Goal: Transaction & Acquisition: Book appointment/travel/reservation

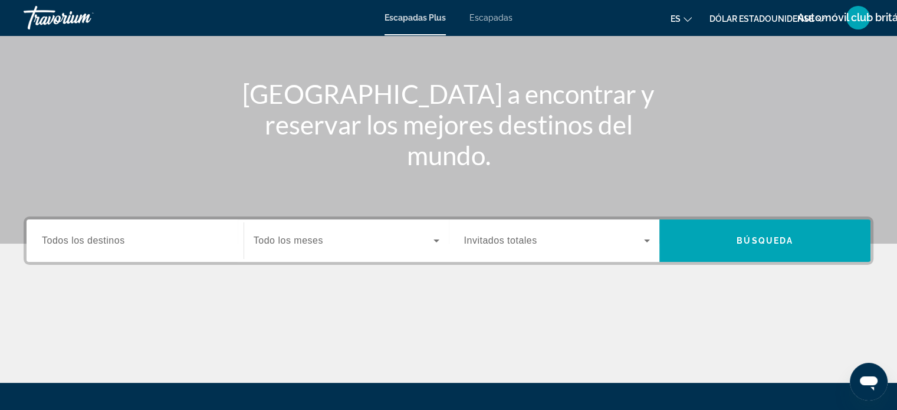
scroll to position [118, 0]
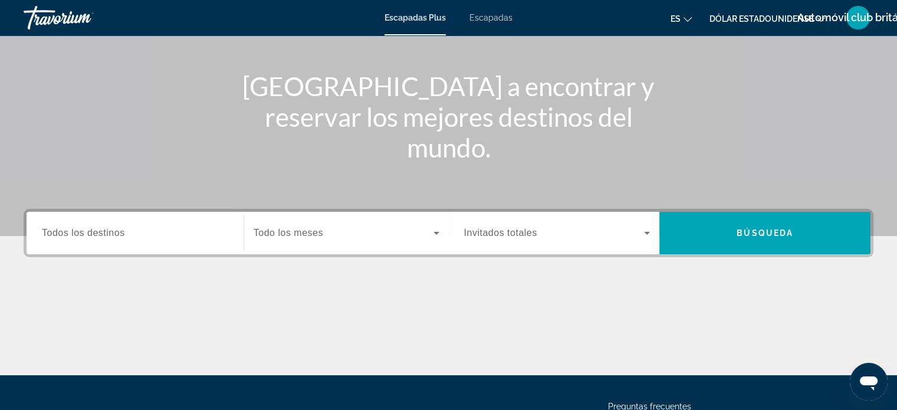
click at [109, 235] on span "Todos los destinos" at bounding box center [83, 233] width 83 height 10
click at [109, 235] on input "Destination Todos los destinos" at bounding box center [135, 233] width 186 height 14
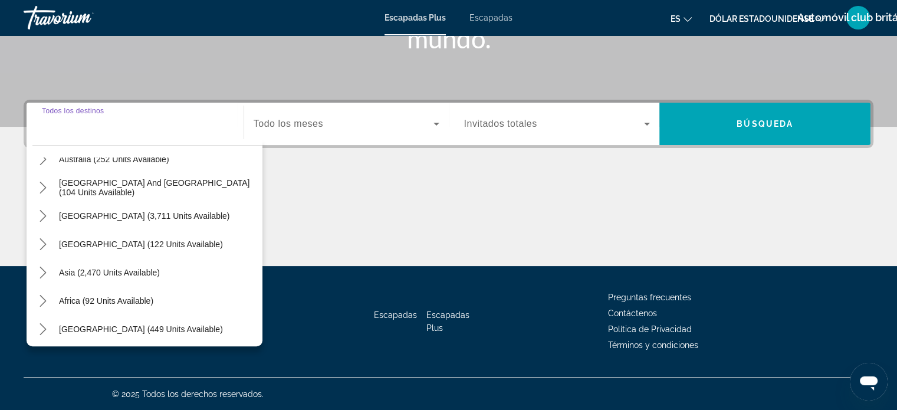
scroll to position [191, 0]
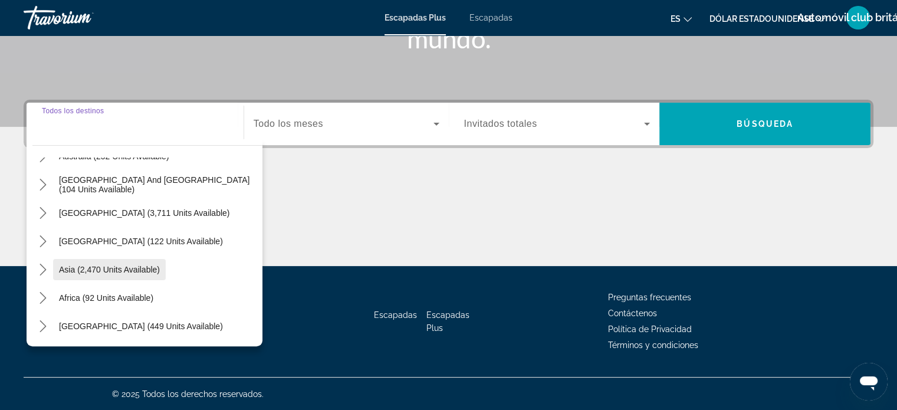
click at [122, 268] on span "Asia (2,470 units available)" at bounding box center [109, 269] width 101 height 9
type input "**********"
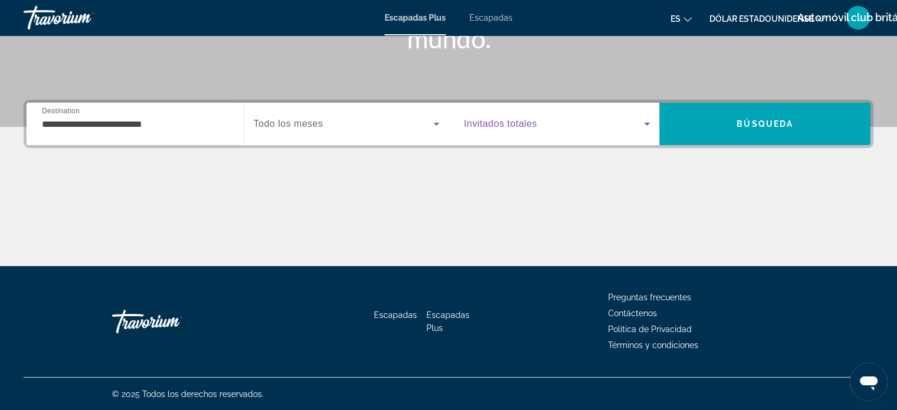
click at [641, 123] on icon "Widget de búsqueda" at bounding box center [647, 124] width 14 height 14
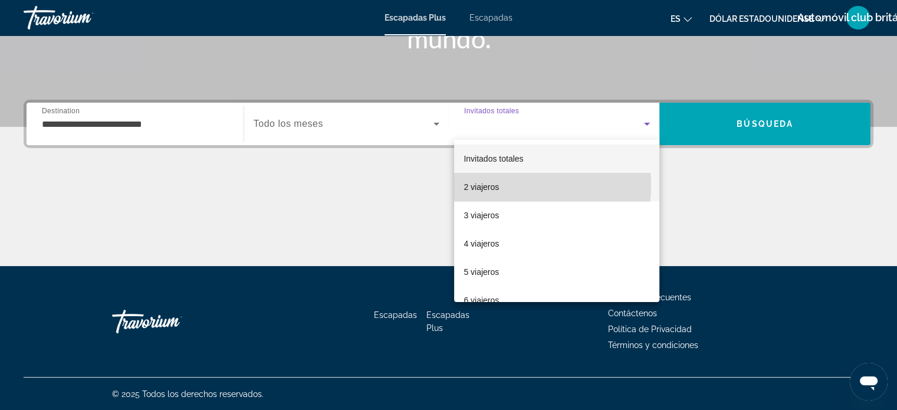
click at [494, 185] on font "2 viajeros" at bounding box center [481, 186] width 35 height 9
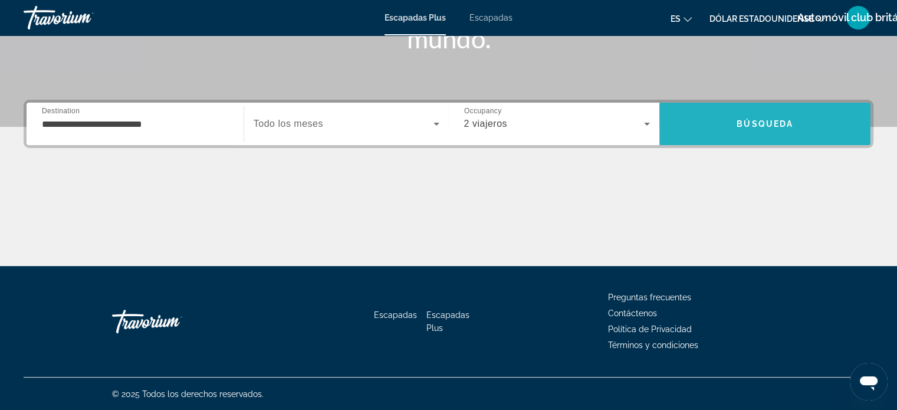
click at [754, 120] on span "Búsqueda" at bounding box center [765, 123] width 57 height 9
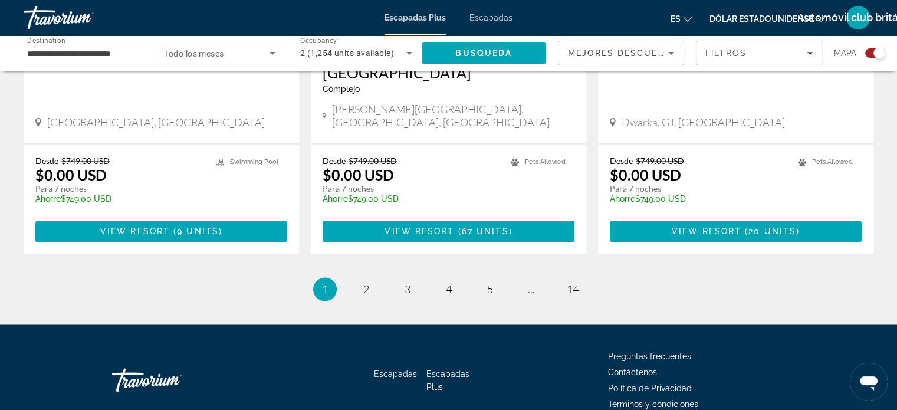
scroll to position [1898, 0]
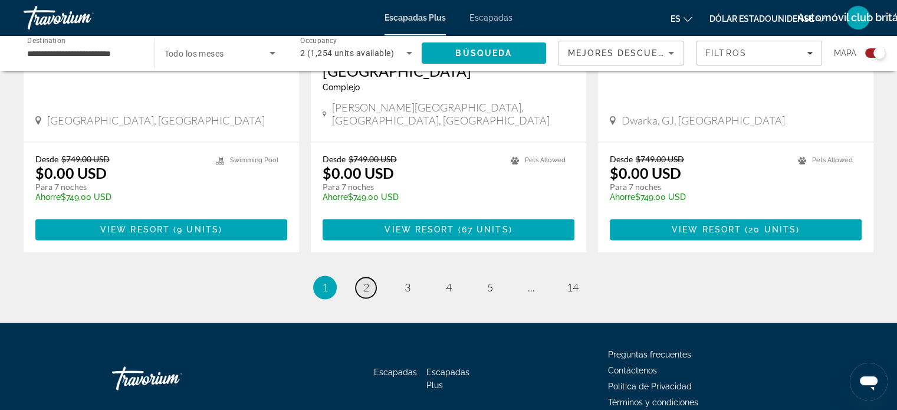
click at [363, 281] on span "2" at bounding box center [366, 287] width 6 height 13
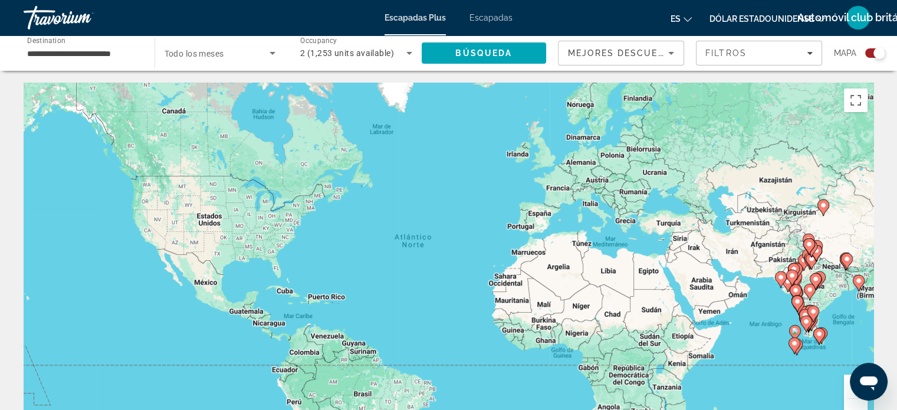
click at [781, 277] on image "Contenido principal" at bounding box center [780, 277] width 7 height 7
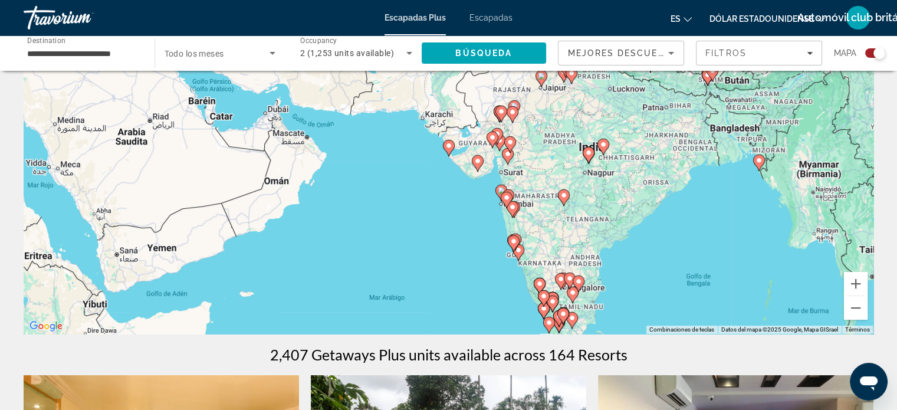
scroll to position [59, 0]
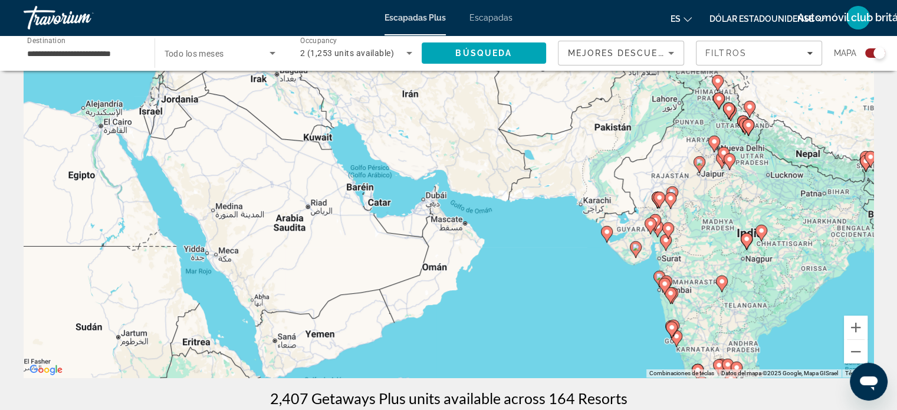
drag, startPoint x: 745, startPoint y: 271, endPoint x: 899, endPoint y: 318, distance: 161.6
click at [897, 318] on html "**********" at bounding box center [448, 146] width 897 height 410
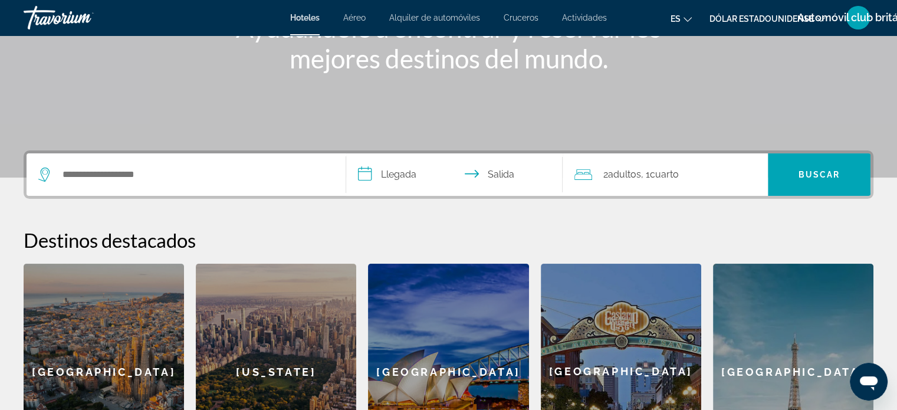
scroll to position [177, 0]
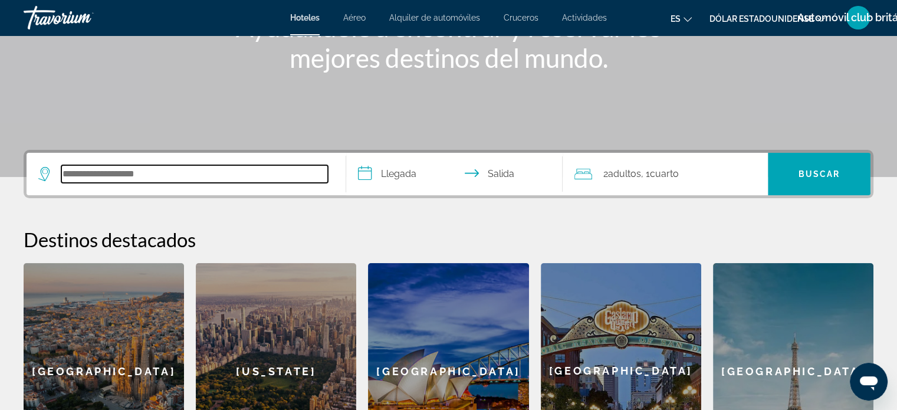
click at [95, 169] on input "Buscar destino de hotel" at bounding box center [194, 174] width 267 height 18
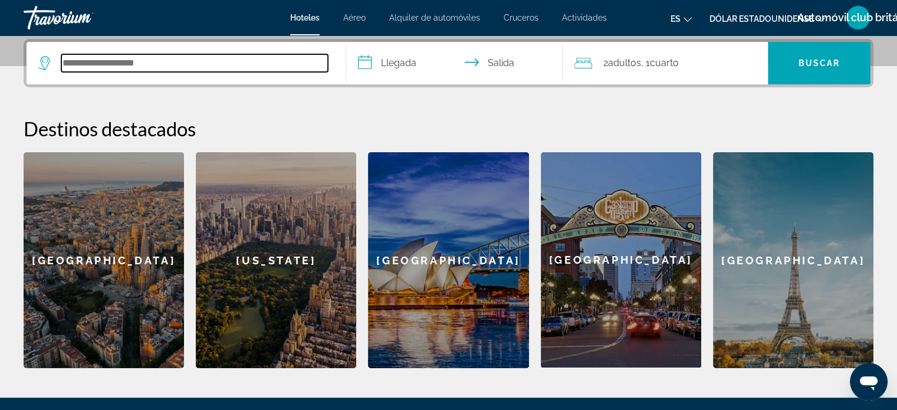
scroll to position [288, 0]
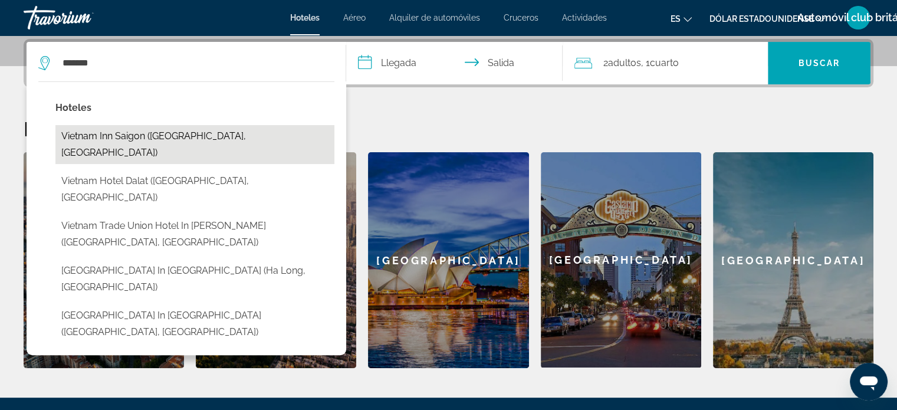
click at [133, 136] on button "Vietnam Inn Saigon (Ho Chi Minh City, VN)" at bounding box center [194, 144] width 279 height 39
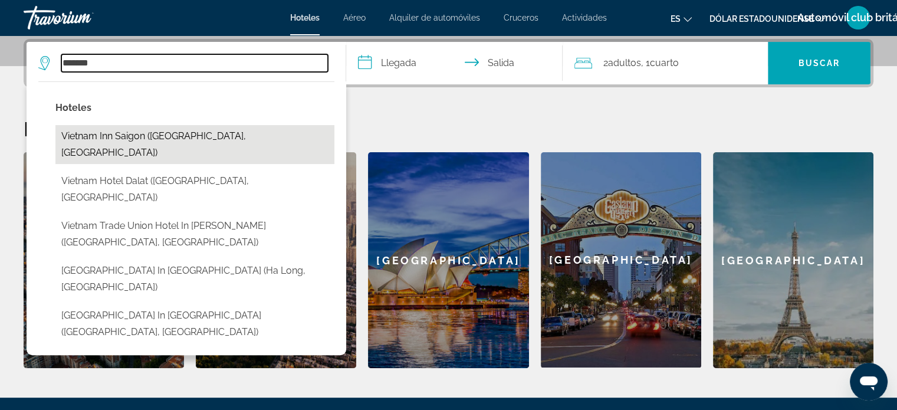
type input "**********"
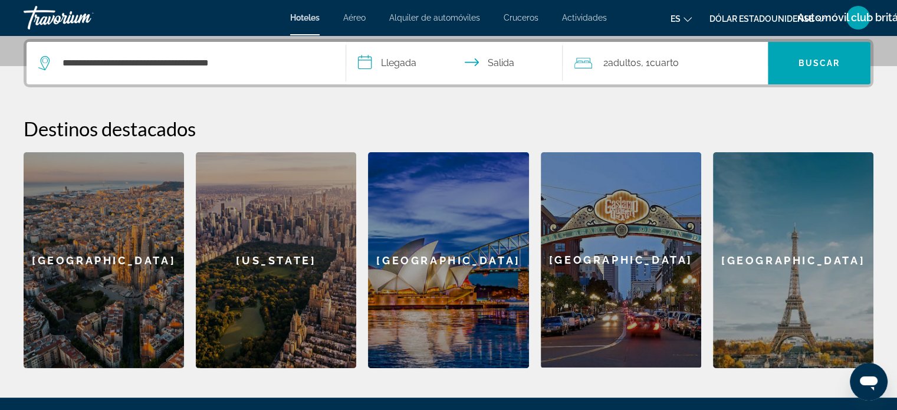
click at [396, 61] on input "**********" at bounding box center [457, 65] width 222 height 46
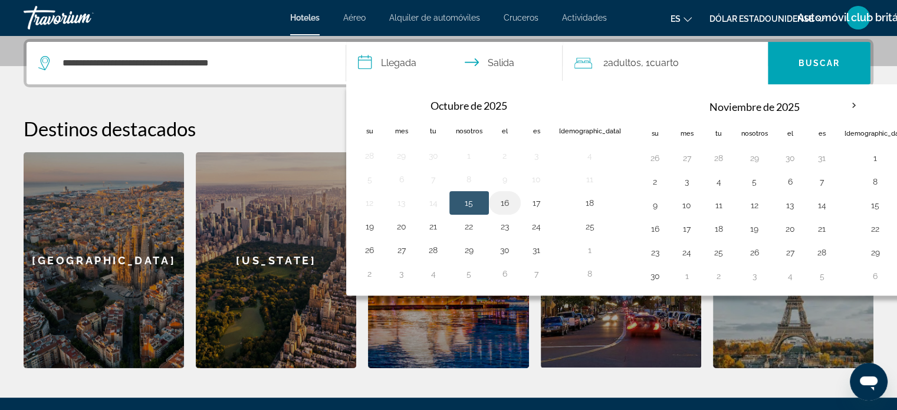
click at [502, 201] on button "16" at bounding box center [504, 203] width 19 height 17
click at [499, 60] on input "**********" at bounding box center [457, 65] width 222 height 46
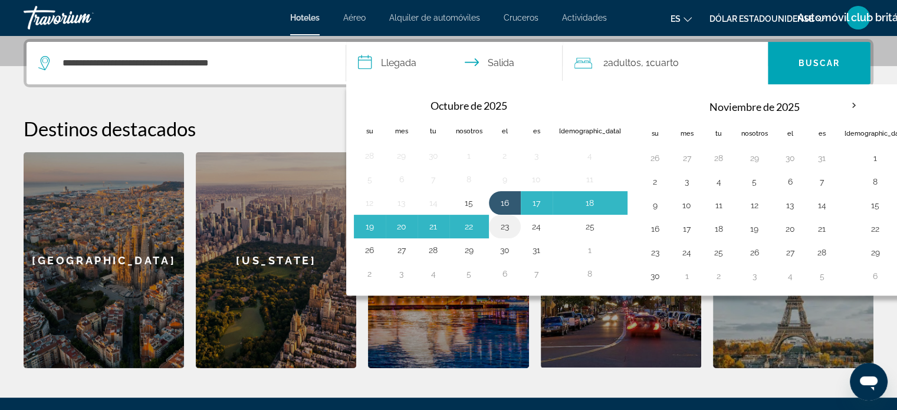
click at [504, 226] on button "23" at bounding box center [504, 226] width 19 height 17
type input "**********"
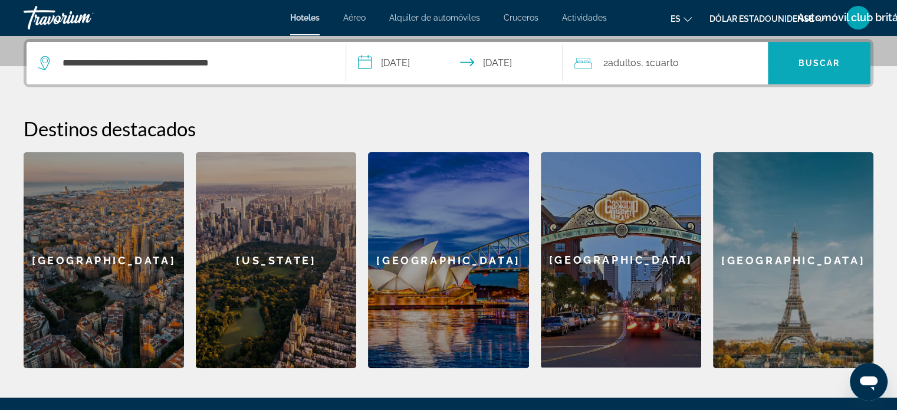
click at [813, 63] on font "Buscar" at bounding box center [820, 62] width 42 height 9
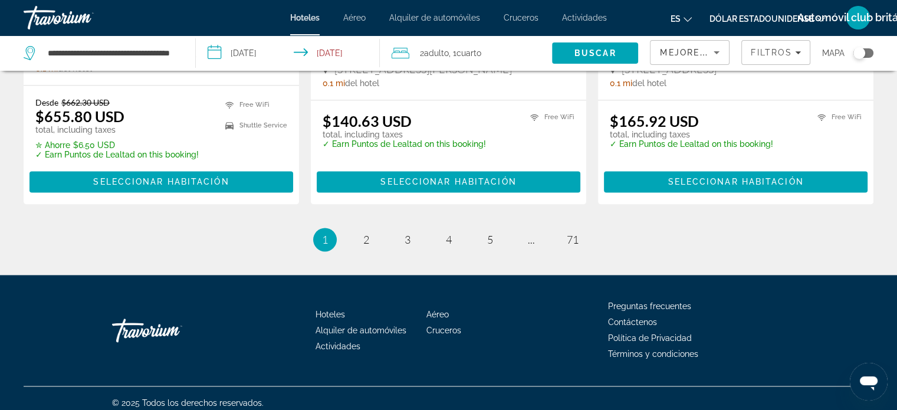
scroll to position [1675, 0]
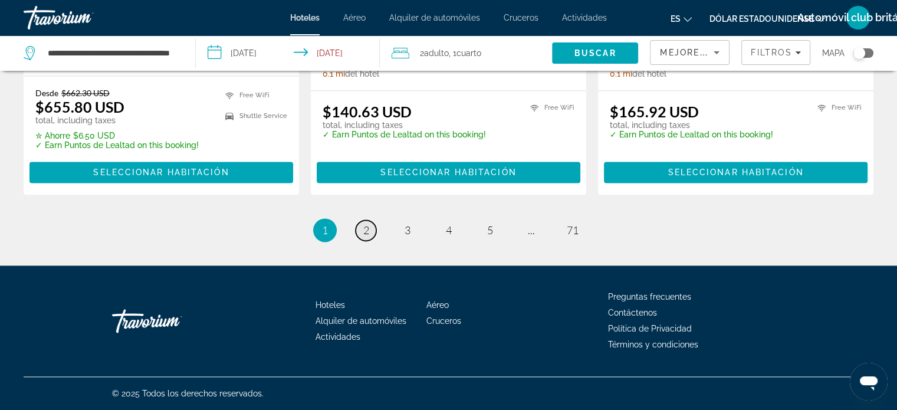
click at [364, 228] on span "2" at bounding box center [366, 230] width 6 height 13
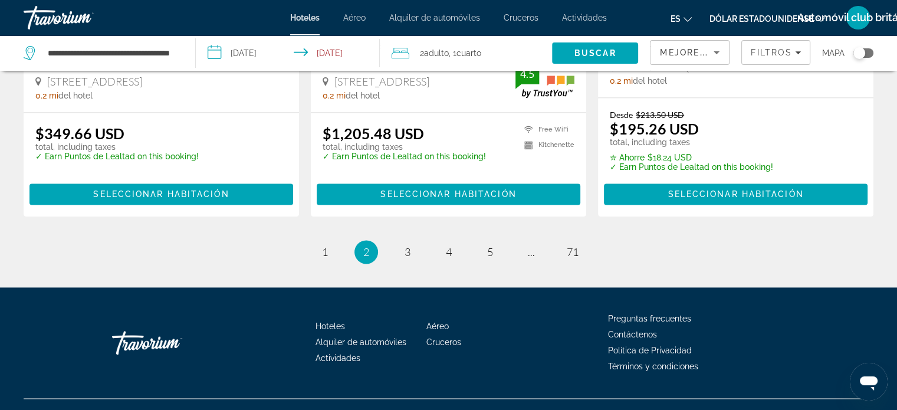
scroll to position [1642, 0]
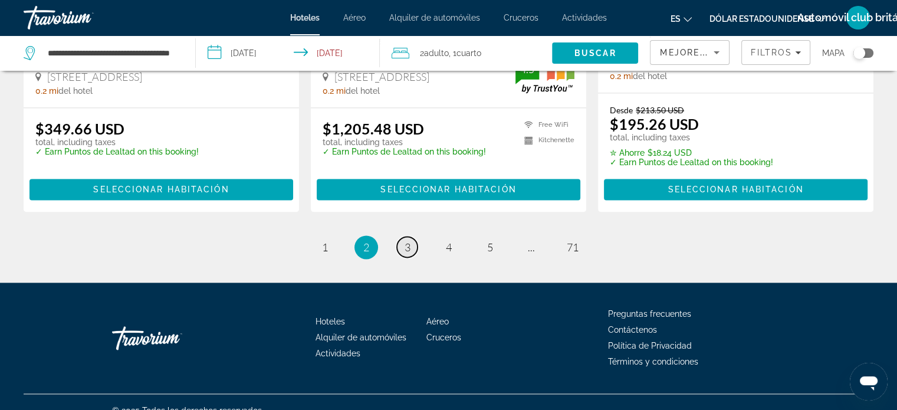
click at [406, 241] on span "3" at bounding box center [408, 247] width 6 height 13
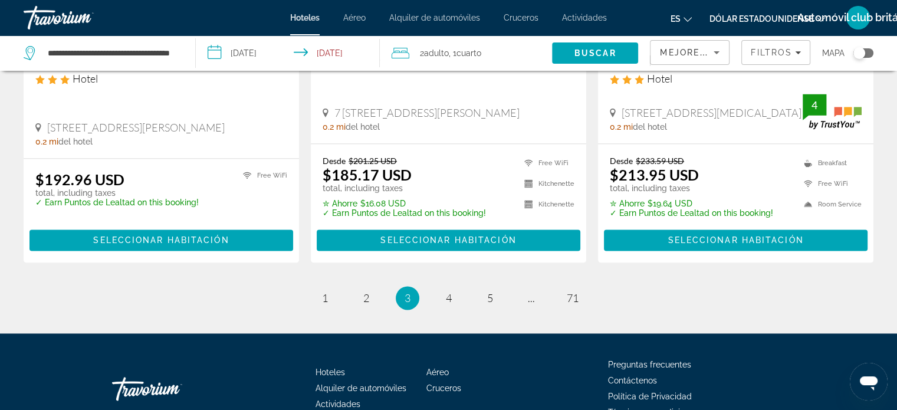
scroll to position [1649, 0]
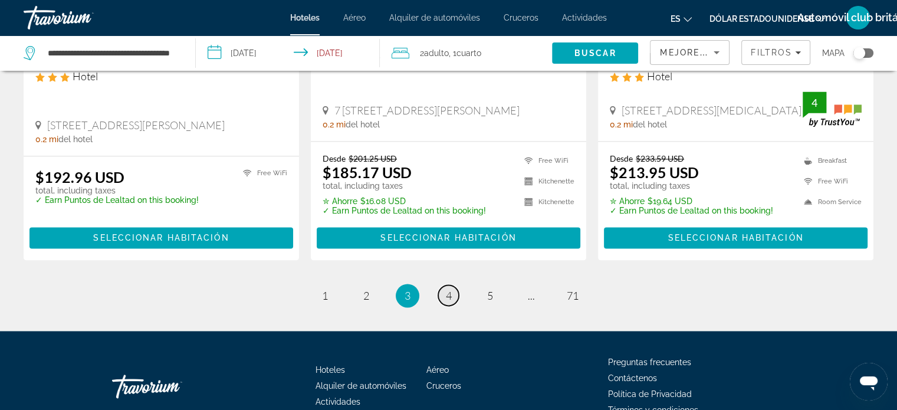
click at [449, 289] on span "4" at bounding box center [449, 295] width 6 height 13
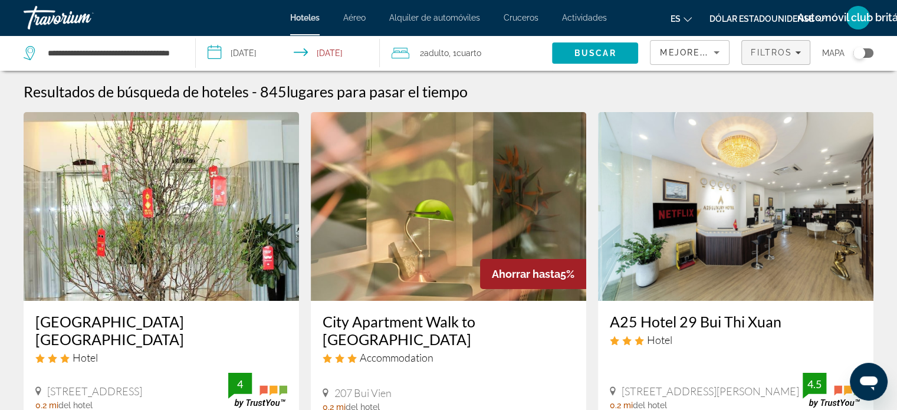
click at [795, 52] on icon "Filters" at bounding box center [798, 53] width 6 height 6
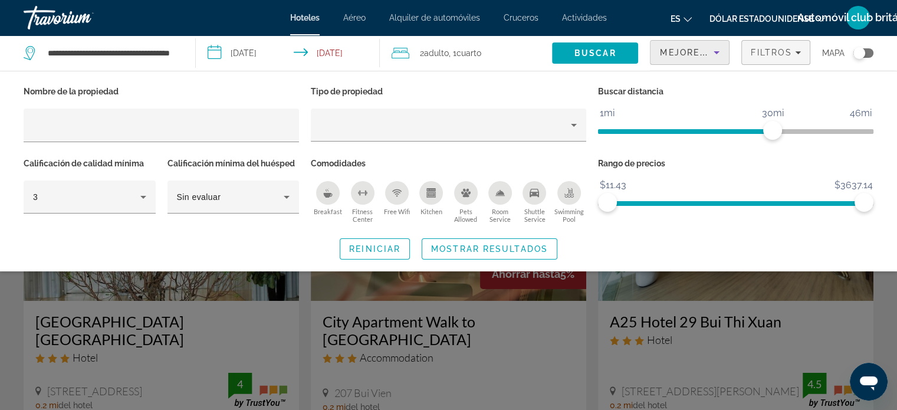
click at [712, 47] on icon "Sort by" at bounding box center [716, 52] width 14 height 14
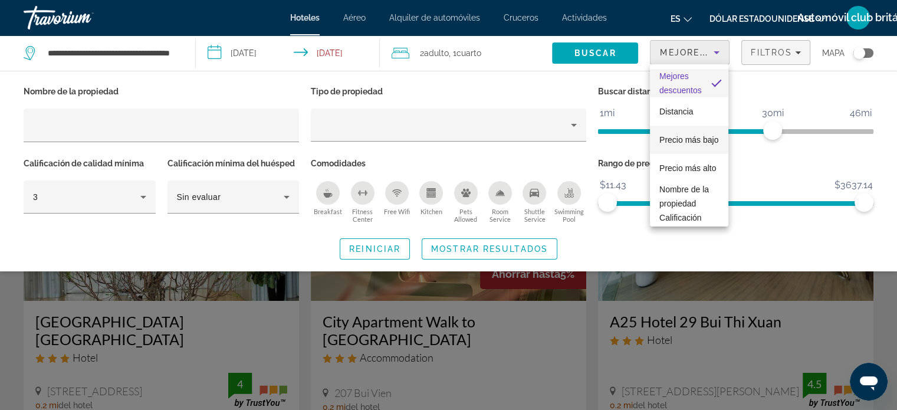
click at [678, 135] on font "Precio más bajo" at bounding box center [688, 139] width 59 height 9
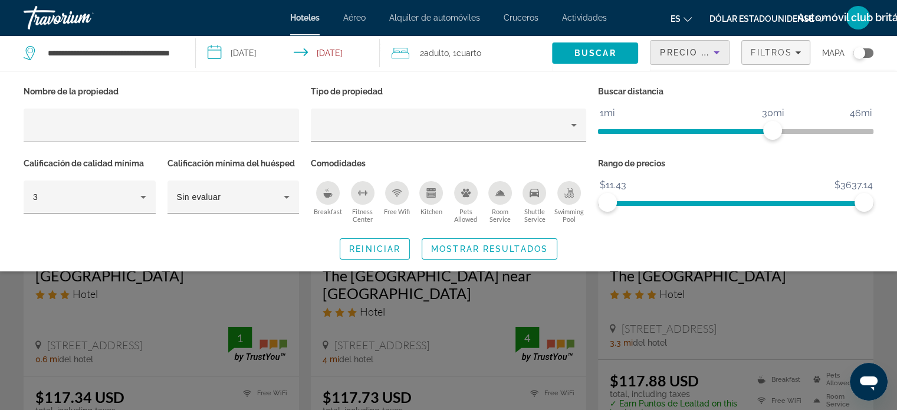
scroll to position [59, 0]
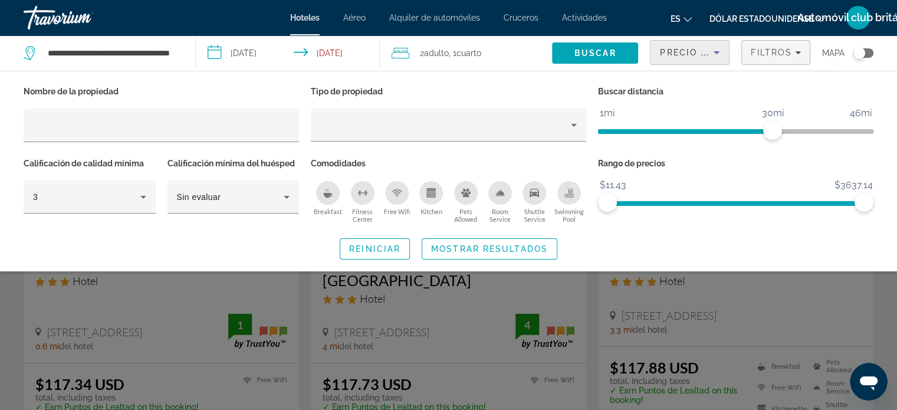
click at [748, 285] on div "Search widget" at bounding box center [448, 293] width 897 height 233
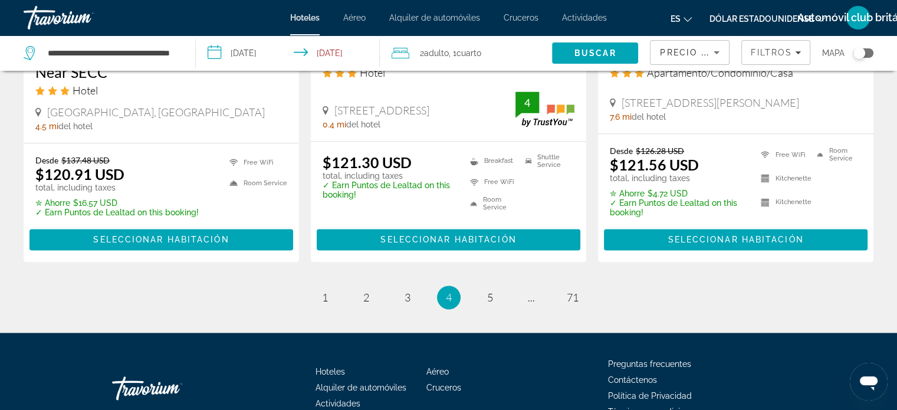
scroll to position [1592, 0]
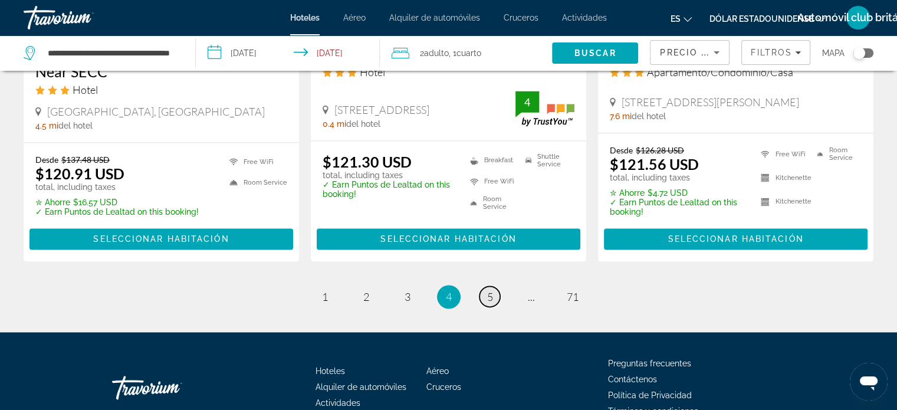
click at [490, 290] on span "5" at bounding box center [490, 296] width 6 height 13
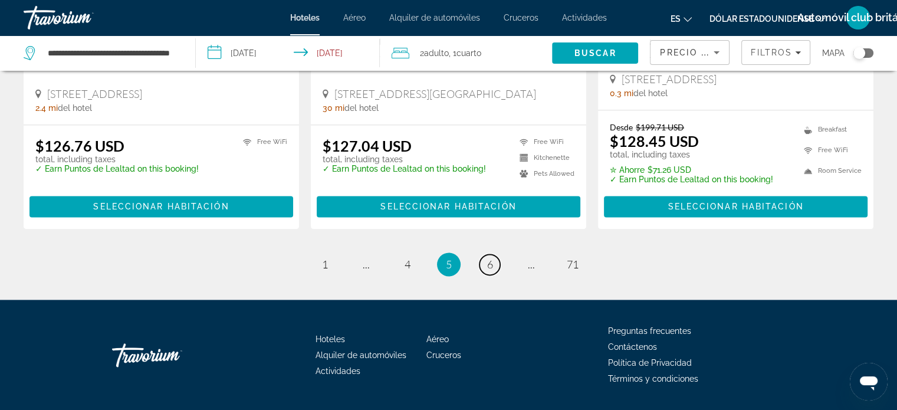
scroll to position [1592, 0]
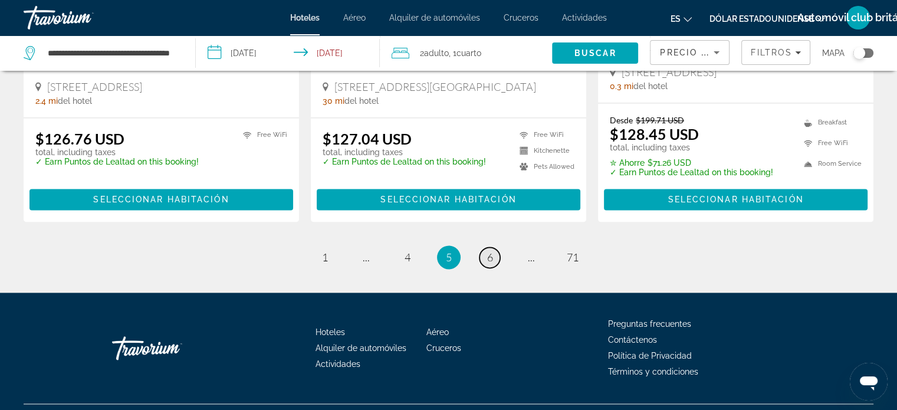
click at [489, 256] on span "6" at bounding box center [490, 257] width 6 height 13
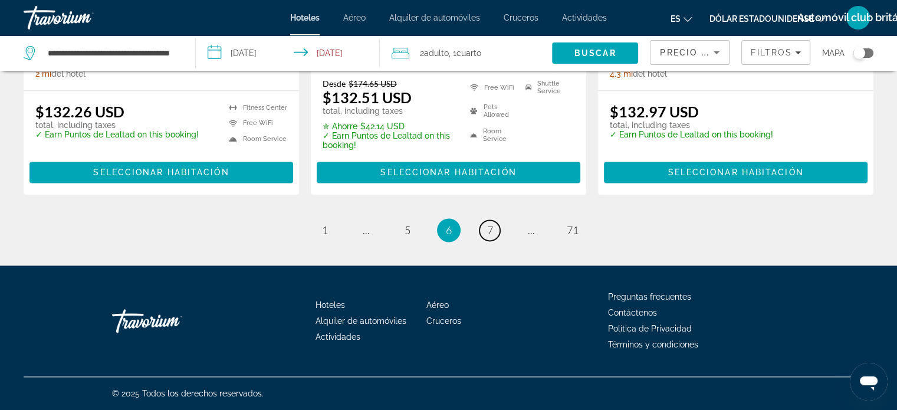
scroll to position [1625, 0]
click at [490, 232] on span "7" at bounding box center [490, 230] width 6 height 13
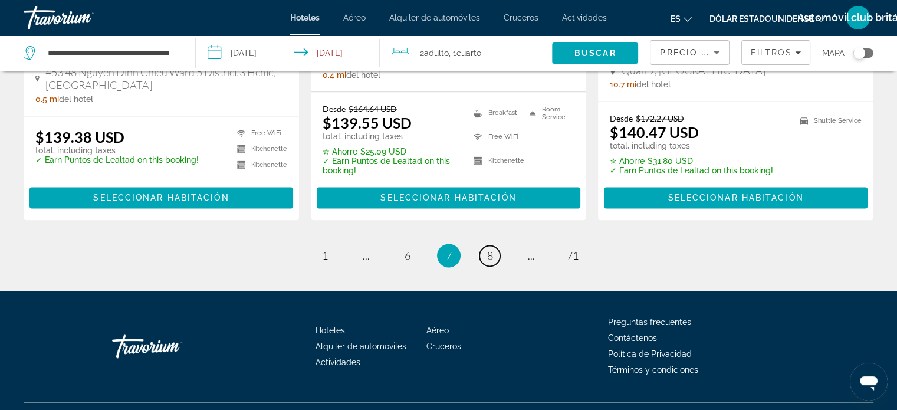
scroll to position [1592, 0]
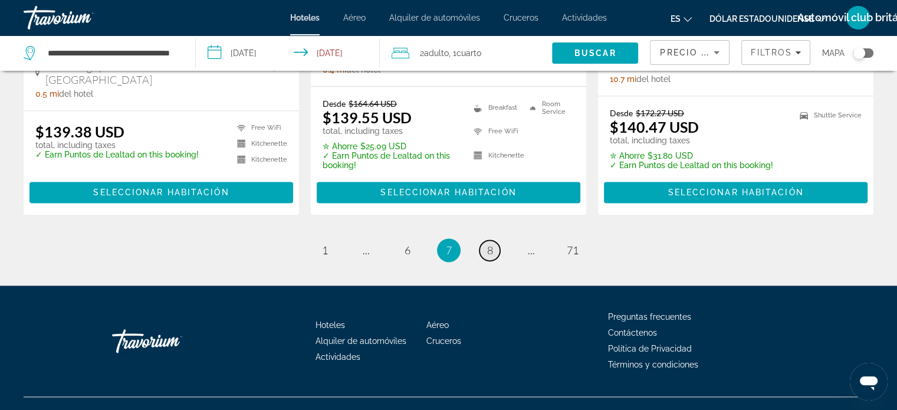
click at [488, 257] on span "8" at bounding box center [490, 250] width 6 height 13
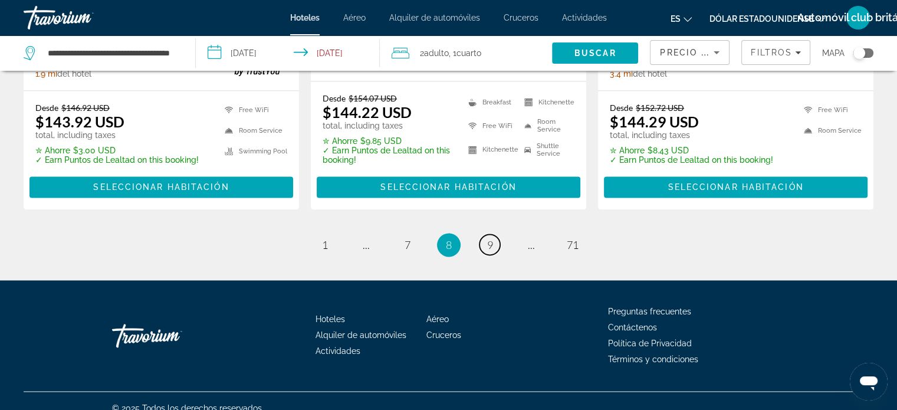
scroll to position [1620, 0]
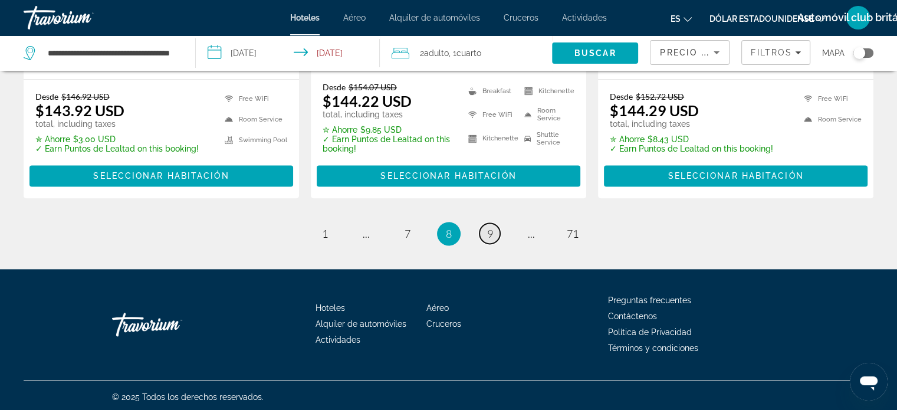
click at [485, 231] on link "page 9" at bounding box center [489, 233] width 21 height 21
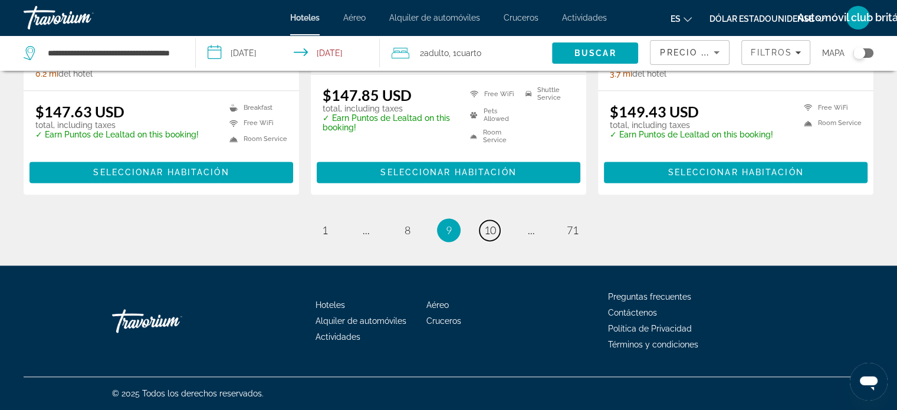
scroll to position [1651, 0]
click at [494, 229] on span "10" at bounding box center [490, 230] width 12 height 13
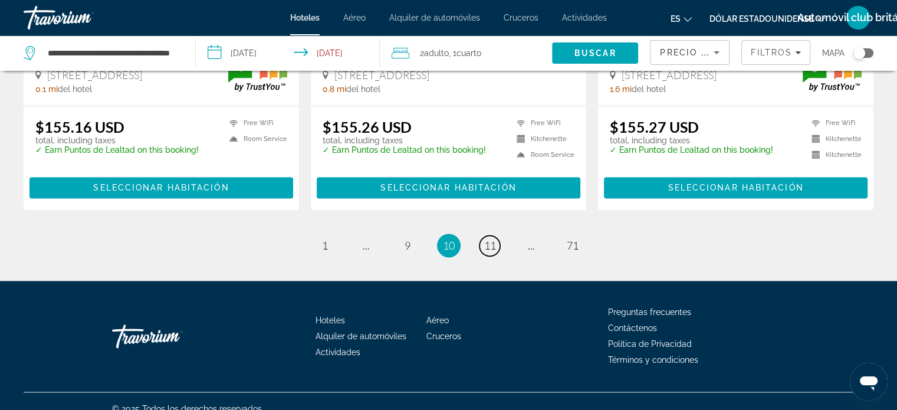
scroll to position [1626, 0]
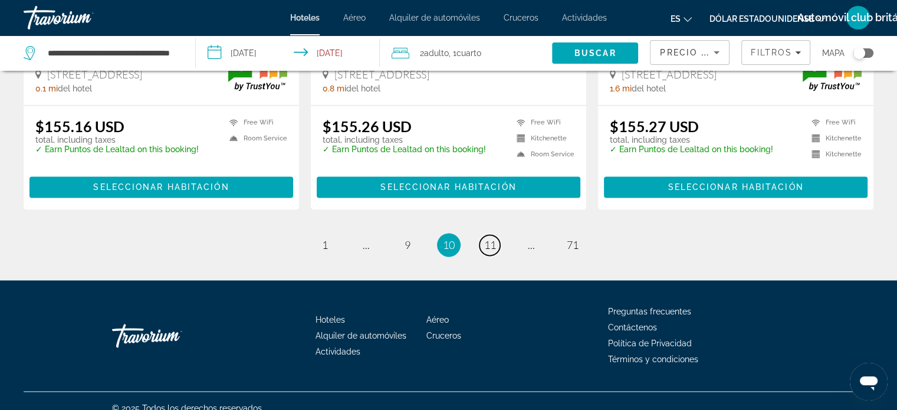
click at [493, 238] on span "11" at bounding box center [490, 244] width 12 height 13
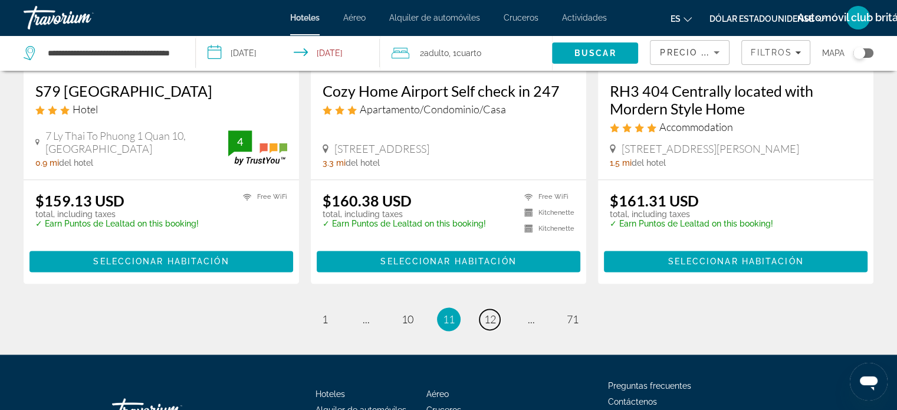
scroll to position [1533, 0]
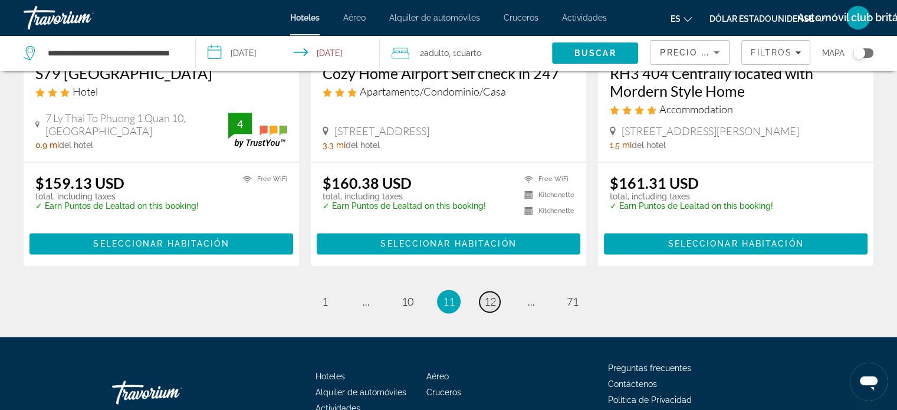
click at [492, 295] on span "12" at bounding box center [490, 301] width 12 height 13
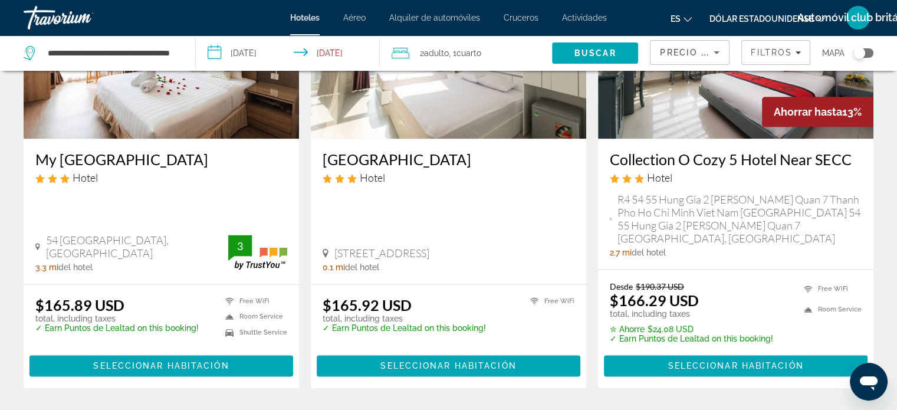
scroll to position [1533, 0]
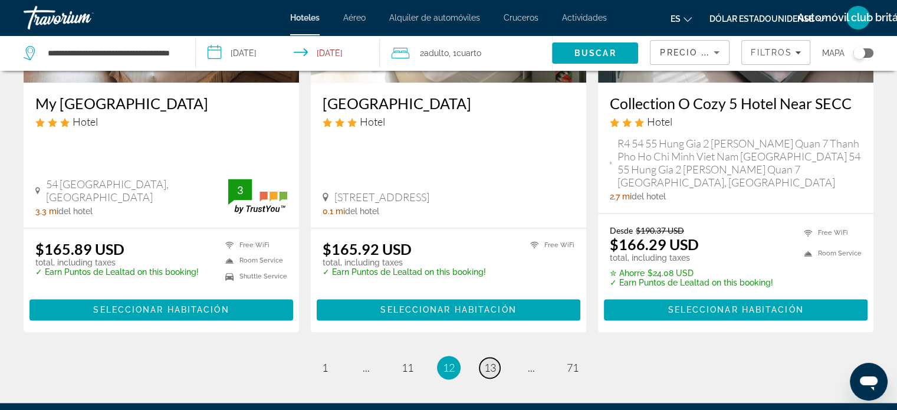
click at [484, 366] on span "13" at bounding box center [490, 367] width 12 height 13
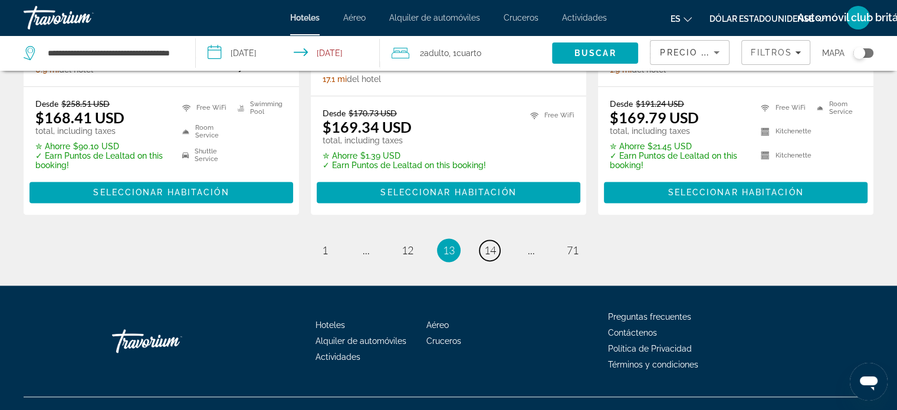
scroll to position [1632, 0]
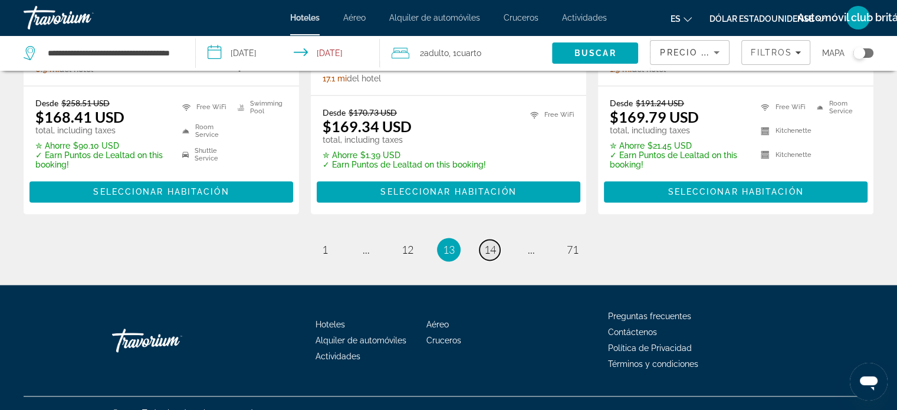
click at [491, 243] on span "14" at bounding box center [490, 249] width 12 height 13
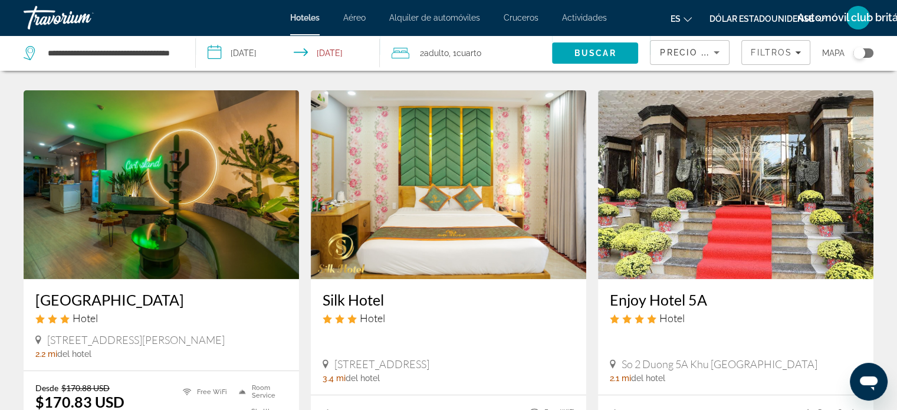
scroll to position [472, 0]
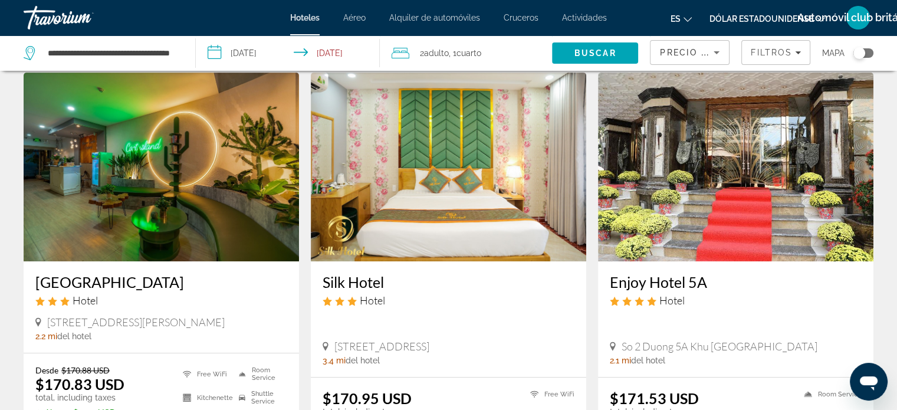
click at [729, 174] on img "Contenido principal" at bounding box center [735, 167] width 275 height 189
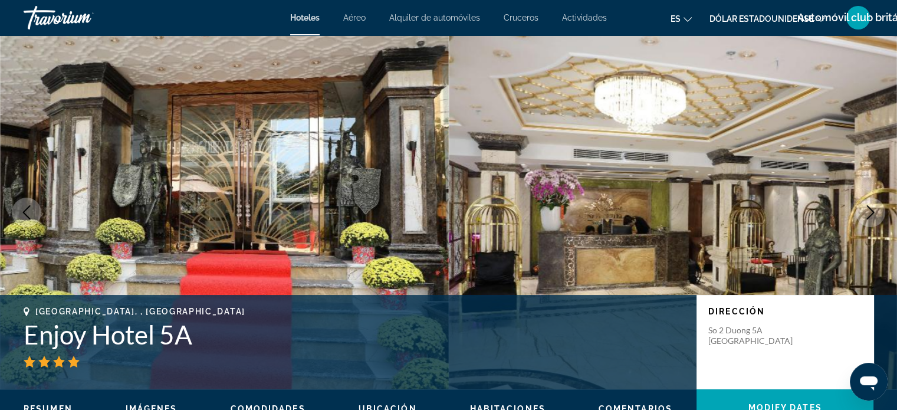
click at [328, 199] on img "Contenido principal" at bounding box center [224, 212] width 449 height 354
click at [511, 195] on img "Contenido principal" at bounding box center [673, 212] width 449 height 354
click at [870, 210] on icon "Next image" at bounding box center [871, 212] width 8 height 14
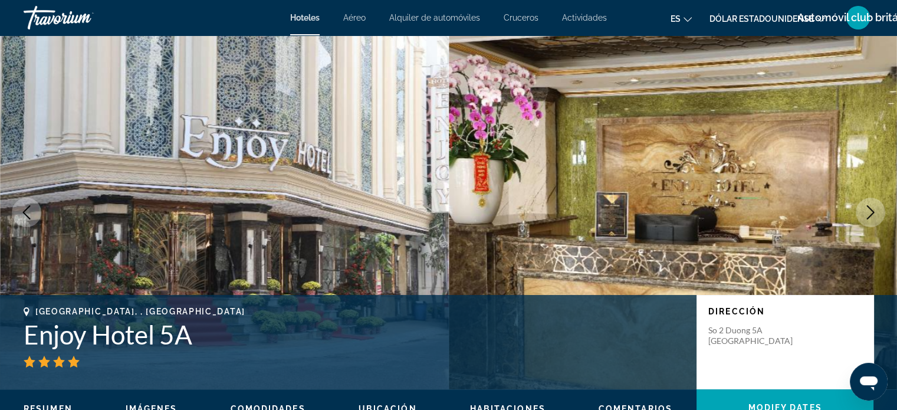
click at [870, 211] on icon "Next image" at bounding box center [870, 212] width 14 height 14
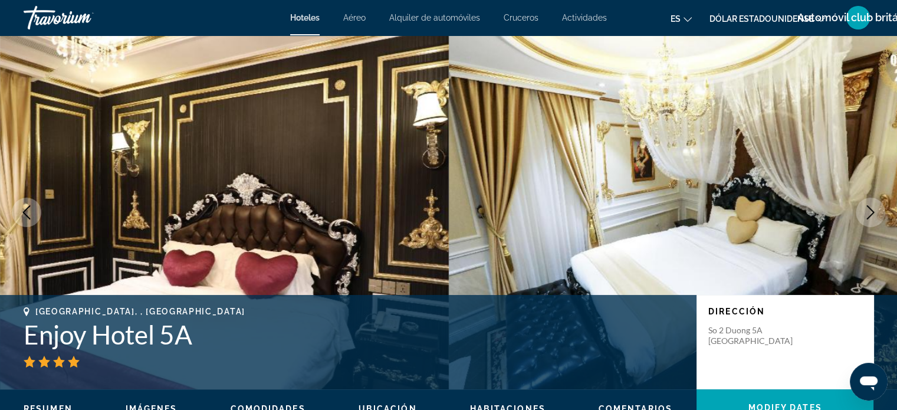
click at [869, 211] on icon "Next image" at bounding box center [870, 212] width 14 height 14
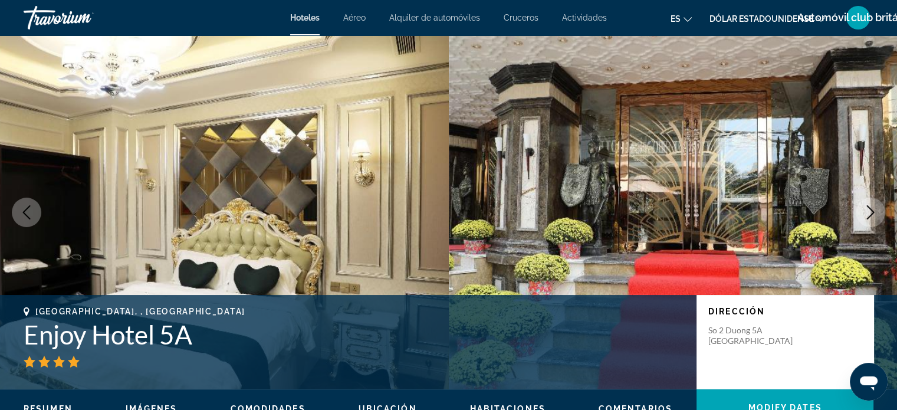
click at [868, 212] on icon "Next image" at bounding box center [870, 212] width 14 height 14
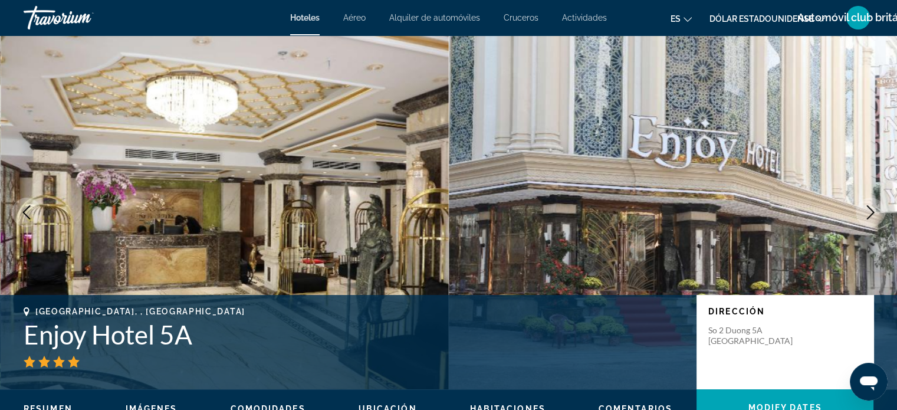
click at [868, 212] on icon "Next image" at bounding box center [870, 212] width 14 height 14
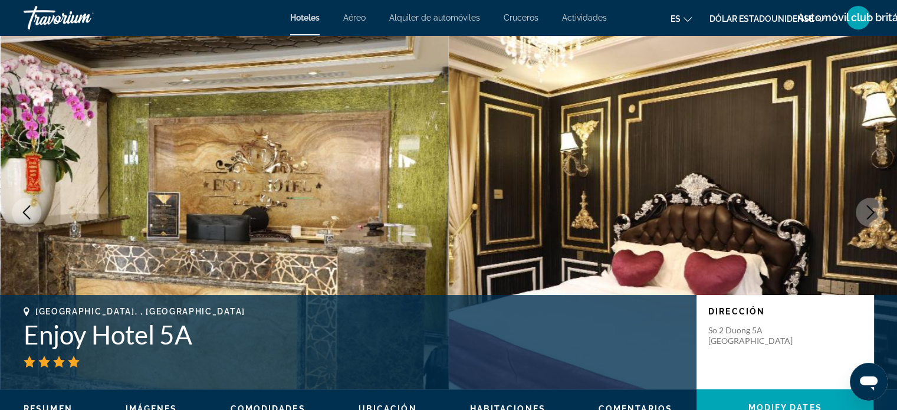
click at [868, 212] on icon "Next image" at bounding box center [870, 212] width 14 height 14
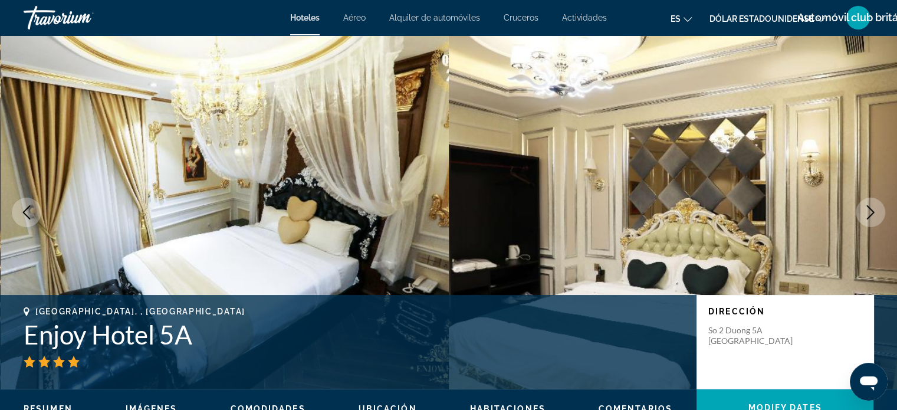
click at [868, 212] on icon "Next image" at bounding box center [870, 212] width 14 height 14
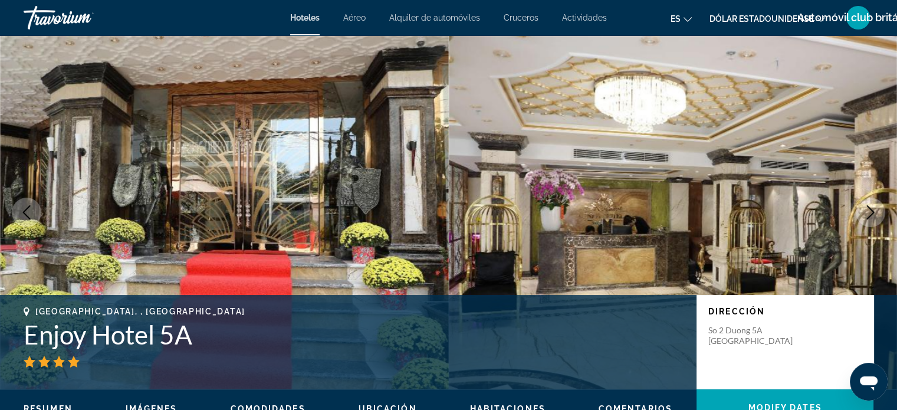
click at [868, 212] on icon "Next image" at bounding box center [870, 212] width 14 height 14
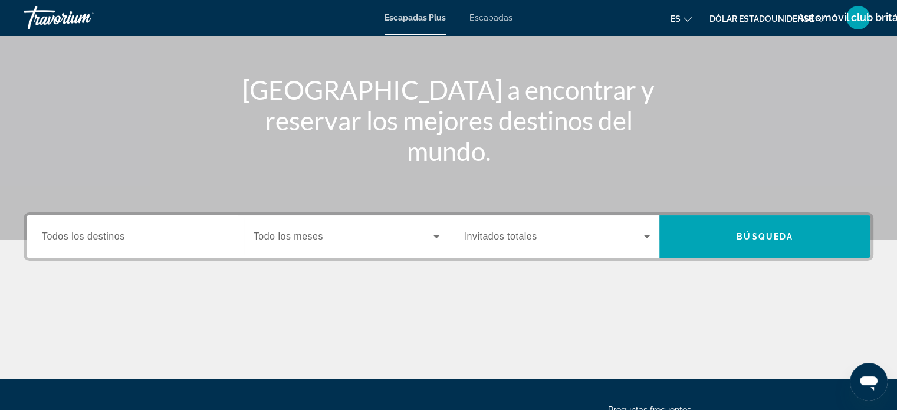
scroll to position [118, 0]
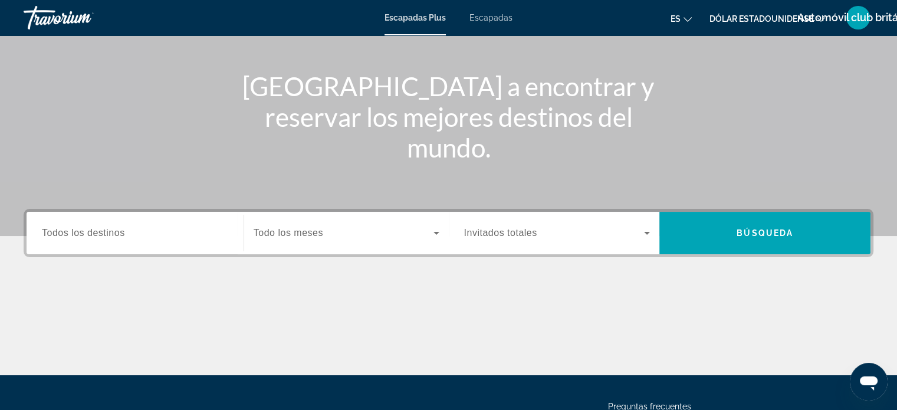
click at [137, 239] on input "Destination Todos los destinos" at bounding box center [135, 233] width 186 height 14
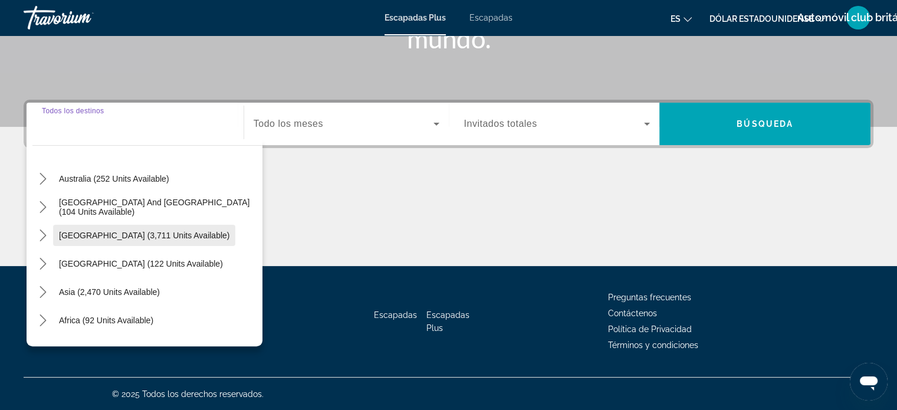
scroll to position [191, 0]
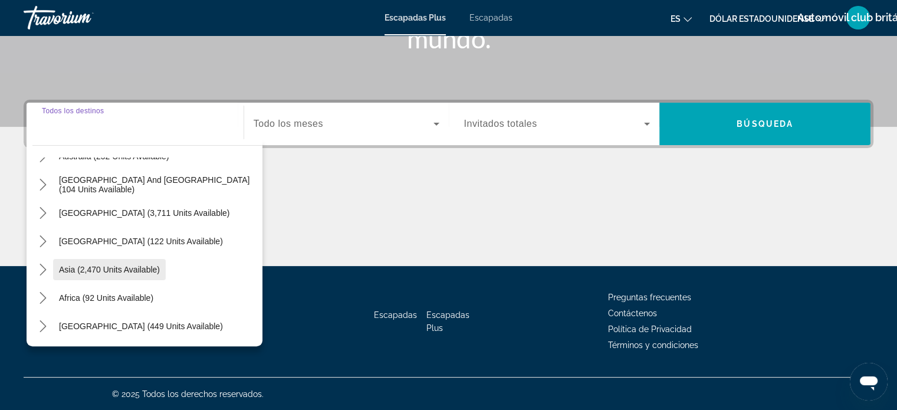
click at [98, 263] on span "Select destination: Asia (2,470 units available)" at bounding box center [109, 269] width 113 height 28
type input "**********"
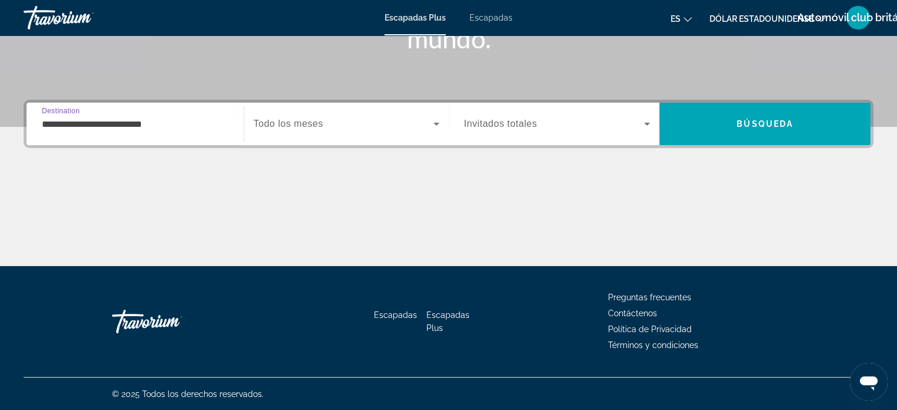
click at [537, 124] on span "Widget de búsqueda" at bounding box center [554, 124] width 180 height 14
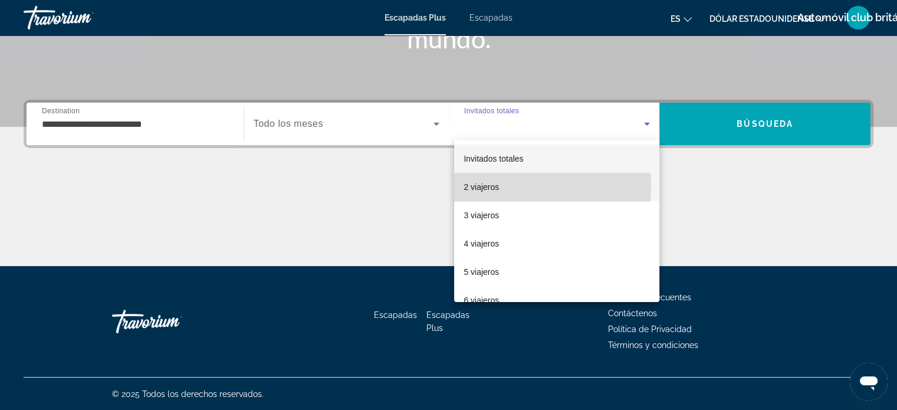
click at [489, 185] on font "2 viajeros" at bounding box center [481, 186] width 35 height 9
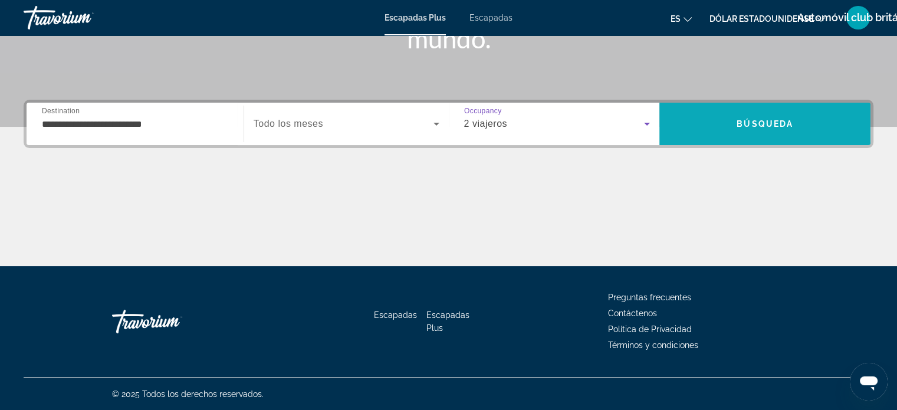
click at [756, 116] on span "Buscar" at bounding box center [764, 124] width 211 height 28
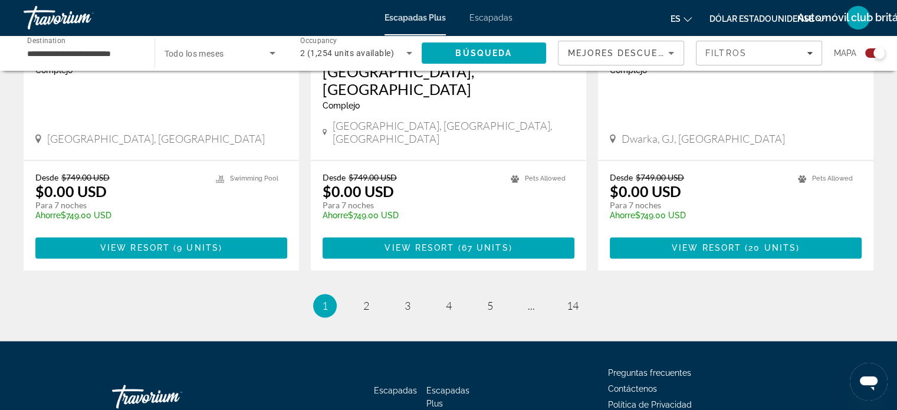
scroll to position [1898, 0]
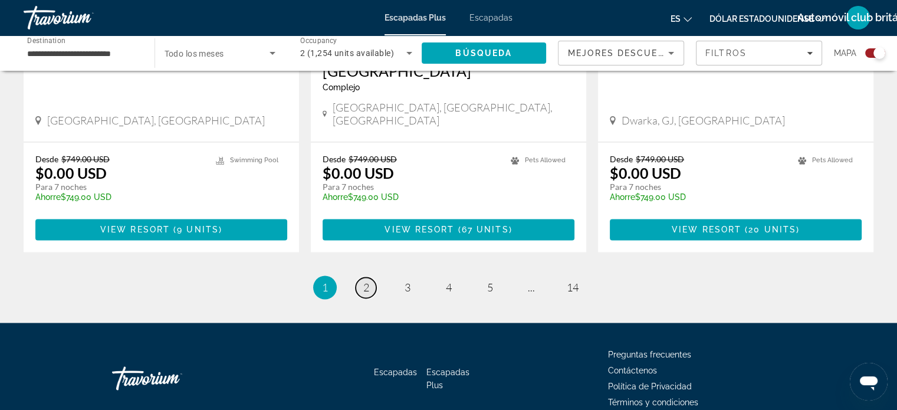
click at [361, 277] on link "page 2" at bounding box center [366, 287] width 21 height 21
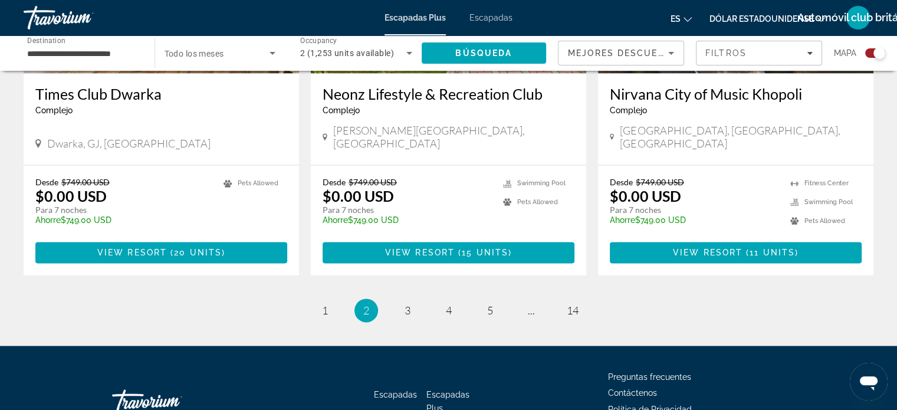
scroll to position [1863, 0]
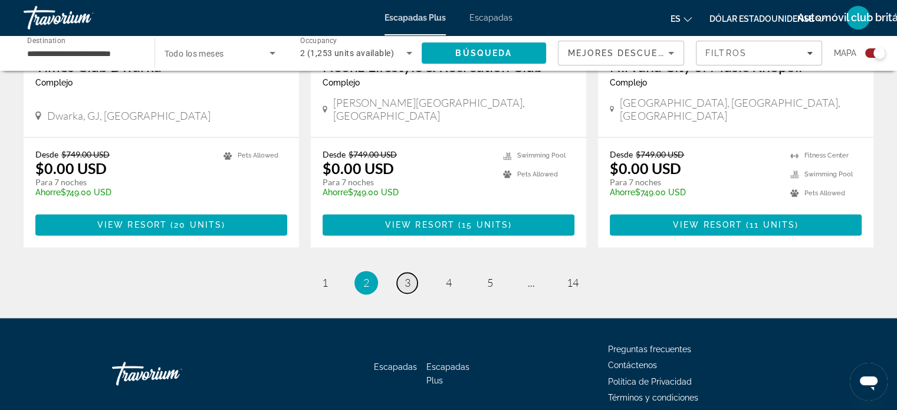
click at [408, 276] on span "3" at bounding box center [408, 282] width 6 height 13
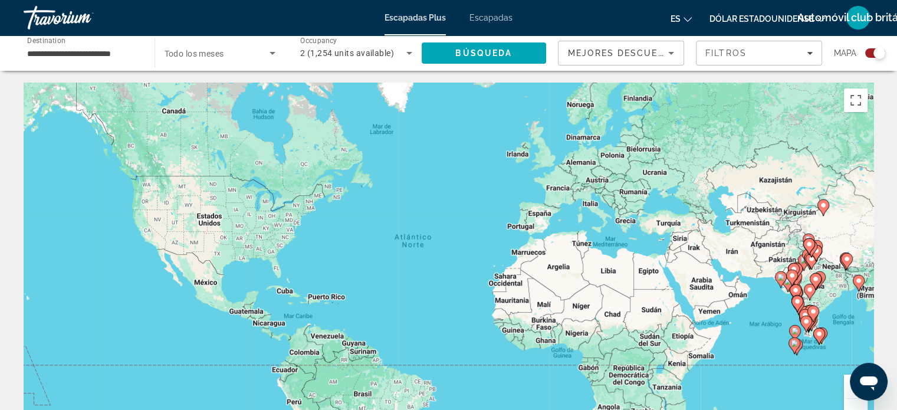
click at [744, 239] on div "Para activar la función de arrastre con el teclado, pulsa Alt + Intro. Cuando h…" at bounding box center [449, 260] width 850 height 354
click at [810, 242] on image "Contenido principal" at bounding box center [809, 244] width 7 height 7
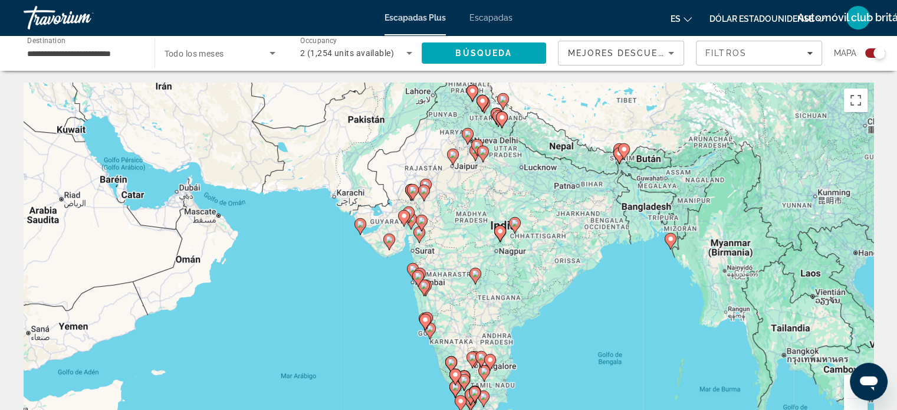
drag, startPoint x: 623, startPoint y: 287, endPoint x: 646, endPoint y: 132, distance: 156.3
click at [646, 132] on div "Para activar la función de arrastre con el teclado, pulsa Alt + Intro. Cuando h…" at bounding box center [449, 260] width 850 height 354
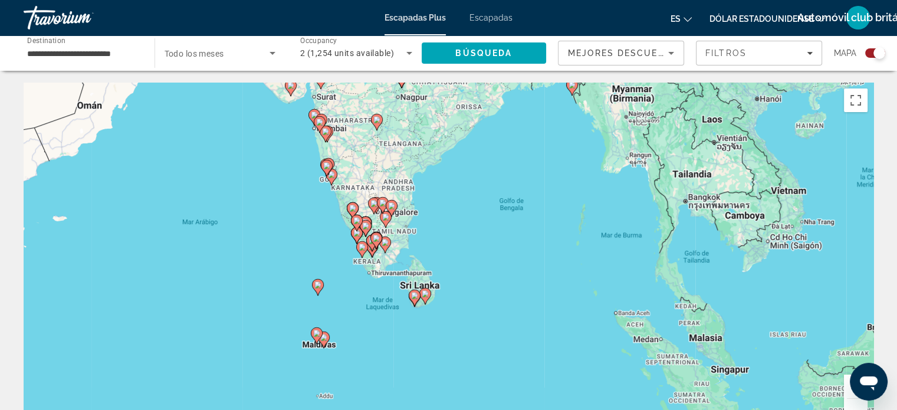
drag, startPoint x: 728, startPoint y: 264, endPoint x: 626, endPoint y: 106, distance: 188.6
click at [626, 107] on div "Para activar la función de arrastre con el teclado, pulsa Alt + Intro. Cuando h…" at bounding box center [449, 260] width 850 height 354
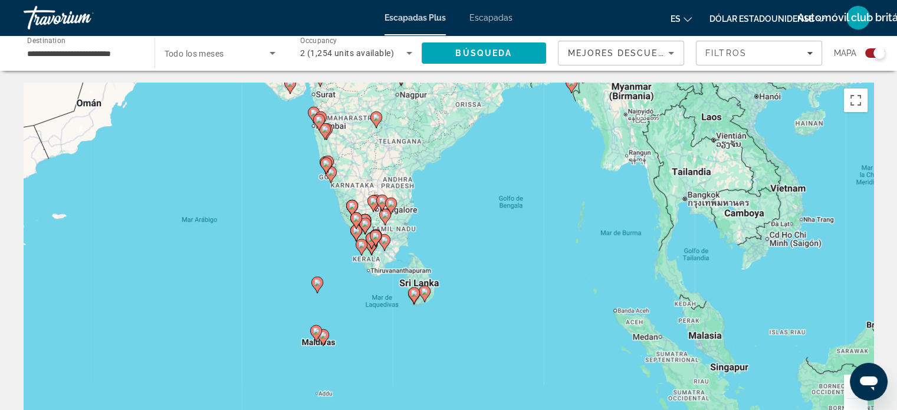
click at [412, 292] on image "Contenido principal" at bounding box center [413, 293] width 7 height 7
type input "**********"
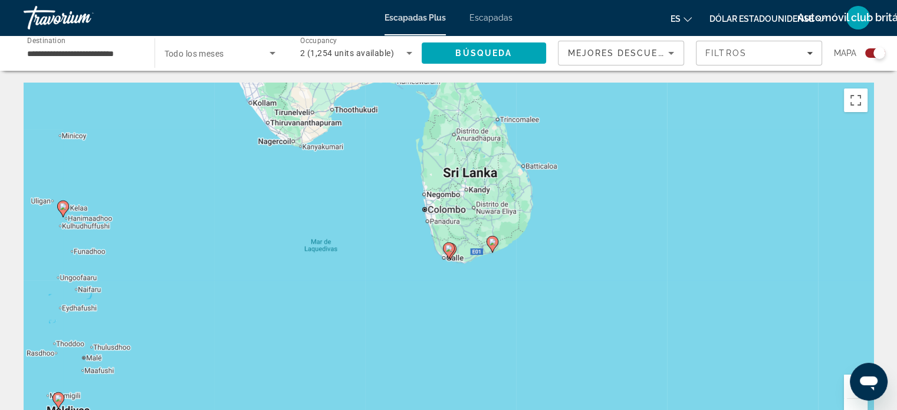
click at [448, 252] on icon "Contenido principal" at bounding box center [448, 250] width 11 height 15
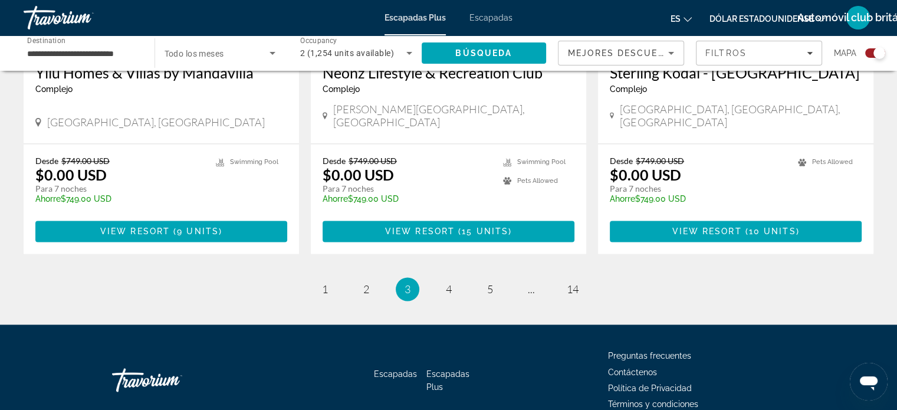
scroll to position [1880, 0]
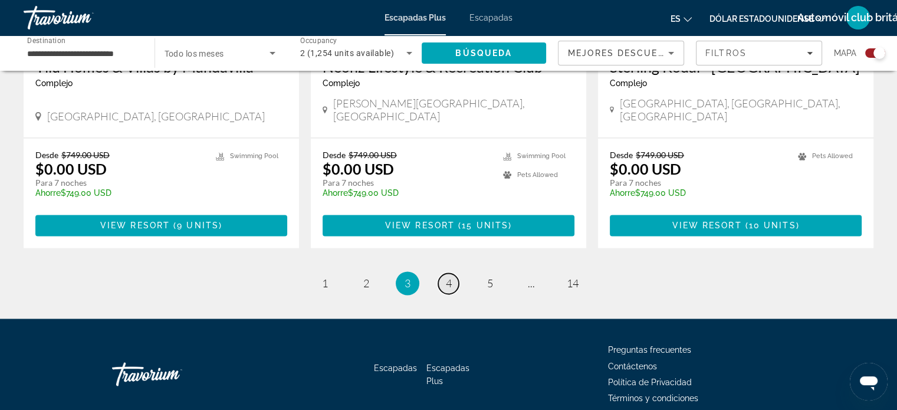
click at [446, 277] on span "4" at bounding box center [449, 283] width 6 height 13
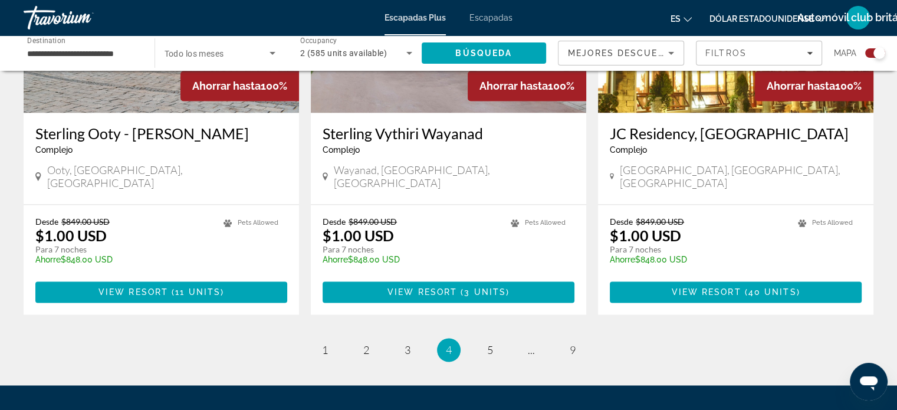
scroll to position [1863, 0]
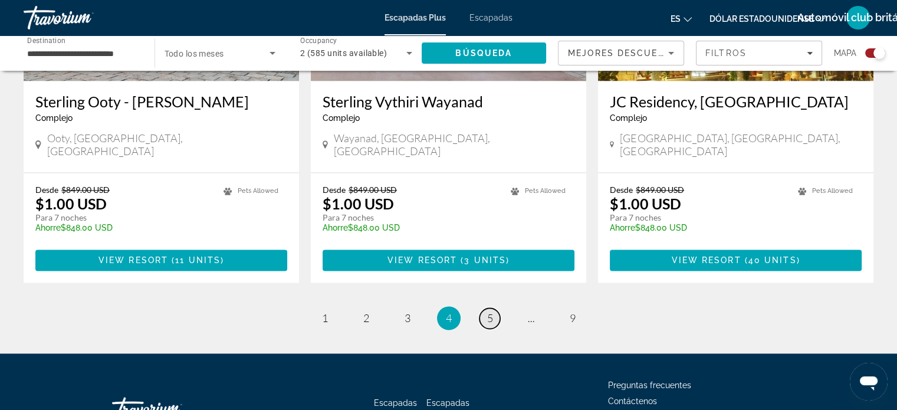
click at [484, 308] on link "page 5" at bounding box center [489, 318] width 21 height 21
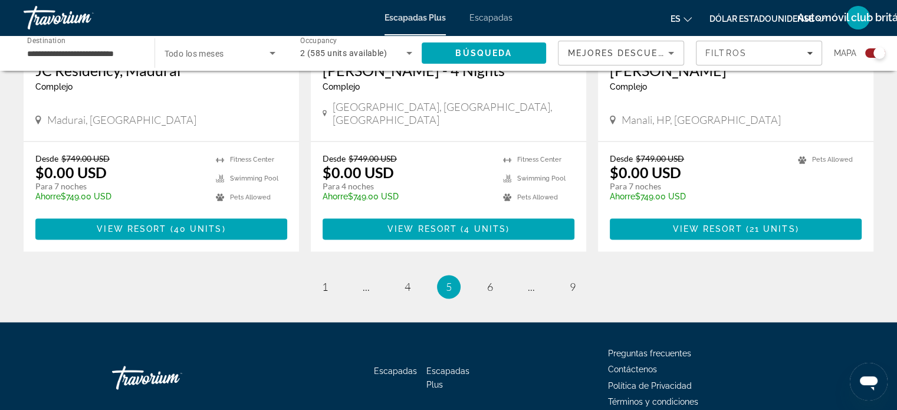
scroll to position [1864, 0]
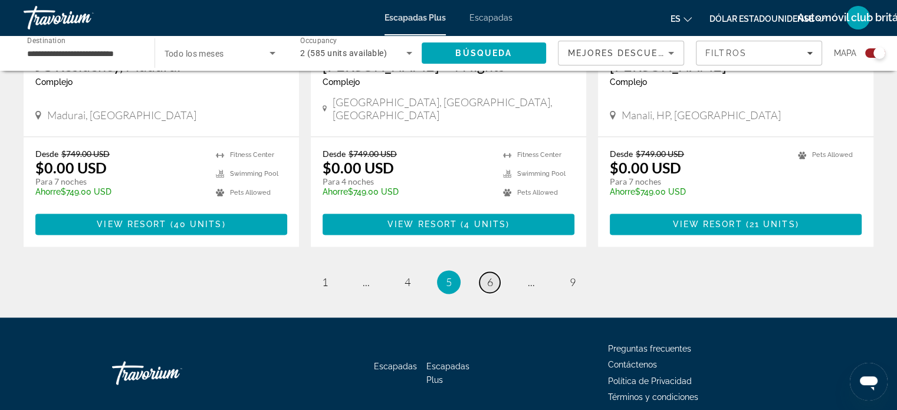
click at [489, 275] on span "6" at bounding box center [490, 281] width 6 height 13
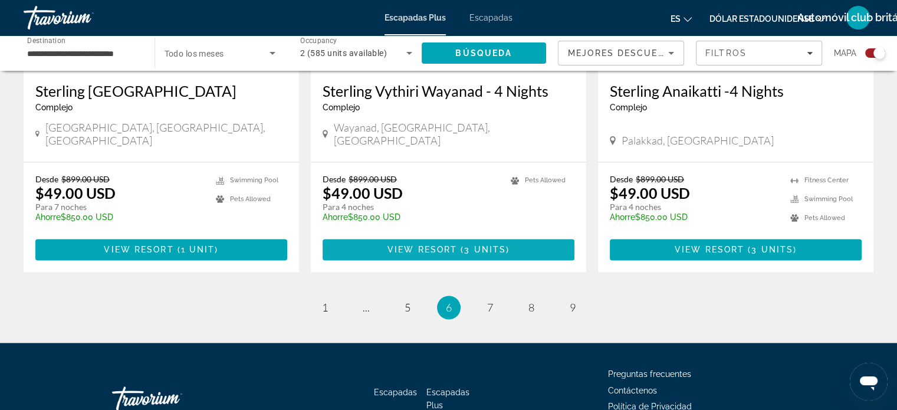
scroll to position [1863, 0]
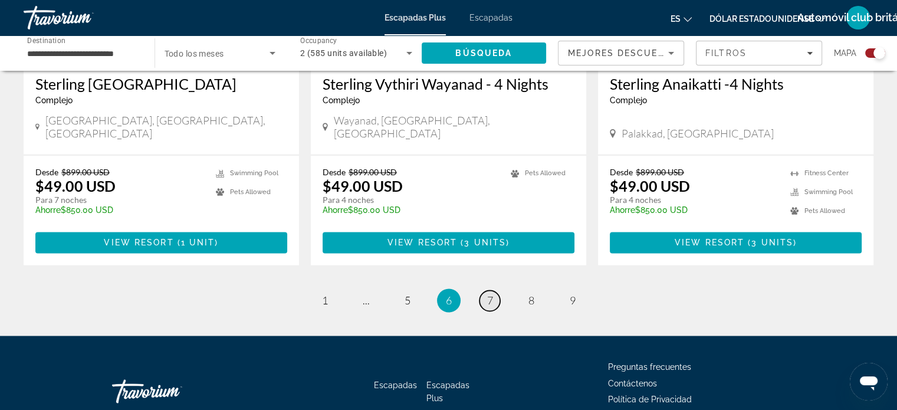
click at [491, 294] on span "7" at bounding box center [490, 300] width 6 height 13
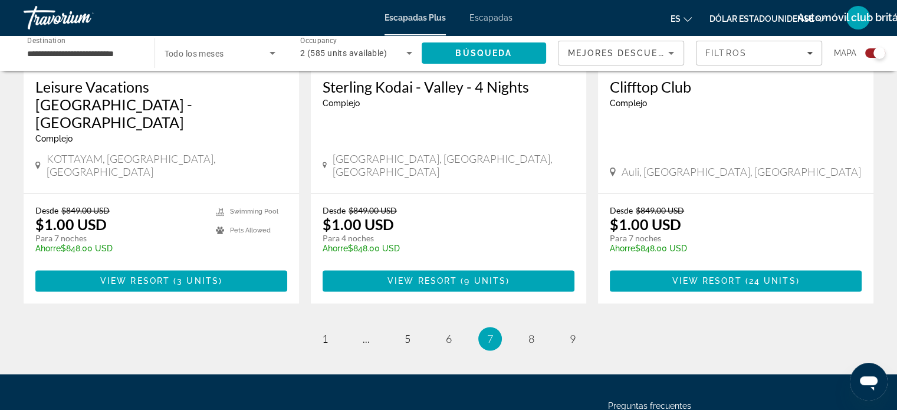
scroll to position [1880, 0]
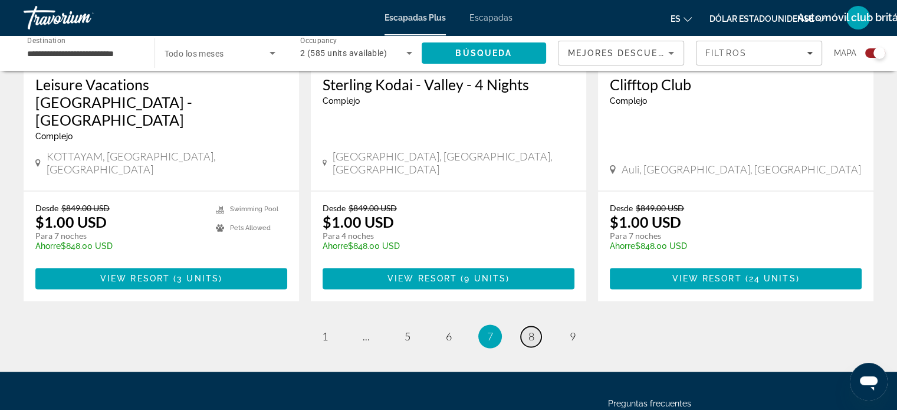
click at [529, 330] on span "8" at bounding box center [531, 336] width 6 height 13
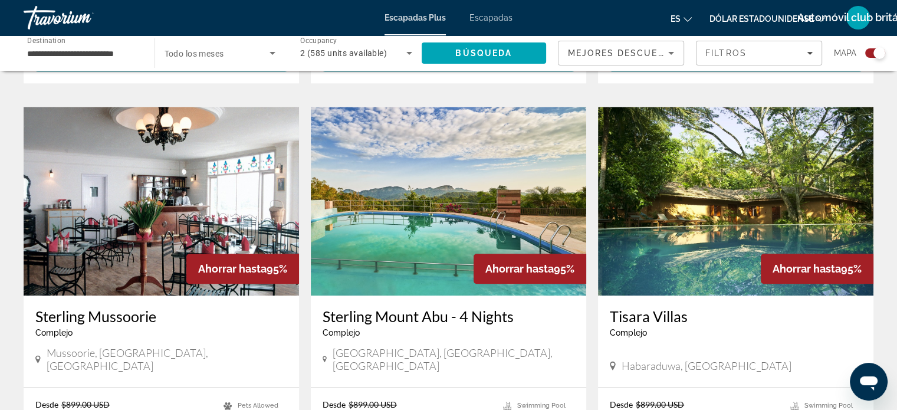
scroll to position [1179, 0]
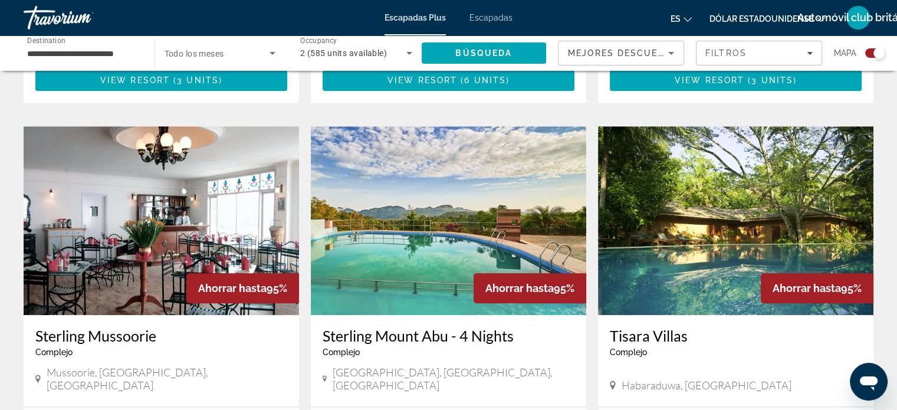
click at [749, 183] on img "Contenido principal" at bounding box center [735, 220] width 275 height 189
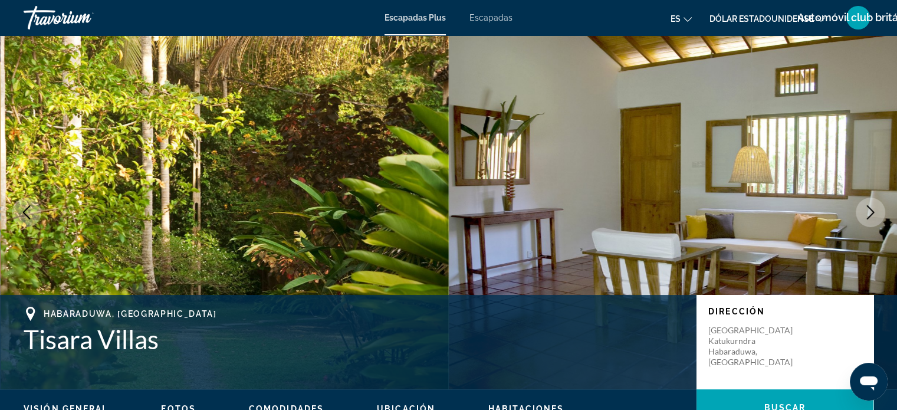
click at [866, 209] on icon "Next image" at bounding box center [870, 212] width 14 height 14
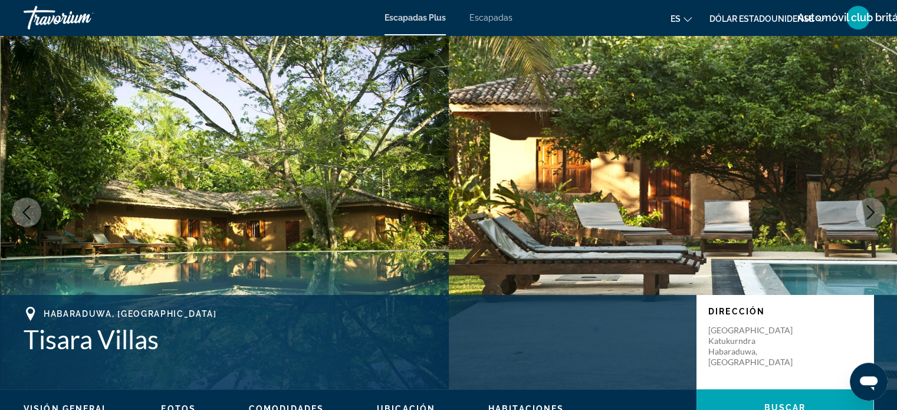
click at [866, 209] on icon "Next image" at bounding box center [870, 212] width 14 height 14
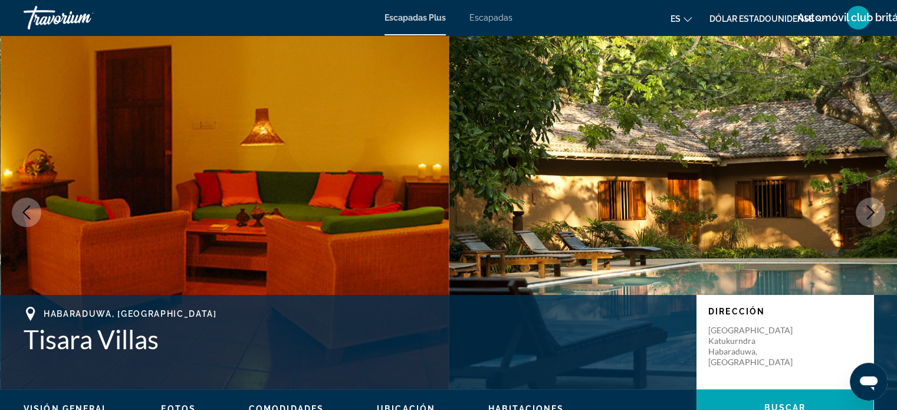
click at [866, 209] on icon "Next image" at bounding box center [870, 212] width 14 height 14
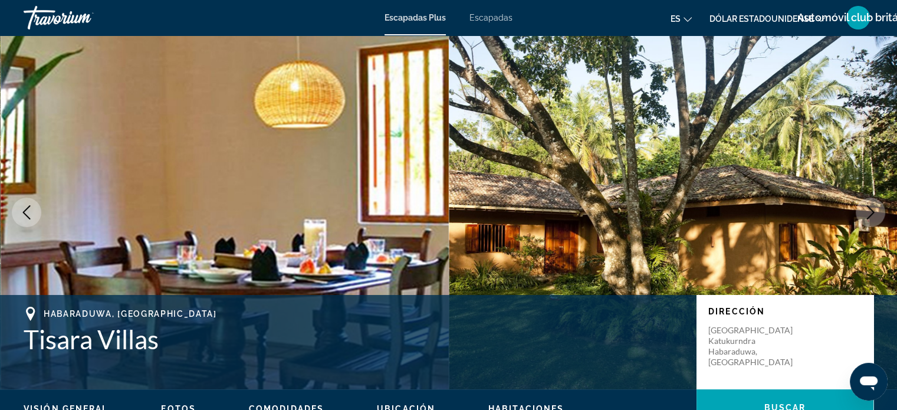
click at [866, 209] on icon "Next image" at bounding box center [870, 212] width 14 height 14
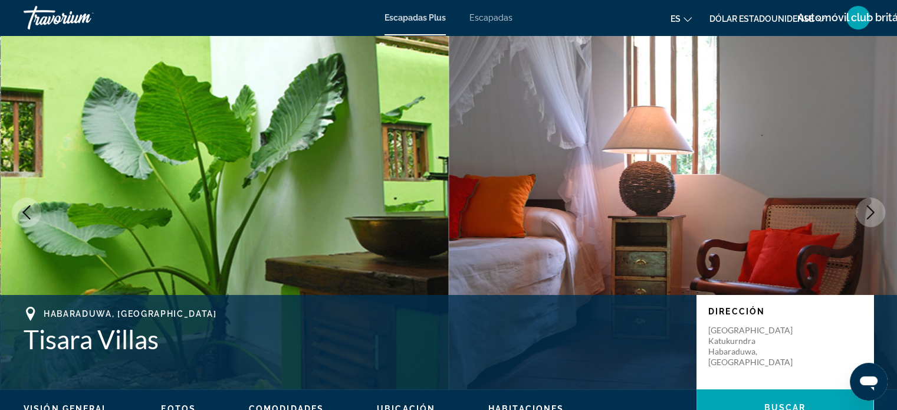
click at [866, 209] on icon "Next image" at bounding box center [870, 212] width 14 height 14
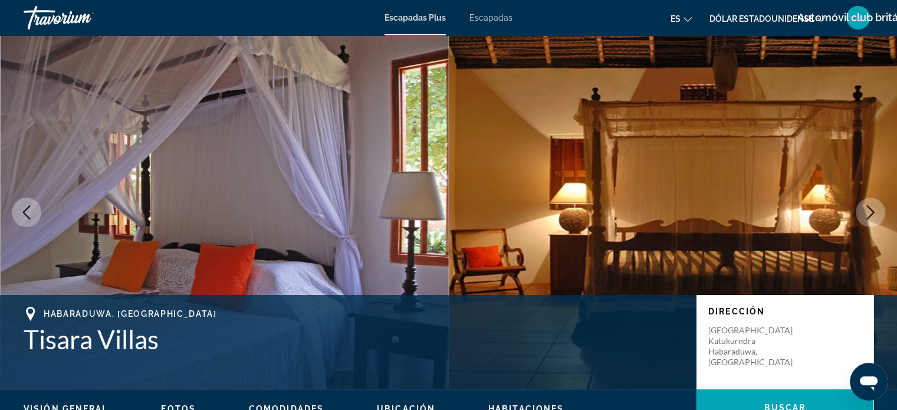
click at [866, 209] on icon "Next image" at bounding box center [870, 212] width 14 height 14
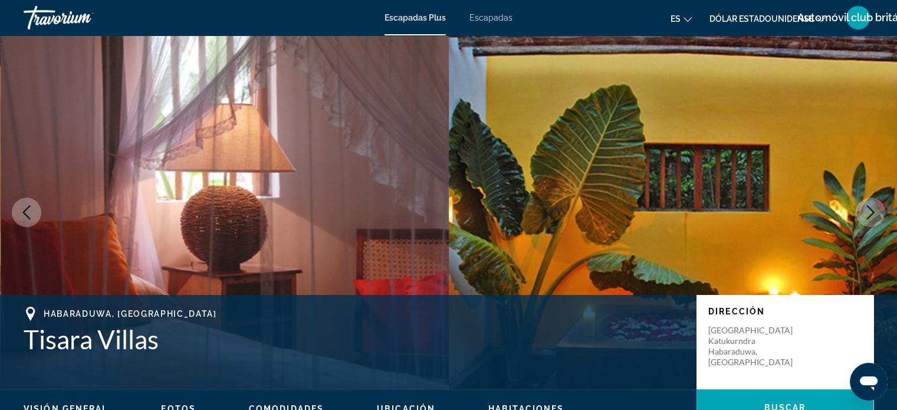
click at [866, 209] on icon "Next image" at bounding box center [870, 212] width 14 height 14
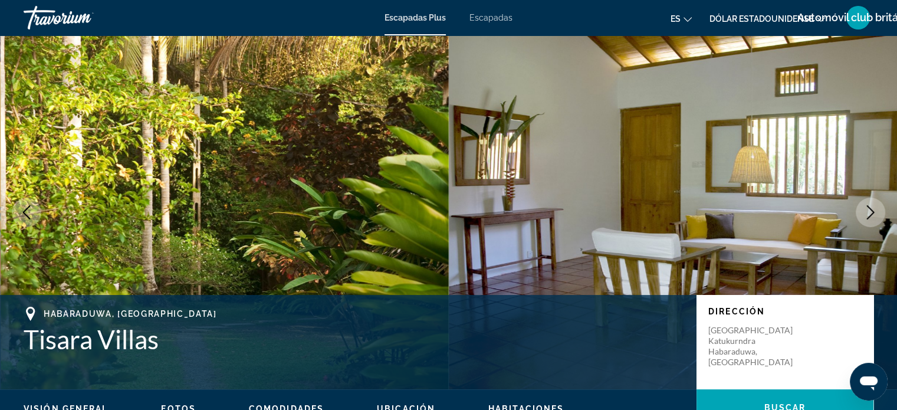
click at [863, 209] on icon "Next image" at bounding box center [870, 212] width 14 height 14
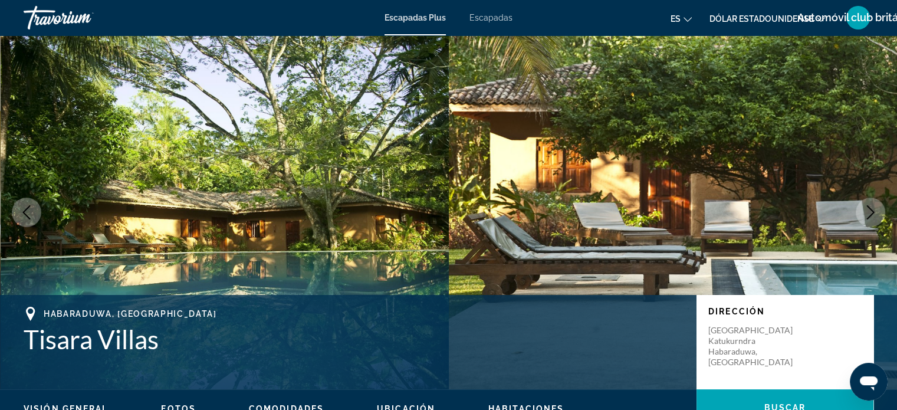
click at [863, 209] on icon "Next image" at bounding box center [870, 212] width 14 height 14
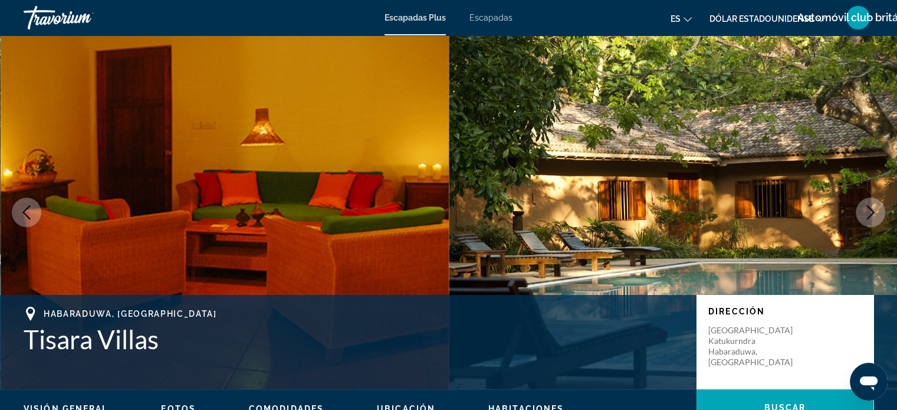
click at [863, 209] on icon "Next image" at bounding box center [870, 212] width 14 height 14
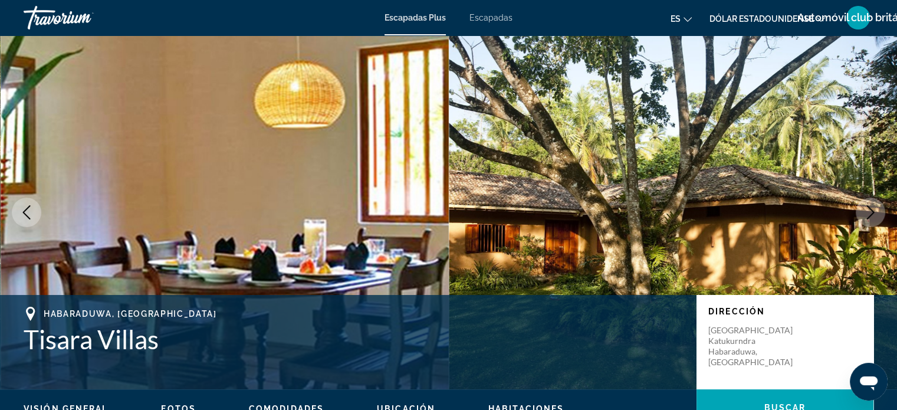
click at [865, 209] on icon "Next image" at bounding box center [870, 212] width 14 height 14
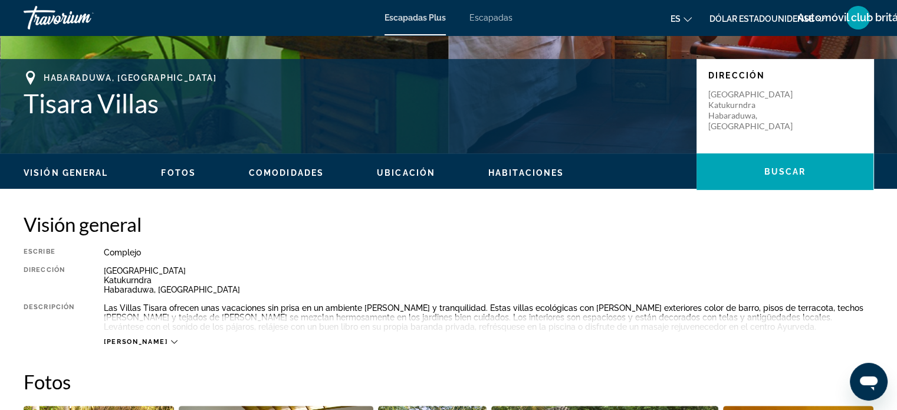
scroll to position [295, 0]
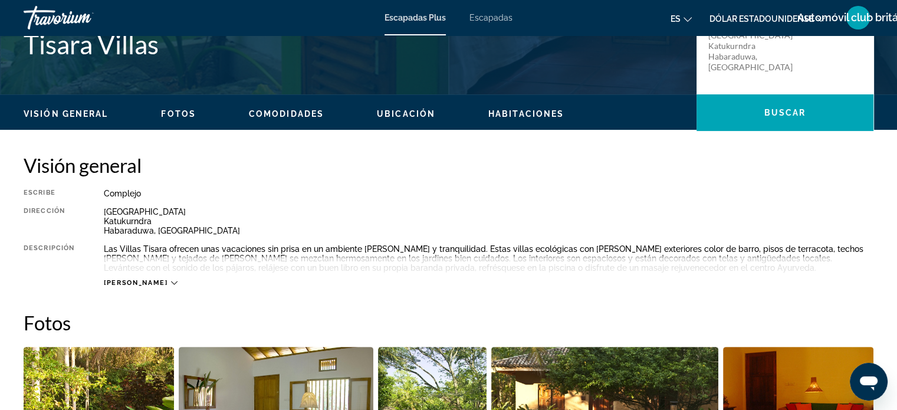
click at [171, 281] on icon "Contenido principal" at bounding box center [174, 283] width 6 height 6
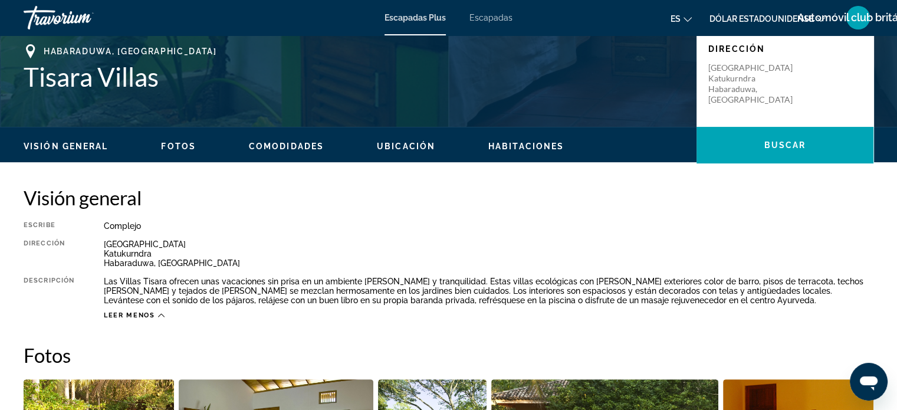
scroll to position [236, 0]
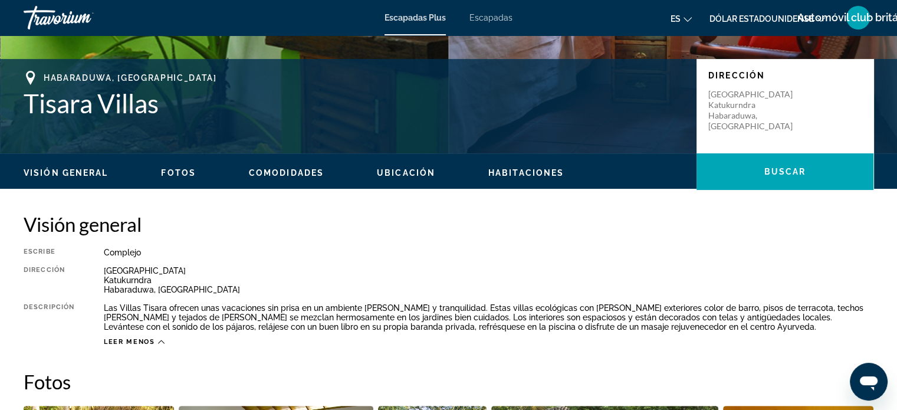
click at [179, 171] on span "Fotos" at bounding box center [178, 172] width 35 height 9
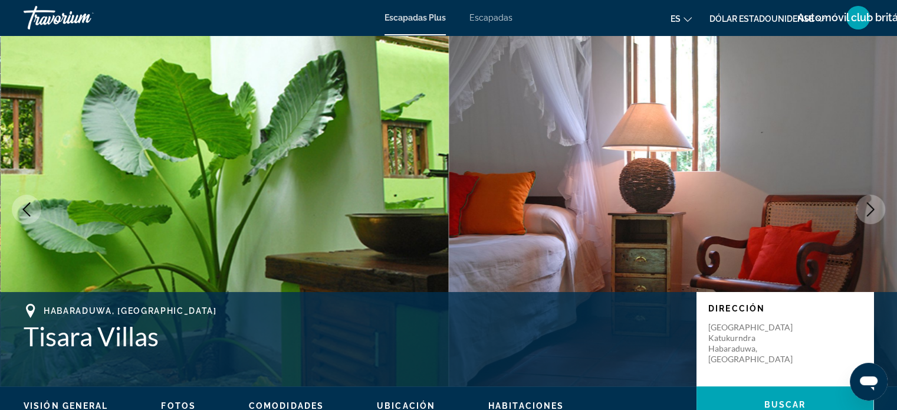
scroll to position [0, 0]
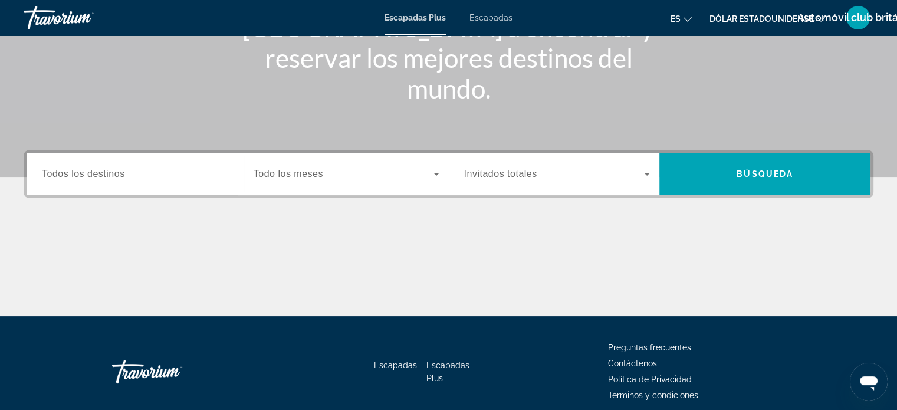
click at [143, 170] on input "Destination Todos los destinos" at bounding box center [135, 174] width 186 height 14
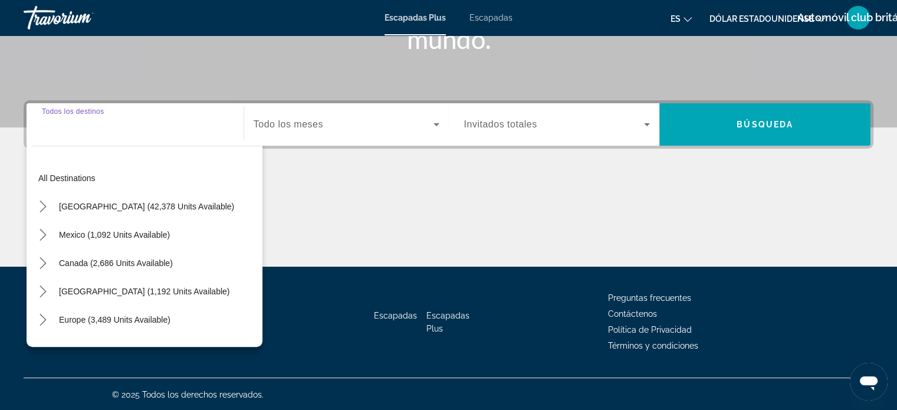
scroll to position [227, 0]
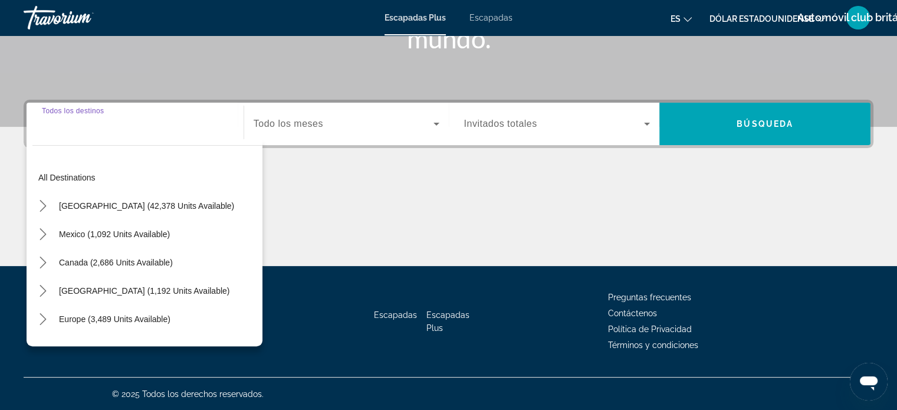
click at [62, 129] on input "Destination Todos los destinos" at bounding box center [135, 124] width 186 height 14
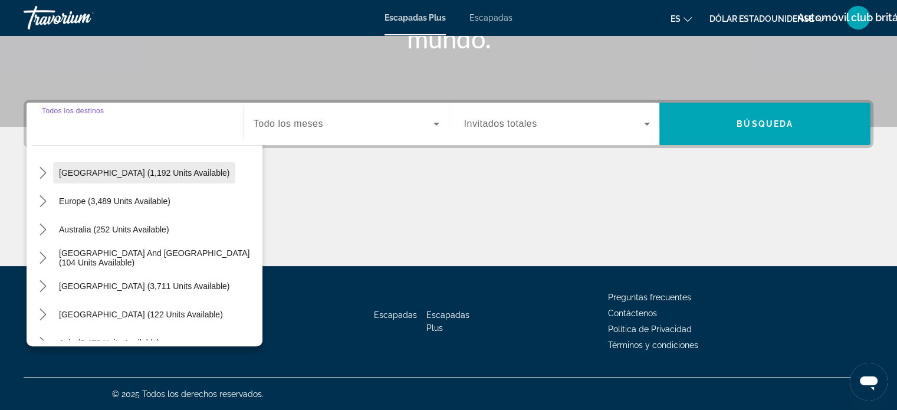
scroll to position [177, 0]
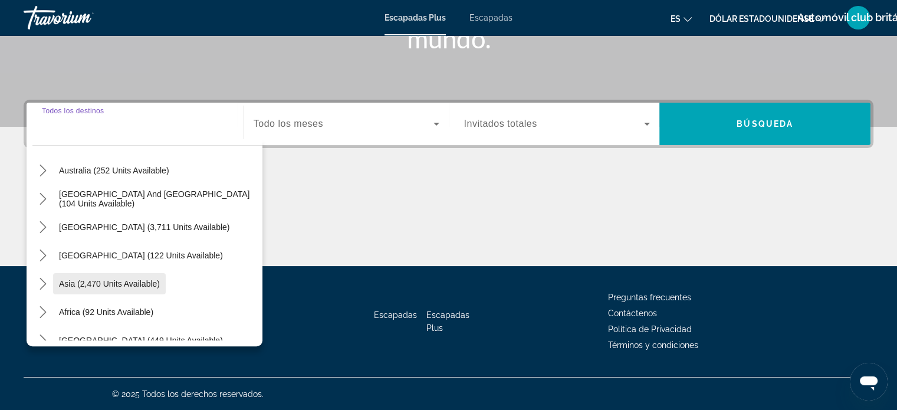
click at [121, 280] on span "Asia (2,470 units available)" at bounding box center [109, 283] width 101 height 9
type input "**********"
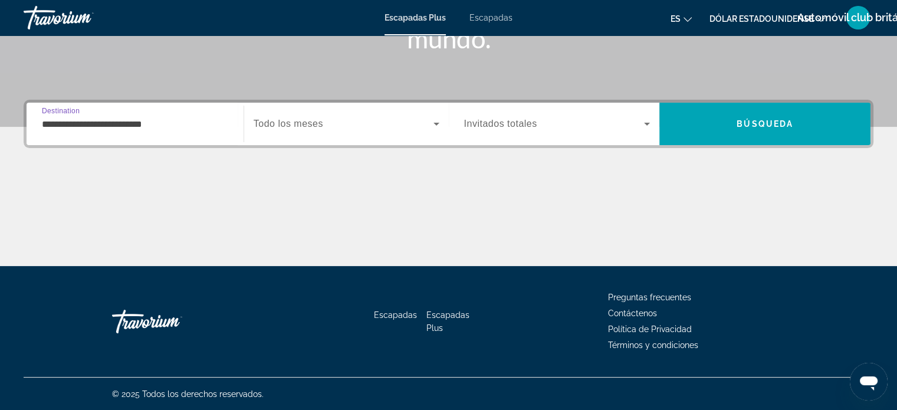
click at [643, 120] on icon "Widget de búsqueda" at bounding box center [647, 124] width 14 height 14
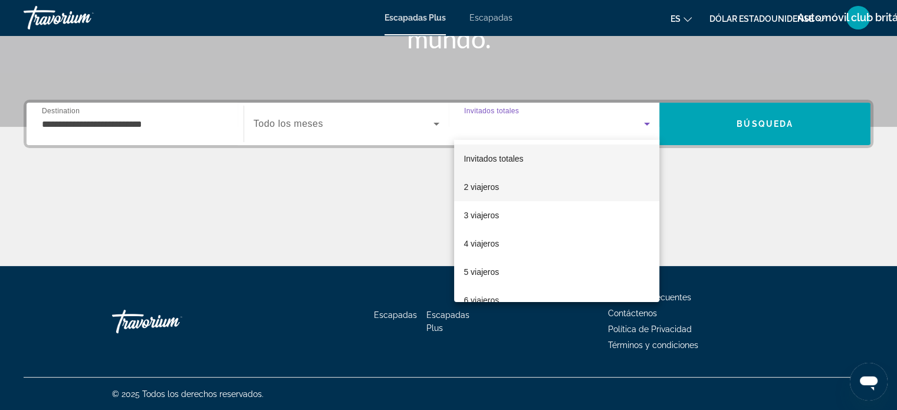
click at [494, 186] on font "2 viajeros" at bounding box center [481, 186] width 35 height 9
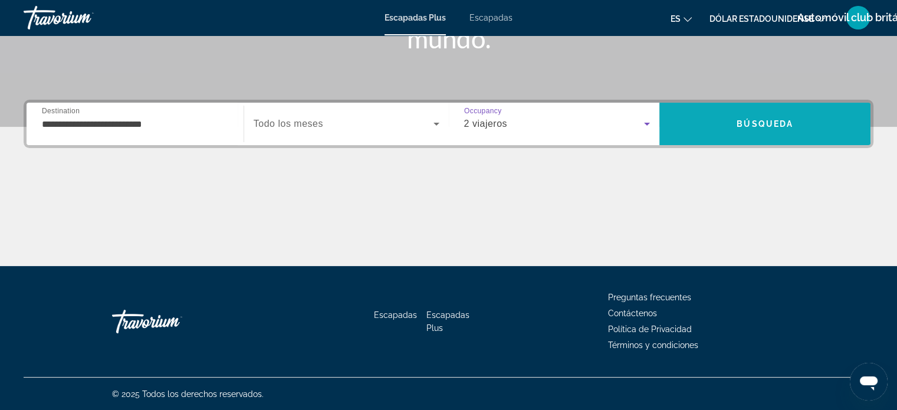
click at [732, 115] on span "Buscar" at bounding box center [764, 124] width 211 height 28
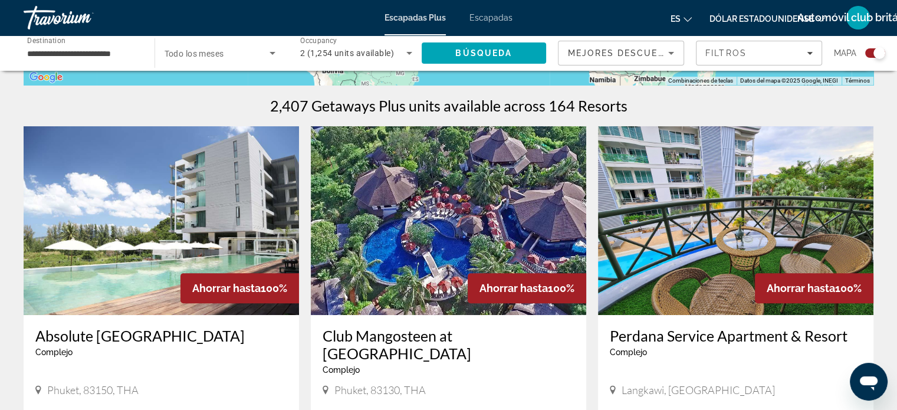
scroll to position [354, 0]
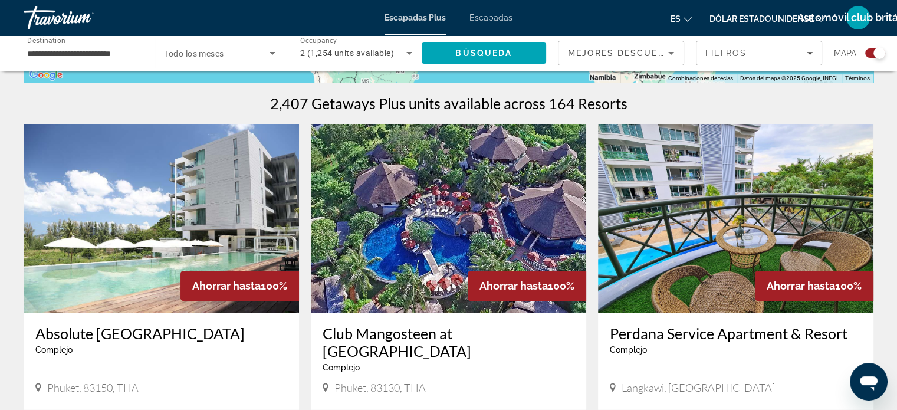
click at [425, 210] on img "Contenido principal" at bounding box center [448, 218] width 275 height 189
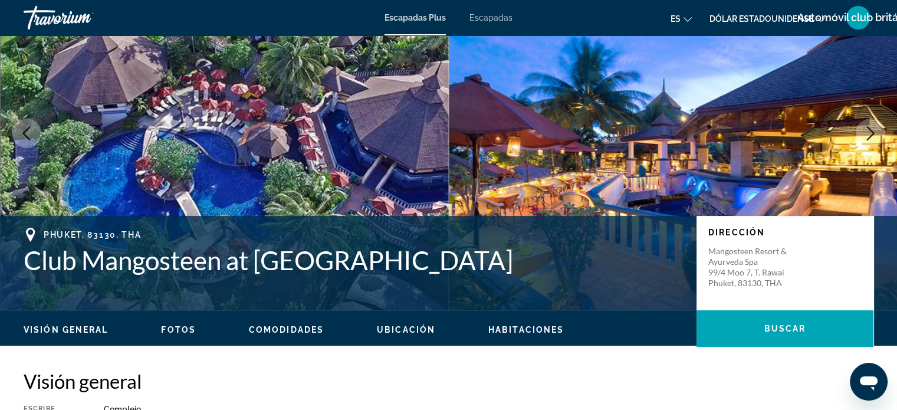
scroll to position [59, 0]
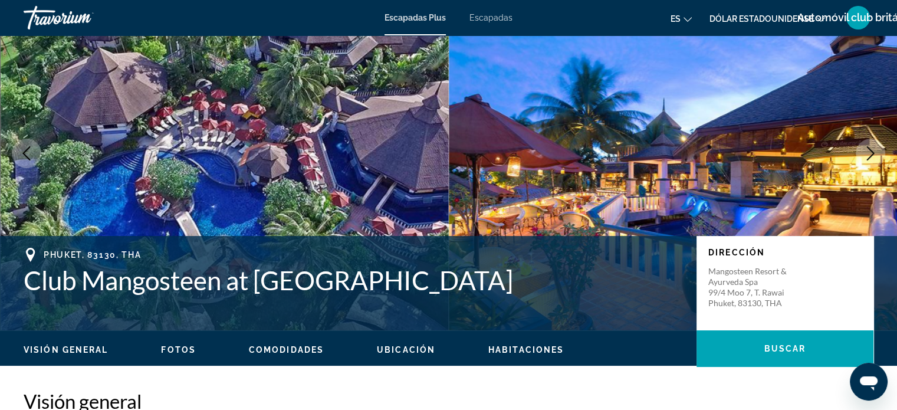
click at [870, 153] on icon "Next image" at bounding box center [870, 153] width 14 height 14
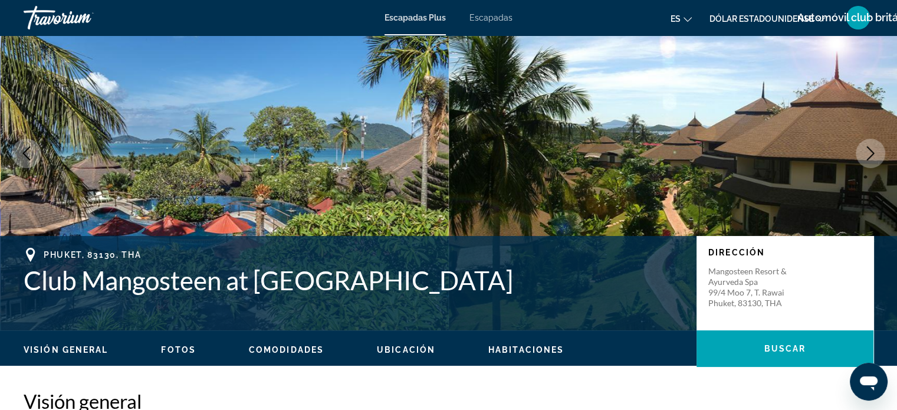
click at [870, 153] on icon "Next image" at bounding box center [870, 153] width 14 height 14
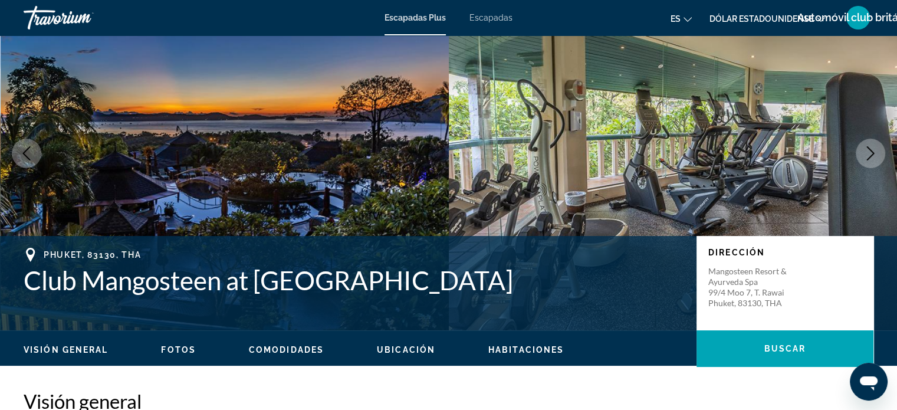
click at [875, 151] on icon "Next image" at bounding box center [870, 153] width 14 height 14
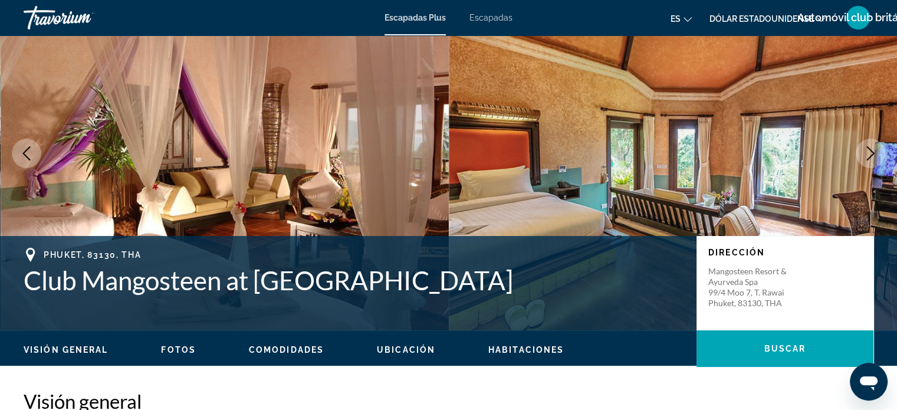
click at [875, 151] on icon "Next image" at bounding box center [870, 153] width 14 height 14
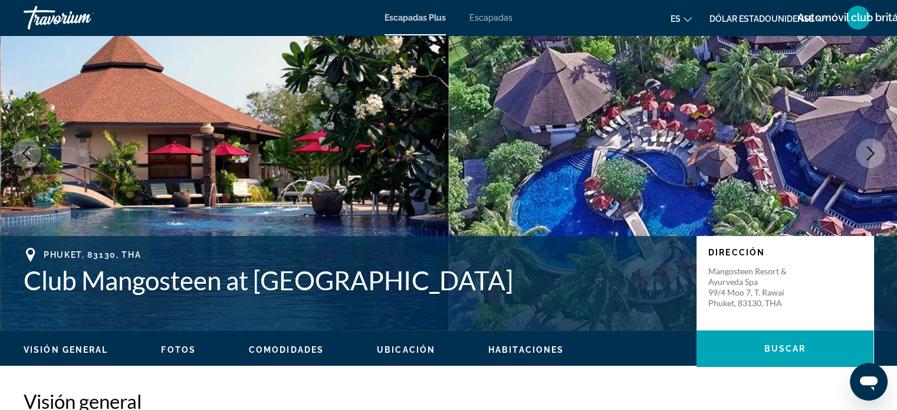
click at [875, 151] on icon "Next image" at bounding box center [870, 153] width 14 height 14
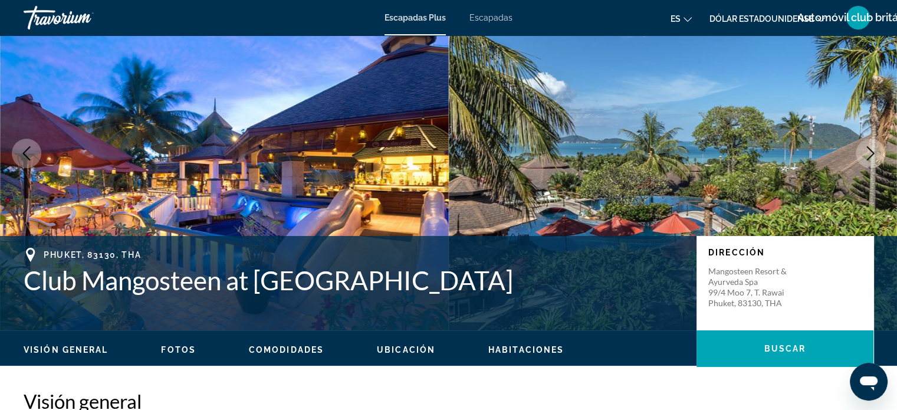
click at [875, 151] on icon "Next image" at bounding box center [870, 153] width 14 height 14
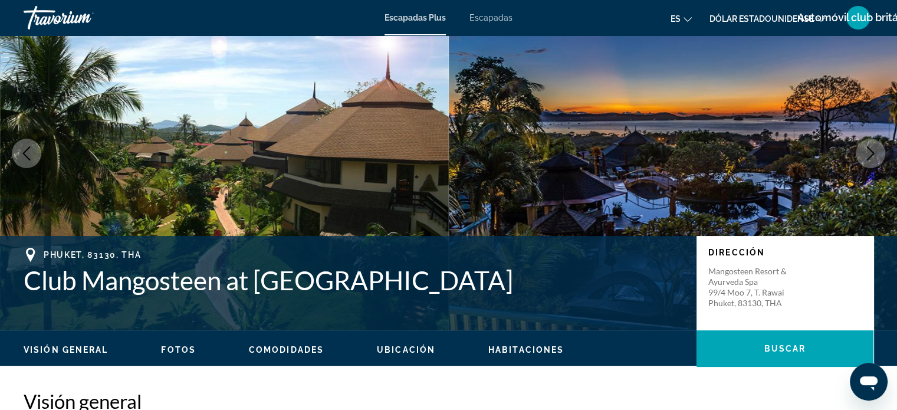
click at [875, 151] on icon "Next image" at bounding box center [870, 153] width 14 height 14
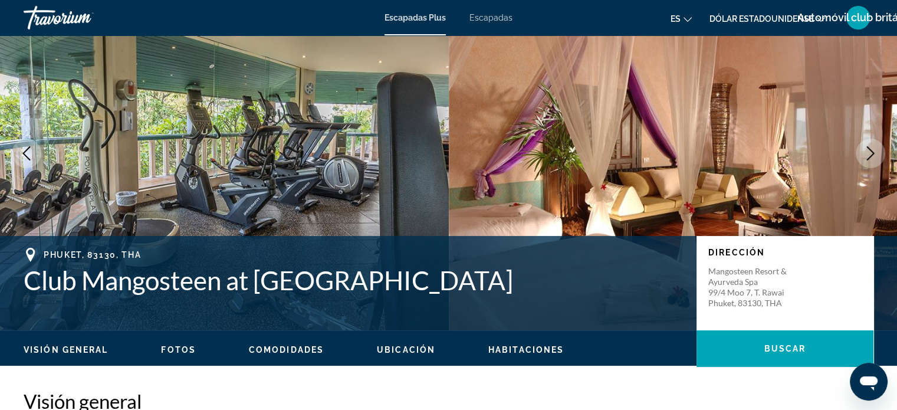
click at [875, 151] on icon "Next image" at bounding box center [870, 153] width 14 height 14
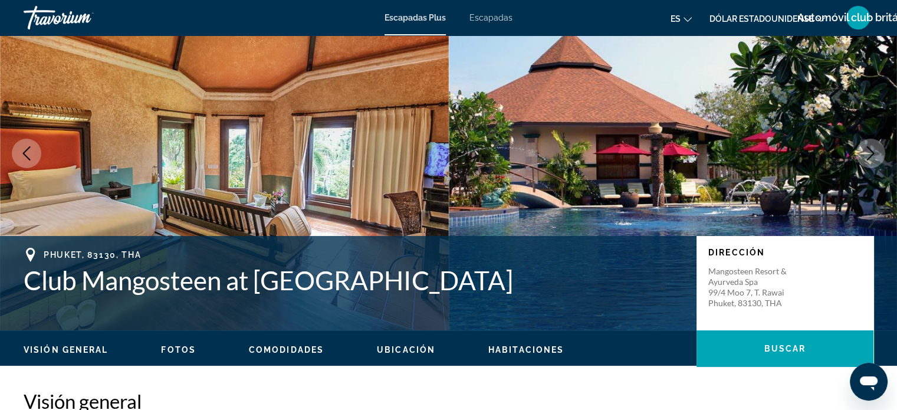
click at [875, 151] on icon "Next image" at bounding box center [870, 153] width 14 height 14
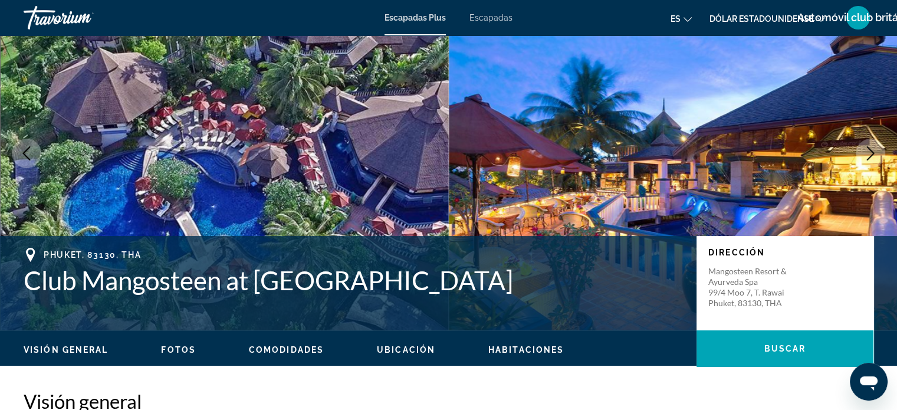
click at [875, 151] on icon "Next image" at bounding box center [870, 153] width 14 height 14
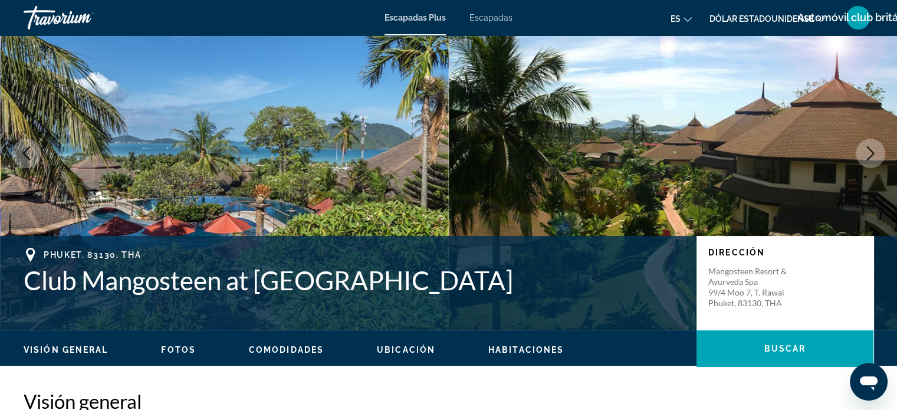
click at [178, 350] on span "Fotos" at bounding box center [178, 349] width 35 height 9
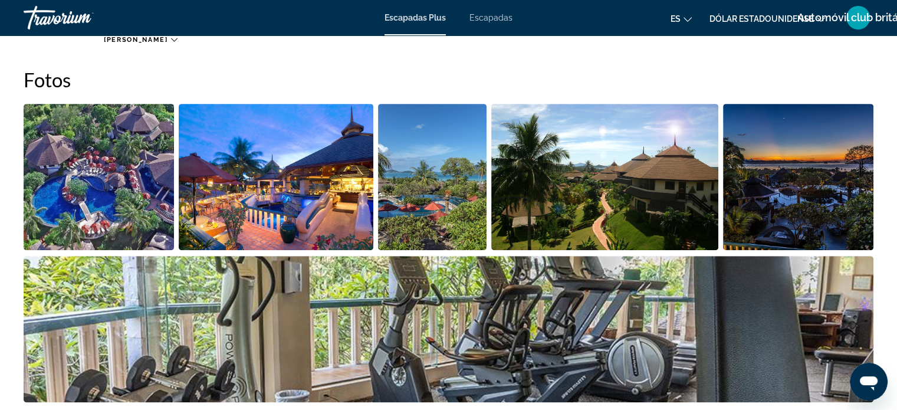
scroll to position [544, 0]
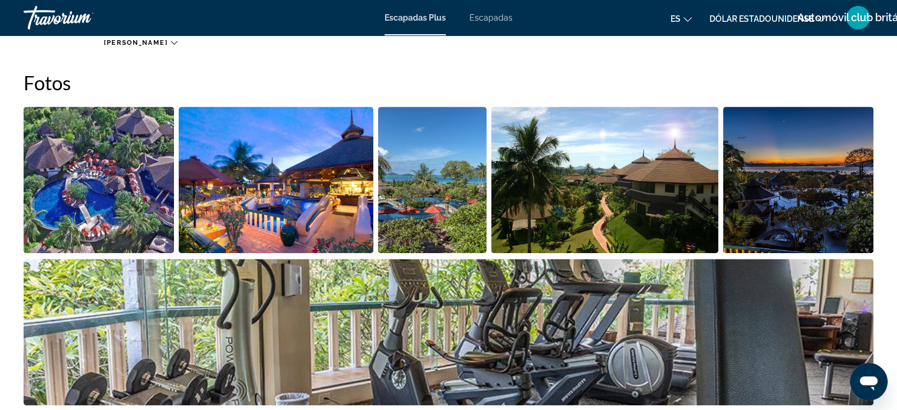
click at [274, 175] on img "Open full-screen image slider" at bounding box center [276, 180] width 195 height 146
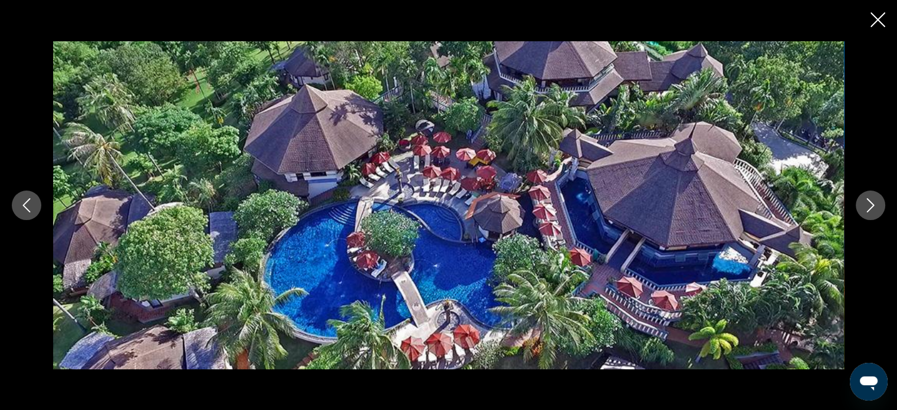
click at [865, 206] on icon "Next image" at bounding box center [870, 205] width 14 height 14
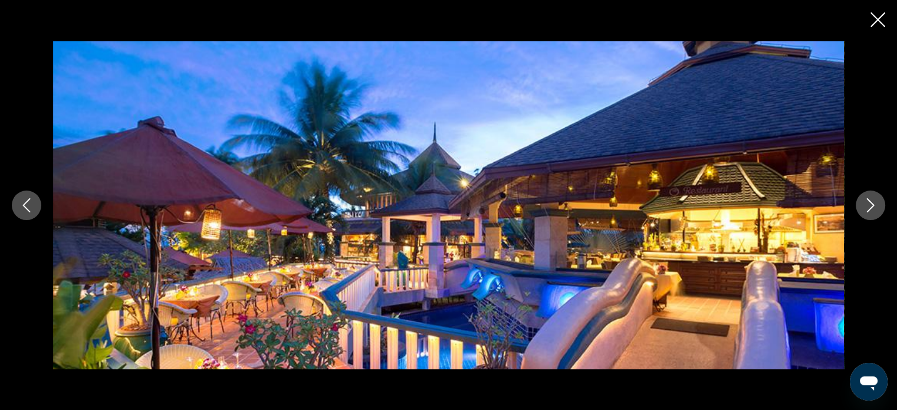
click at [864, 205] on icon "Next image" at bounding box center [870, 205] width 14 height 14
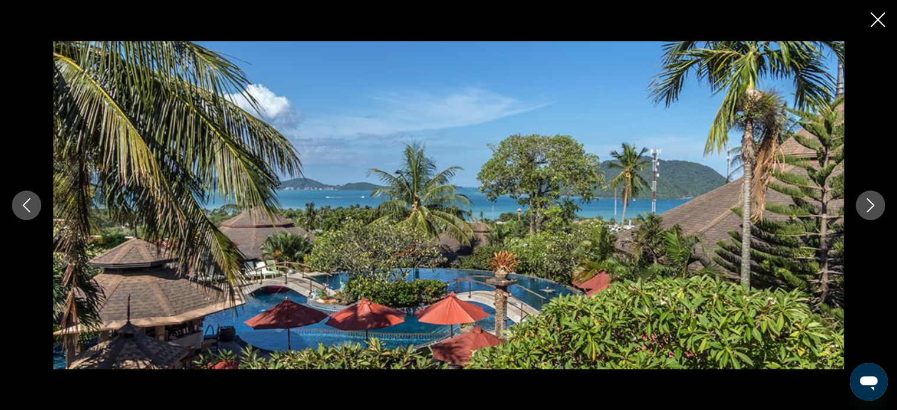
click at [25, 202] on icon "Previous image" at bounding box center [27, 205] width 8 height 14
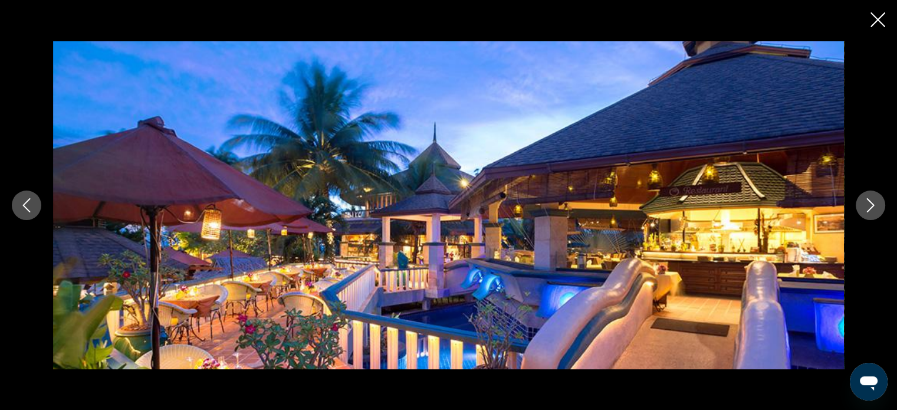
click at [25, 202] on icon "Previous image" at bounding box center [27, 205] width 8 height 14
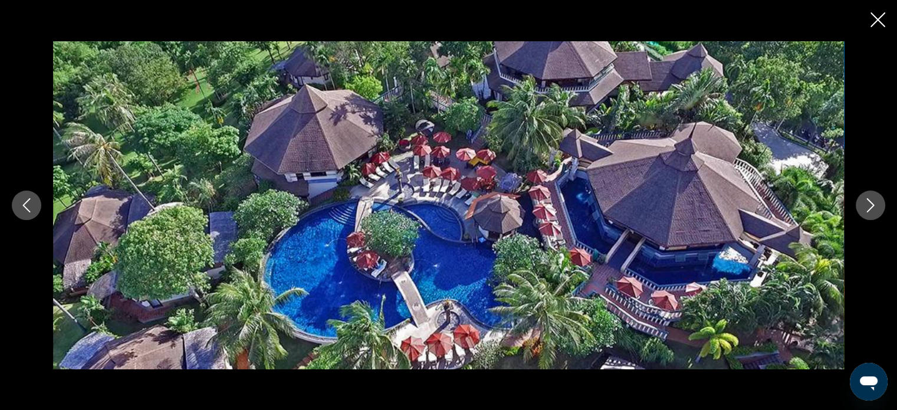
click at [25, 202] on icon "Previous image" at bounding box center [27, 205] width 8 height 14
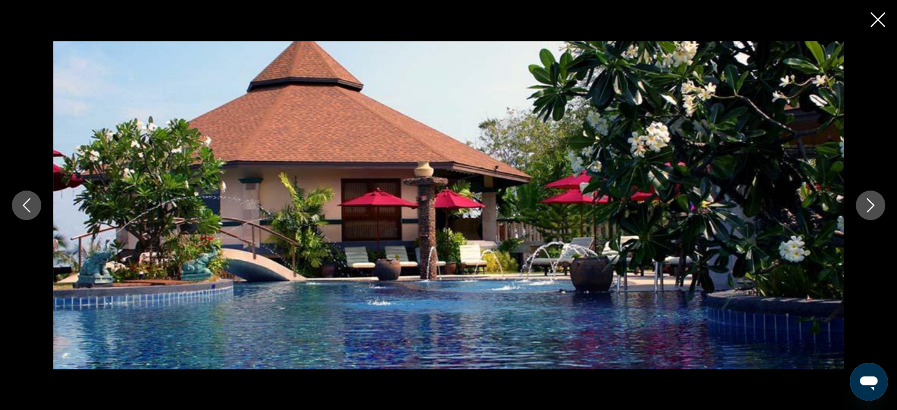
click at [25, 202] on icon "Previous image" at bounding box center [26, 205] width 14 height 14
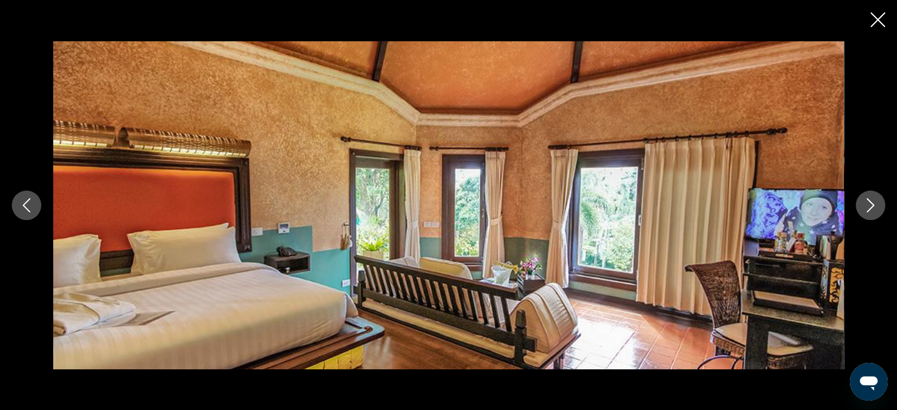
click at [25, 200] on icon "Previous image" at bounding box center [26, 205] width 14 height 14
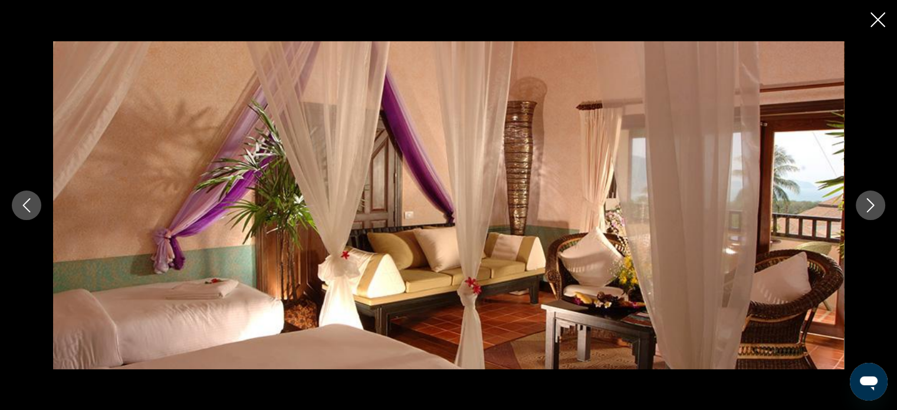
click at [25, 200] on icon "Previous image" at bounding box center [26, 205] width 14 height 14
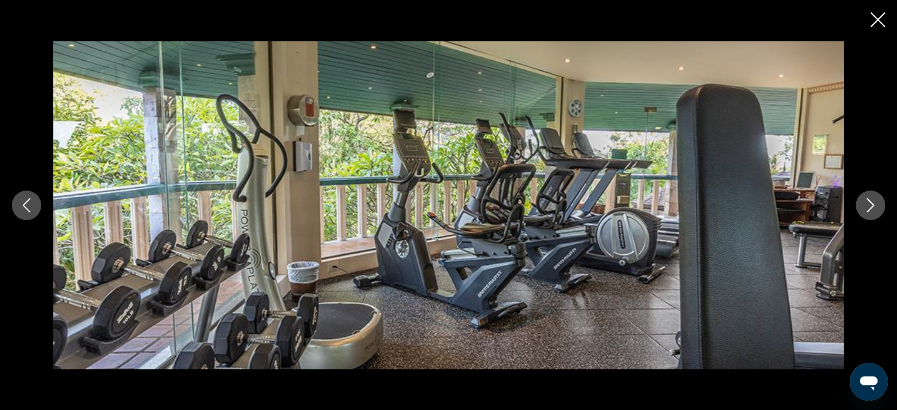
click at [25, 200] on icon "Previous image" at bounding box center [26, 205] width 14 height 14
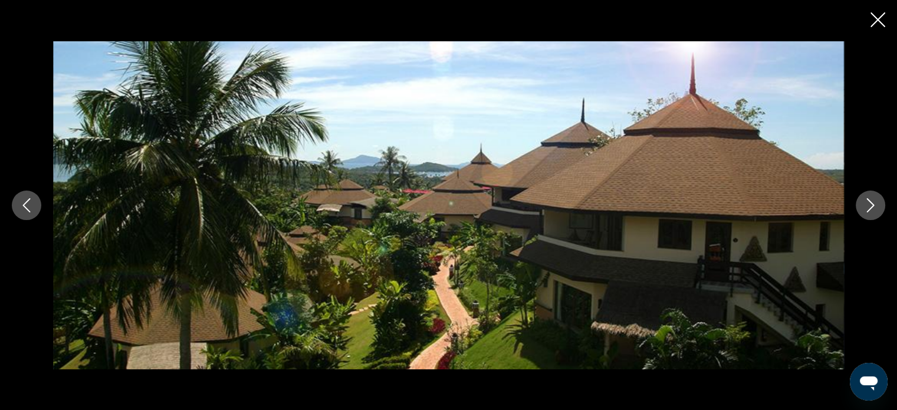
click at [24, 200] on icon "Previous image" at bounding box center [26, 205] width 14 height 14
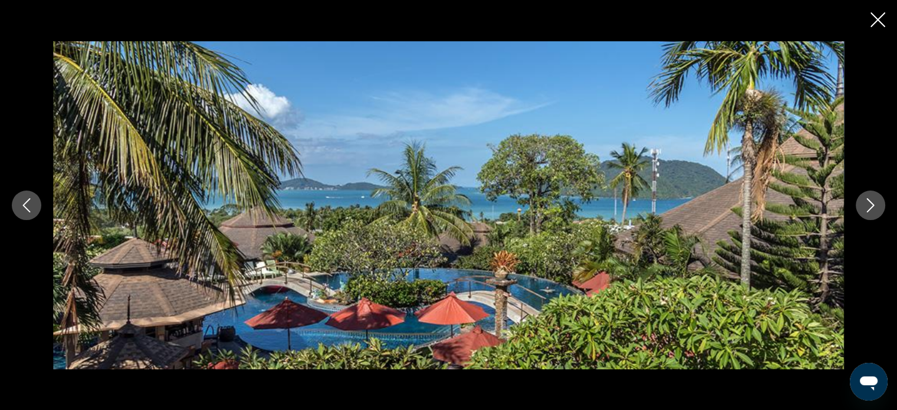
click at [24, 200] on icon "Previous image" at bounding box center [26, 205] width 14 height 14
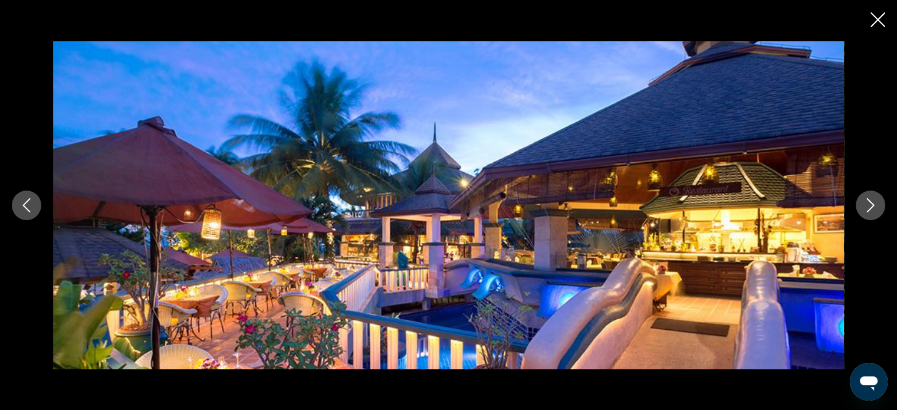
click at [24, 200] on icon "Previous image" at bounding box center [26, 205] width 14 height 14
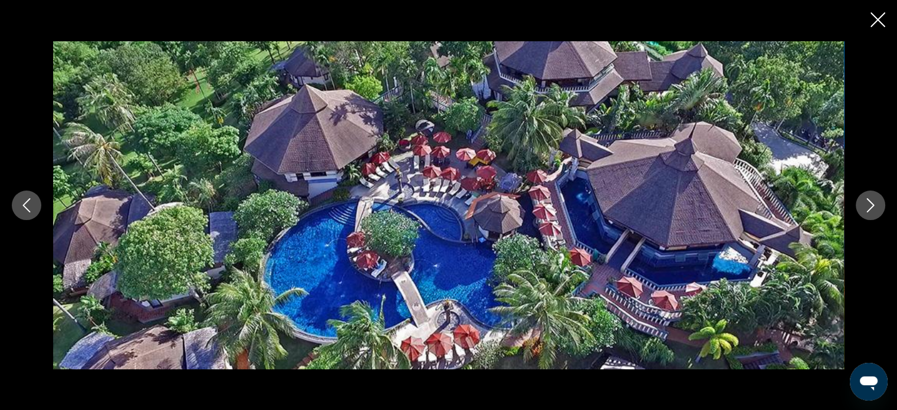
click at [24, 199] on icon "Previous image" at bounding box center [26, 205] width 14 height 14
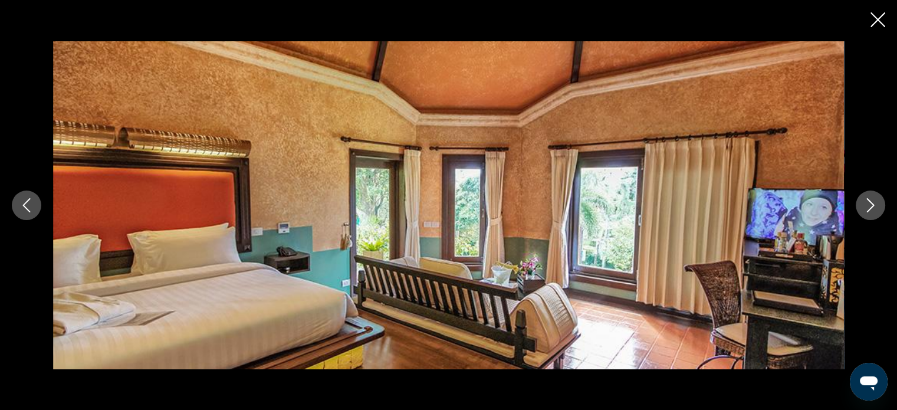
click at [24, 198] on icon "Previous image" at bounding box center [26, 205] width 14 height 14
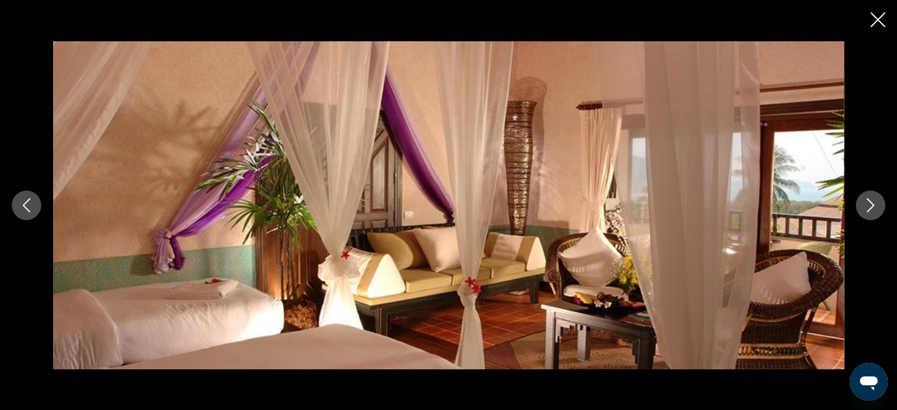
click at [24, 198] on icon "Previous image" at bounding box center [26, 205] width 14 height 14
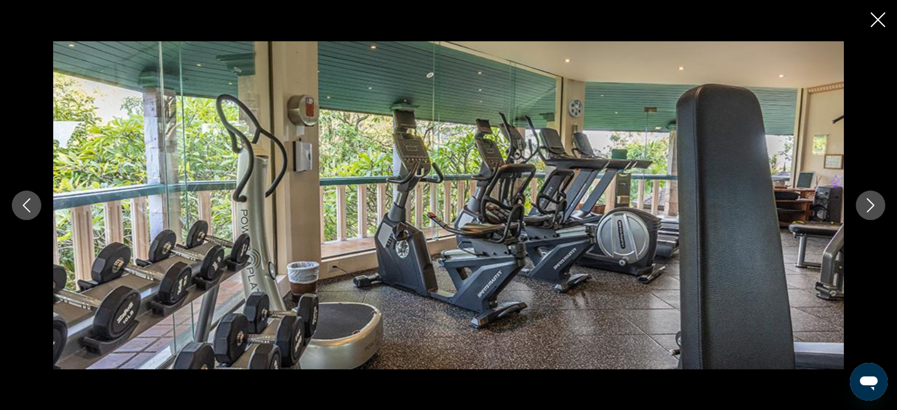
click at [24, 198] on icon "Previous image" at bounding box center [26, 205] width 14 height 14
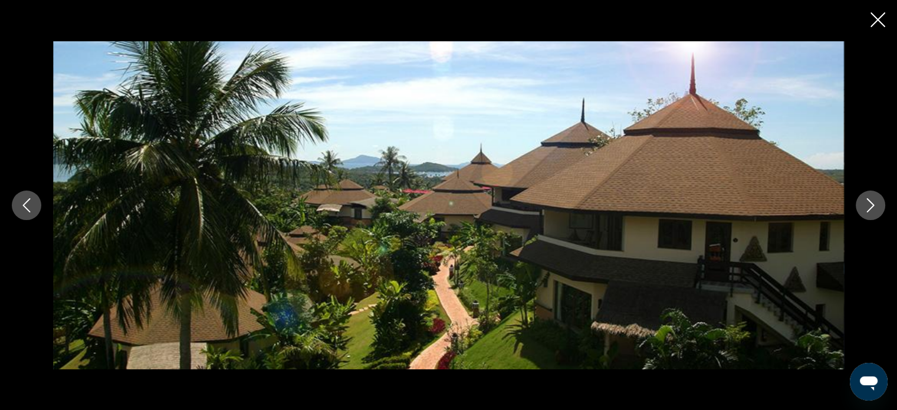
click at [24, 198] on icon "Previous image" at bounding box center [26, 205] width 14 height 14
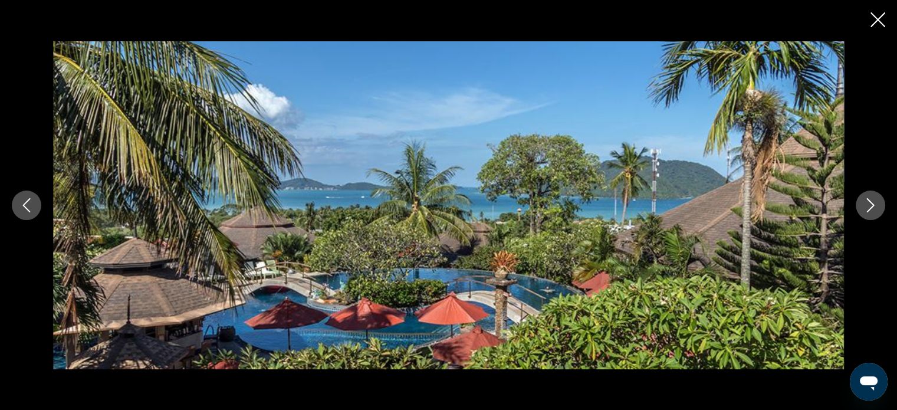
click at [24, 198] on icon "Previous image" at bounding box center [26, 205] width 14 height 14
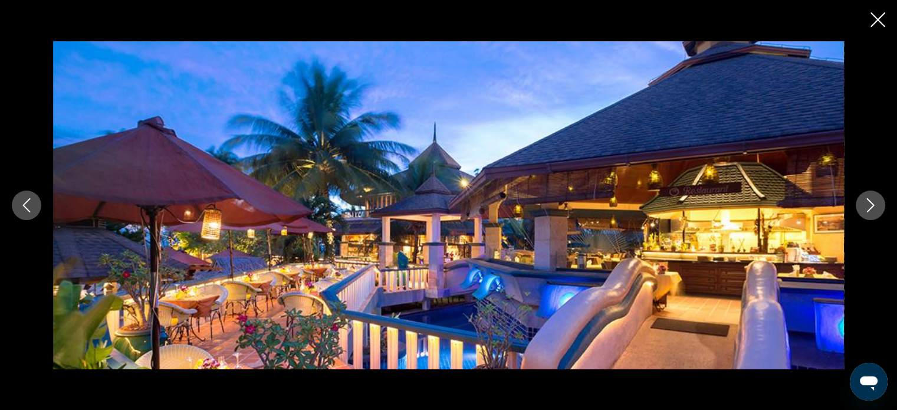
click at [24, 198] on icon "Previous image" at bounding box center [26, 205] width 14 height 14
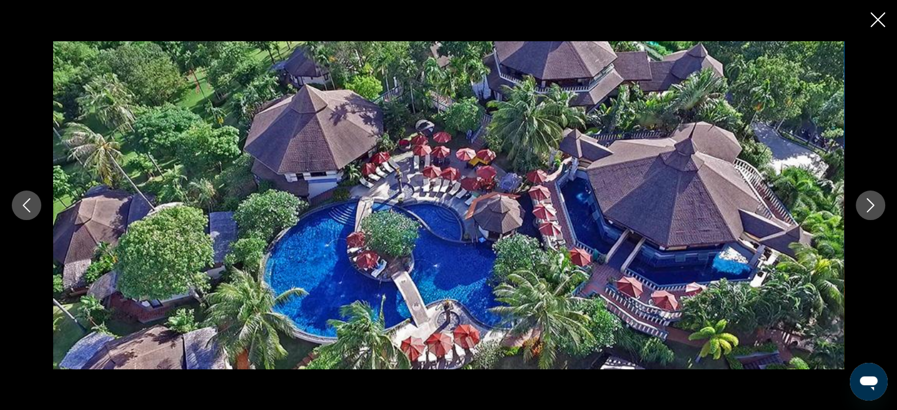
click at [24, 198] on icon "Previous image" at bounding box center [26, 205] width 14 height 14
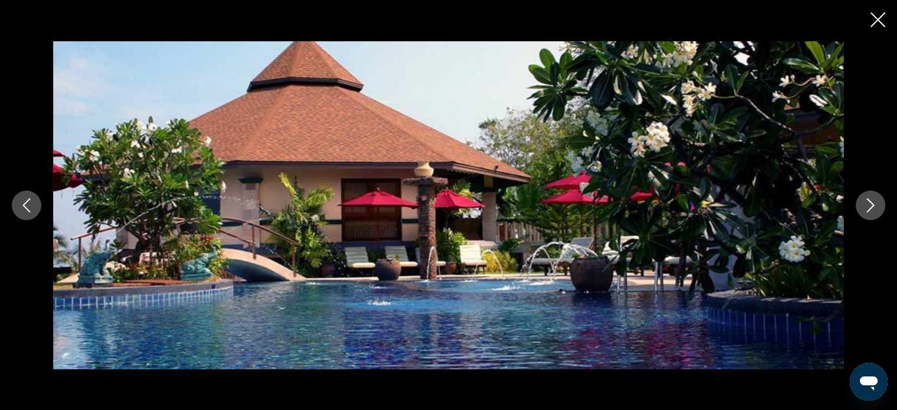
click at [24, 198] on icon "Previous image" at bounding box center [26, 205] width 14 height 14
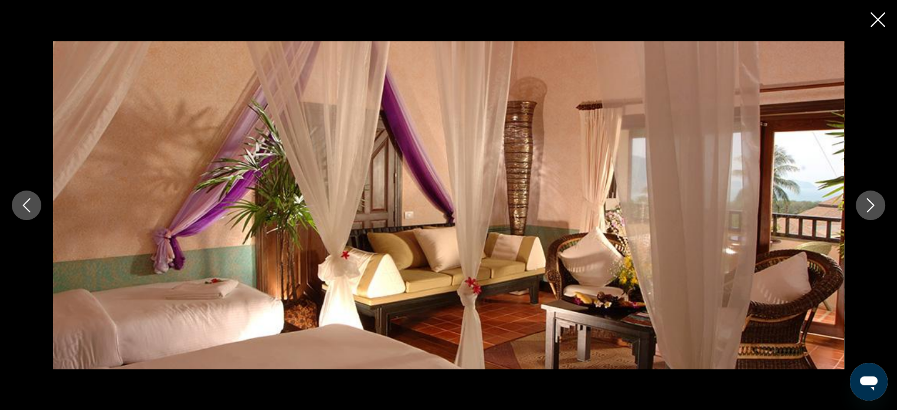
click at [24, 198] on icon "Previous image" at bounding box center [26, 205] width 14 height 14
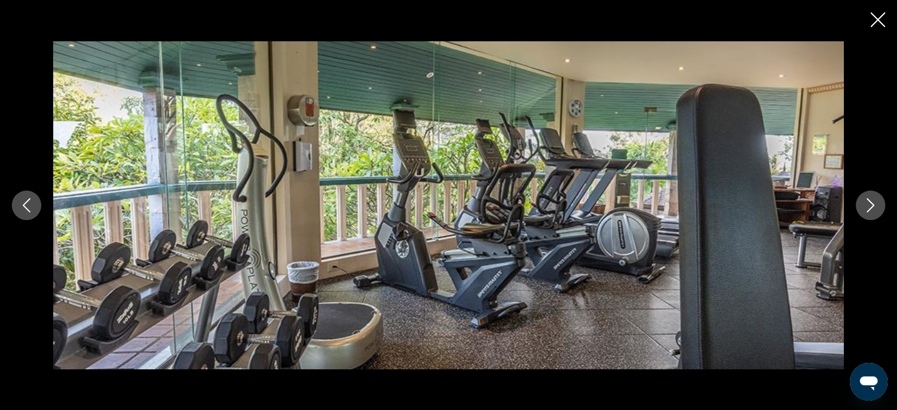
click at [24, 198] on icon "Previous image" at bounding box center [26, 205] width 14 height 14
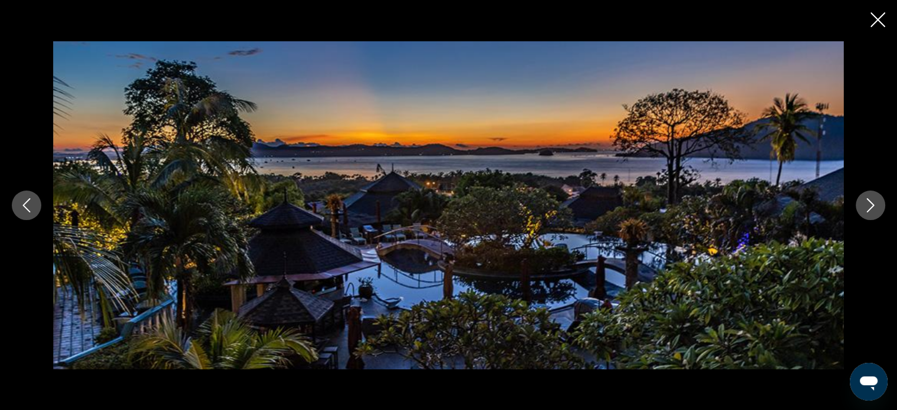
click at [24, 197] on button "Previous image" at bounding box center [26, 204] width 29 height 29
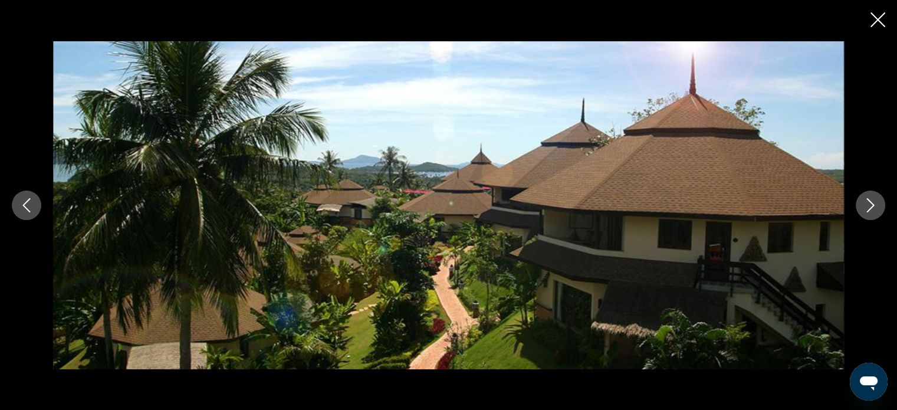
click at [24, 197] on button "Previous image" at bounding box center [26, 204] width 29 height 29
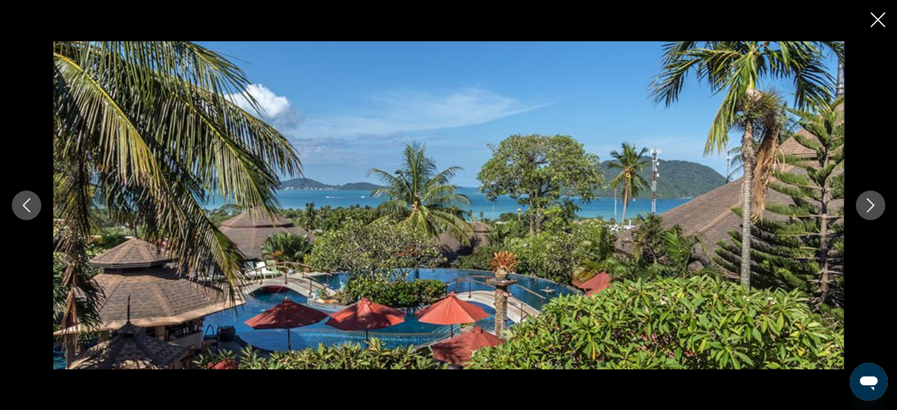
click at [23, 196] on button "Previous image" at bounding box center [26, 204] width 29 height 29
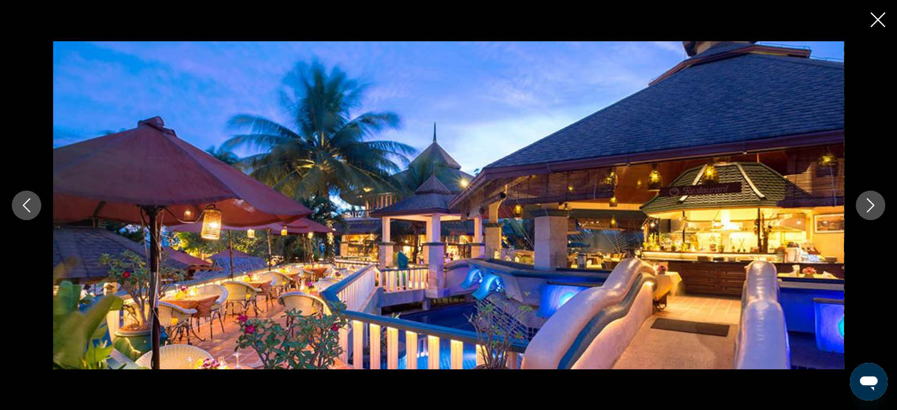
click at [23, 195] on button "Previous image" at bounding box center [26, 204] width 29 height 29
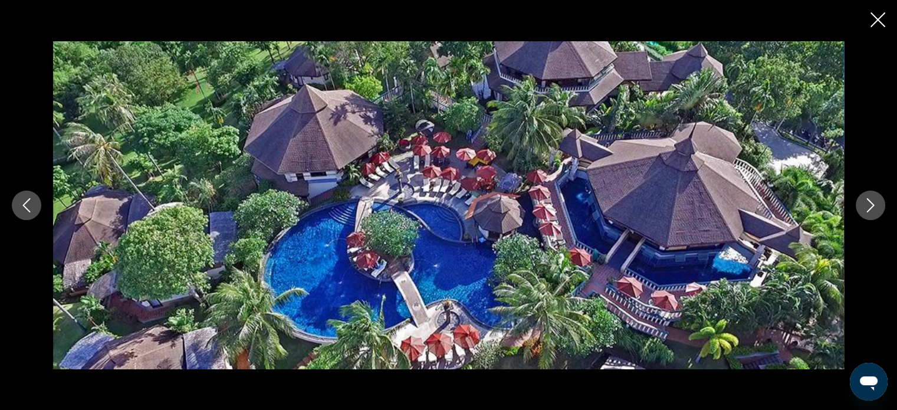
click at [869, 201] on icon "Next image" at bounding box center [870, 205] width 14 height 14
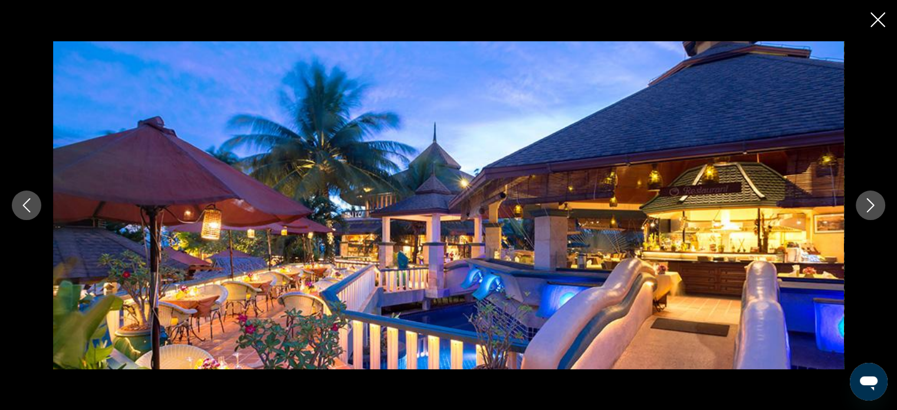
click at [868, 203] on icon "Next image" at bounding box center [870, 205] width 14 height 14
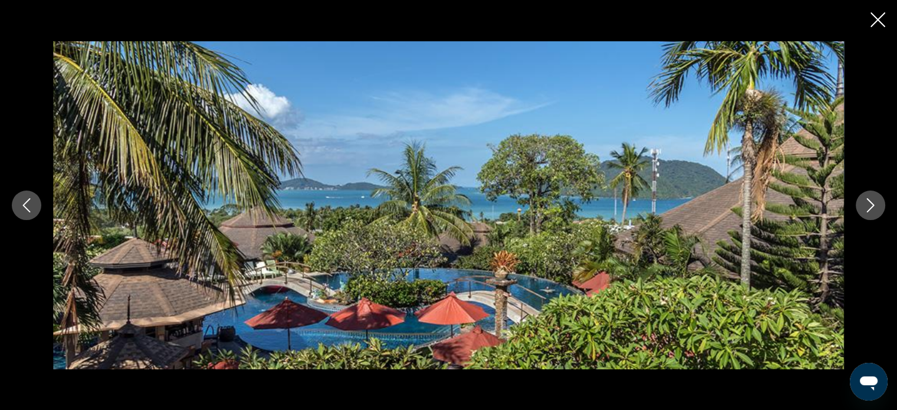
click at [871, 202] on icon "Next image" at bounding box center [871, 205] width 8 height 14
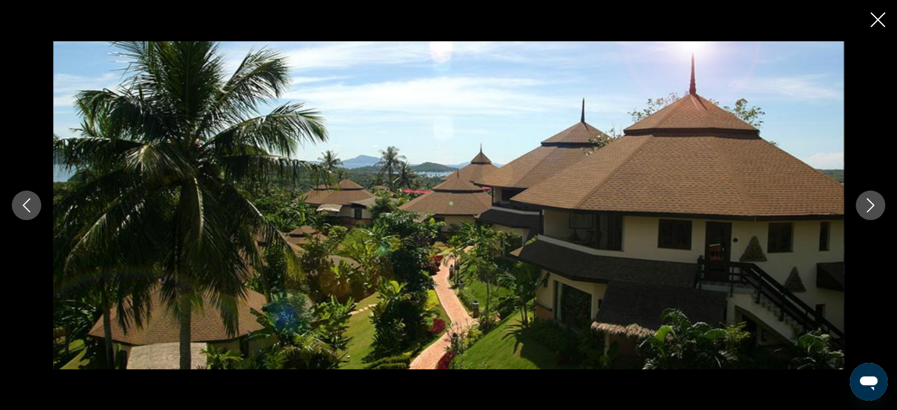
click at [871, 202] on icon "Next image" at bounding box center [871, 205] width 8 height 14
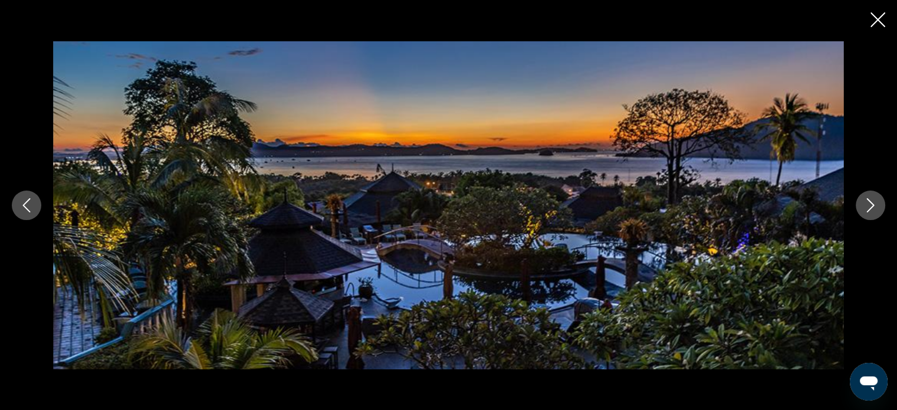
click at [873, 202] on icon "Next image" at bounding box center [870, 205] width 14 height 14
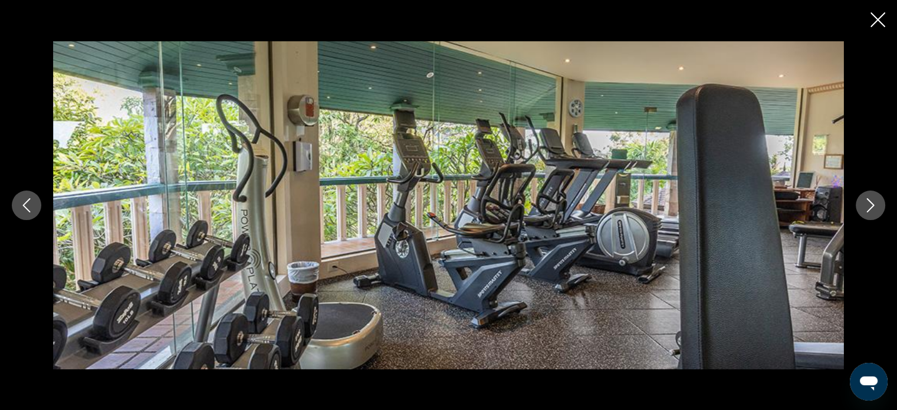
click at [873, 202] on icon "Next image" at bounding box center [870, 205] width 14 height 14
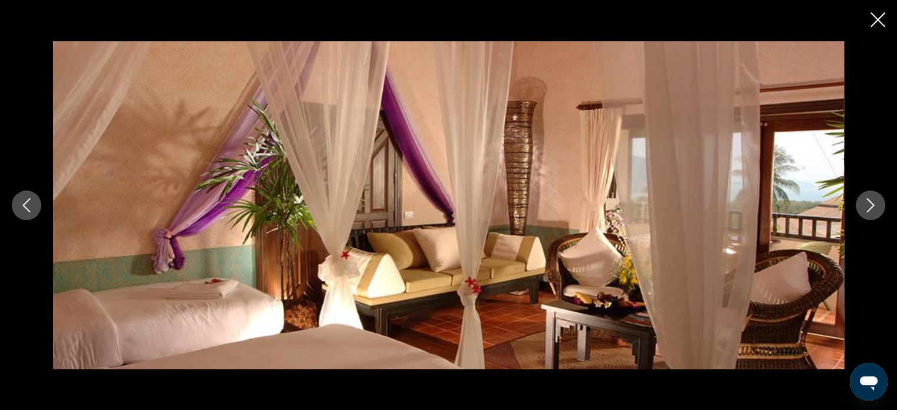
click at [873, 202] on icon "Next image" at bounding box center [870, 205] width 14 height 14
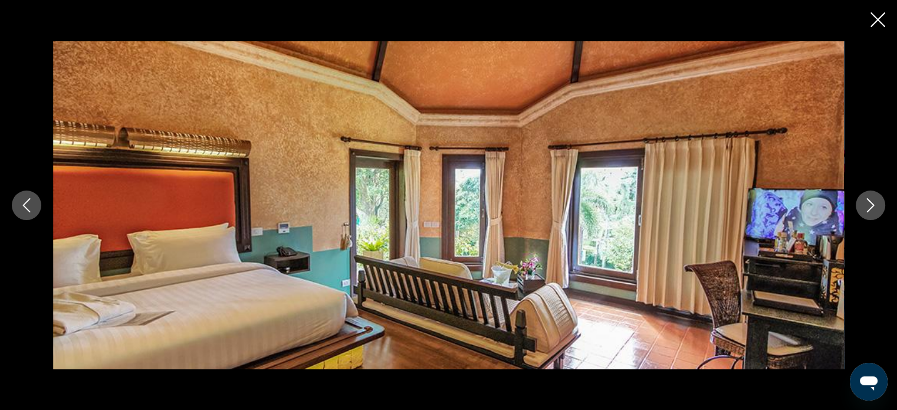
click at [868, 200] on icon "Next image" at bounding box center [871, 205] width 8 height 14
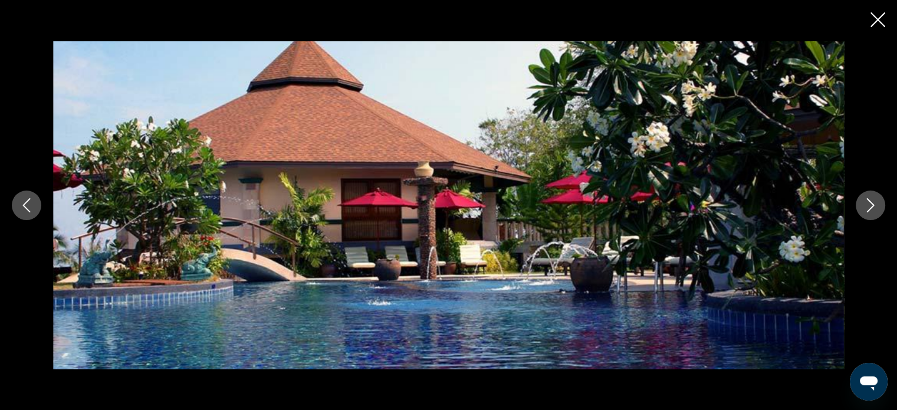
click at [869, 207] on icon "Next image" at bounding box center [870, 205] width 14 height 14
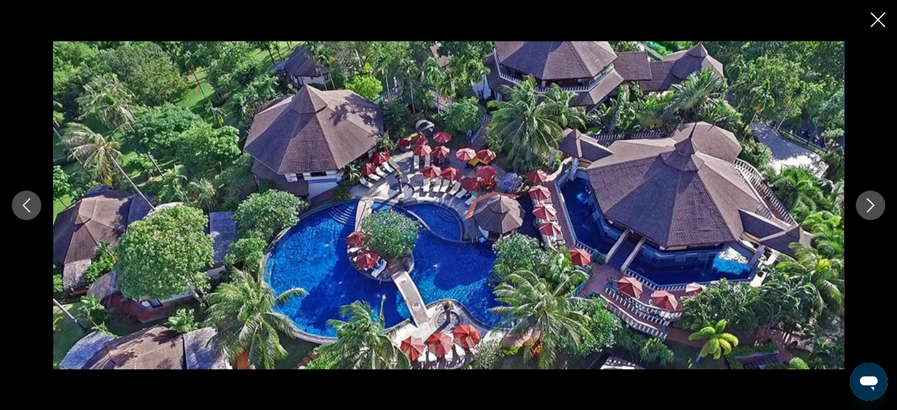
click at [869, 207] on icon "Next image" at bounding box center [870, 205] width 14 height 14
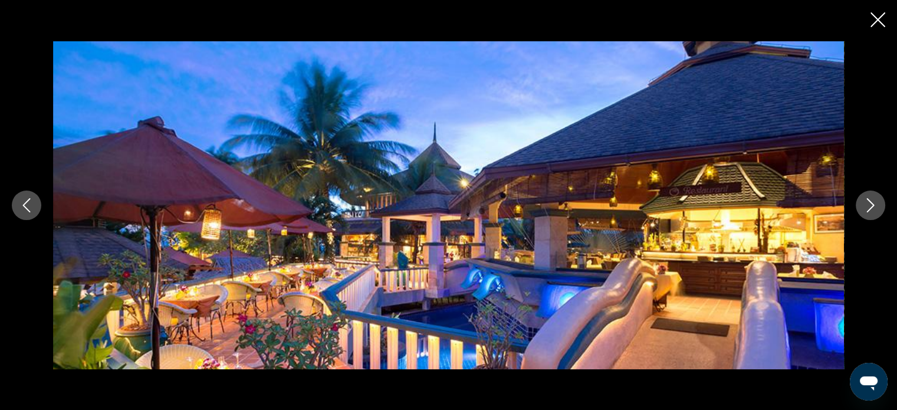
click at [875, 17] on icon "Close slideshow" at bounding box center [877, 19] width 15 height 15
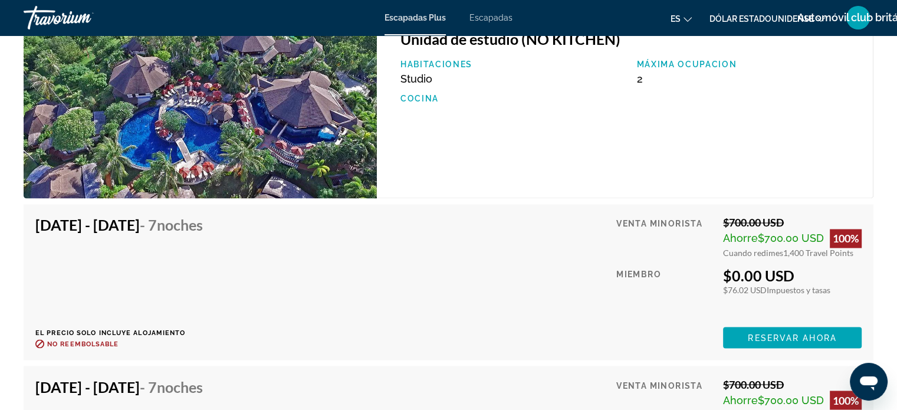
scroll to position [1901, 0]
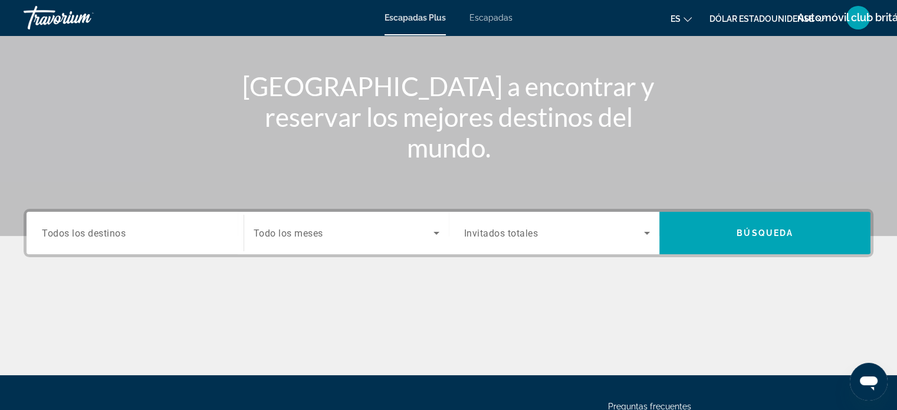
scroll to position [177, 0]
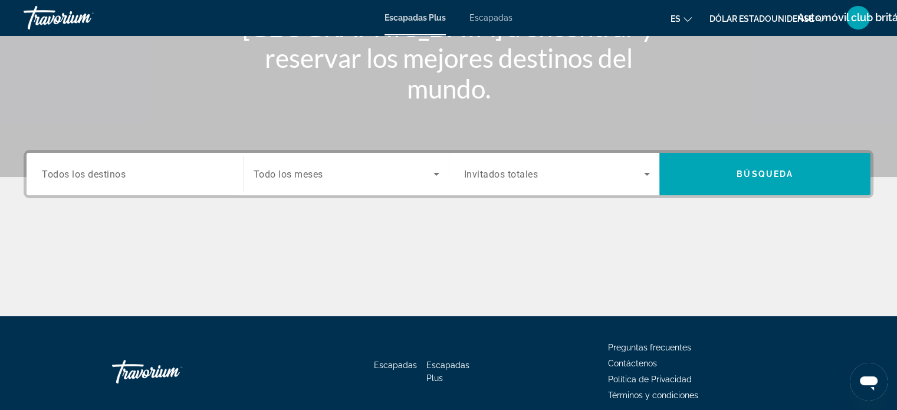
click at [132, 175] on input "Destination Todos los destinos" at bounding box center [135, 174] width 186 height 14
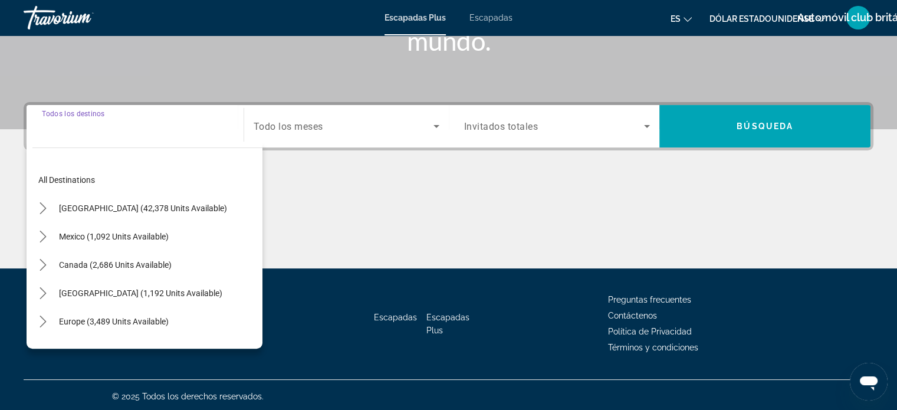
scroll to position [227, 0]
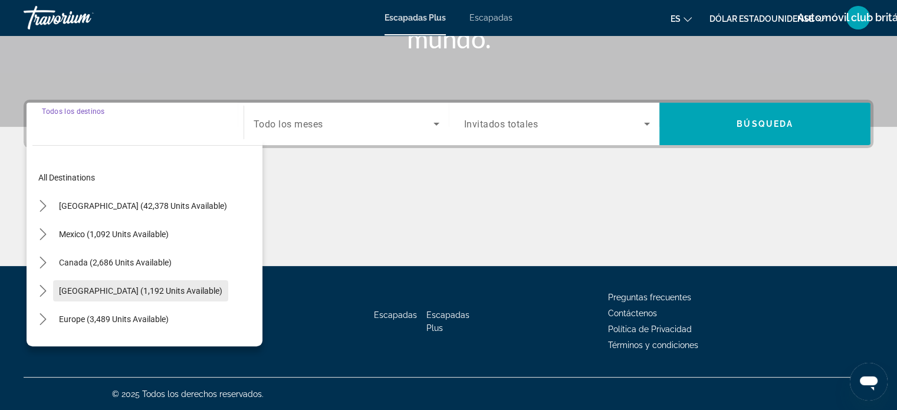
click at [119, 287] on span "[GEOGRAPHIC_DATA] (1,192 units available)" at bounding box center [140, 290] width 163 height 9
type input "**********"
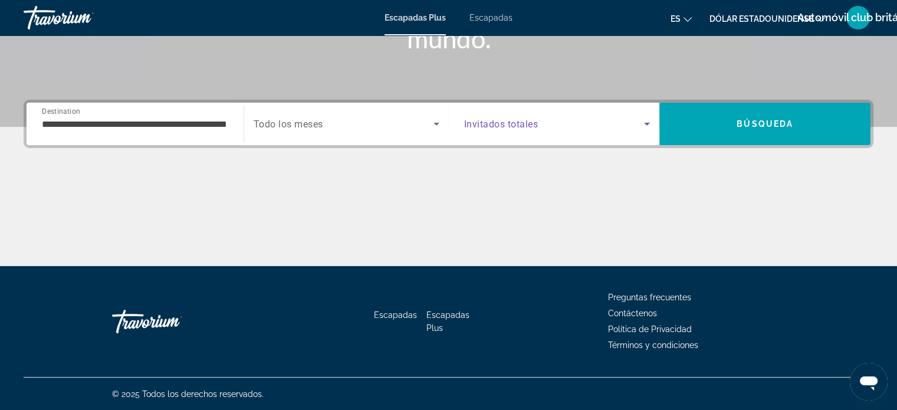
click at [632, 120] on span "Search widget" at bounding box center [554, 124] width 180 height 14
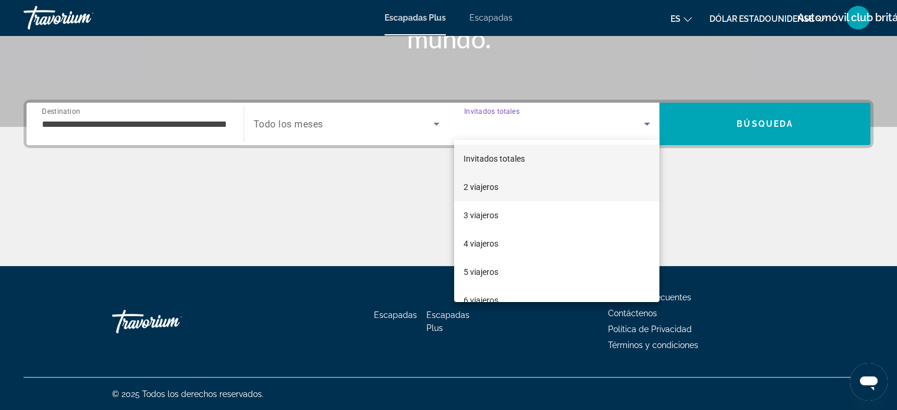
click at [485, 188] on font "2 viajeros" at bounding box center [481, 186] width 35 height 9
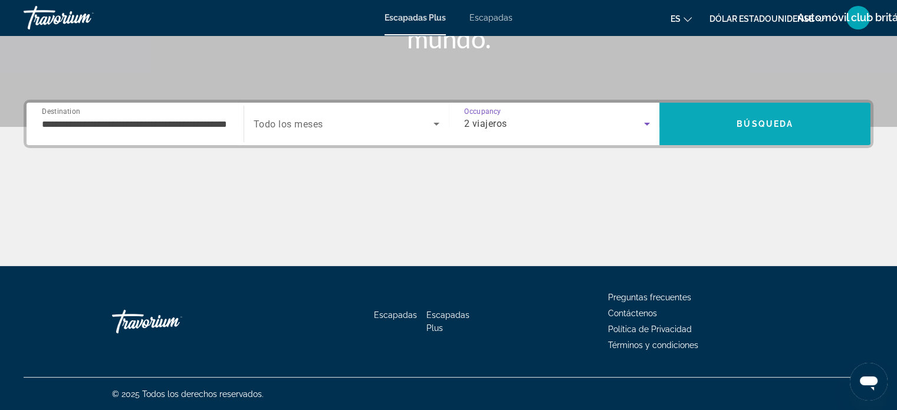
click at [741, 114] on span "Search" at bounding box center [764, 124] width 211 height 28
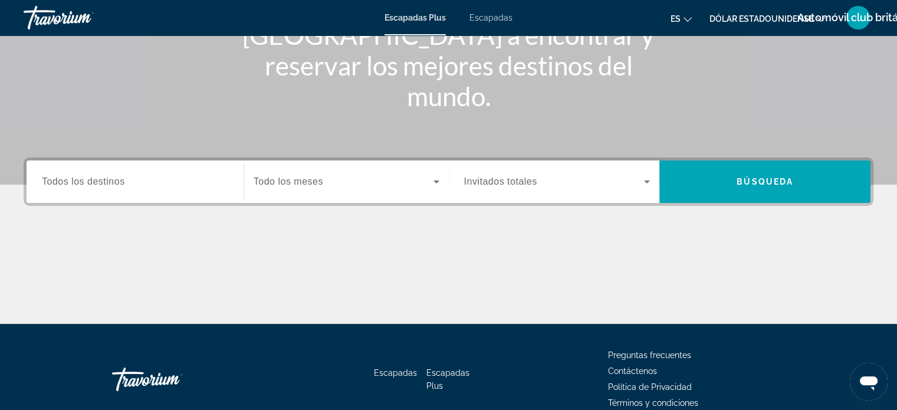
scroll to position [177, 0]
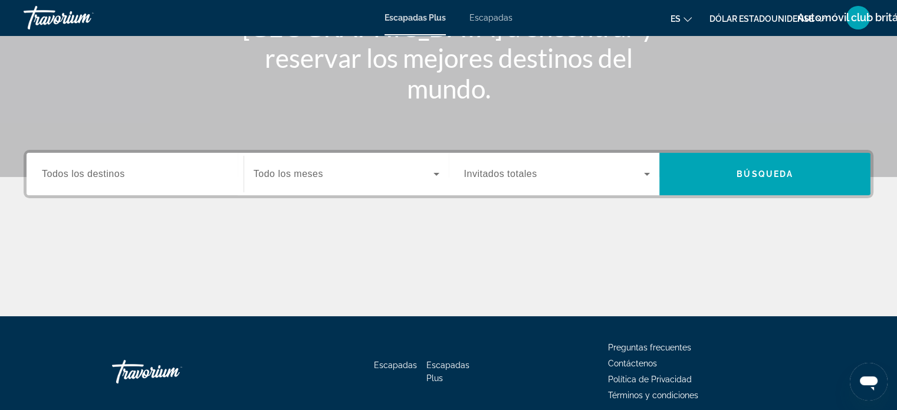
click at [143, 175] on input "Destination Todos los destinos" at bounding box center [135, 174] width 186 height 14
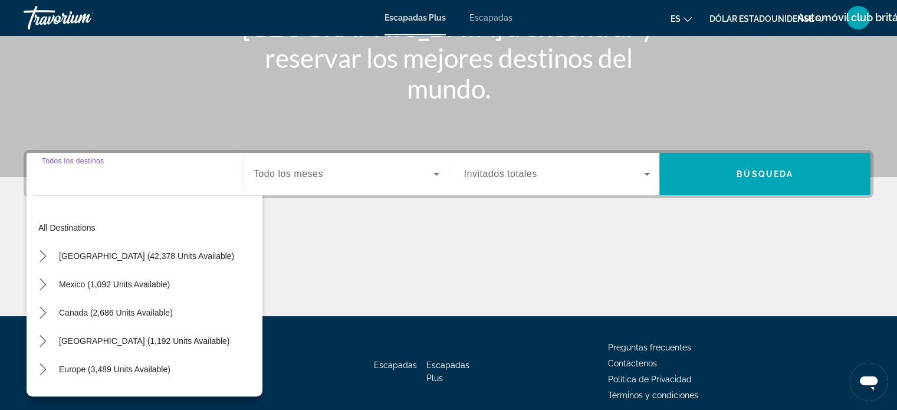
scroll to position [227, 0]
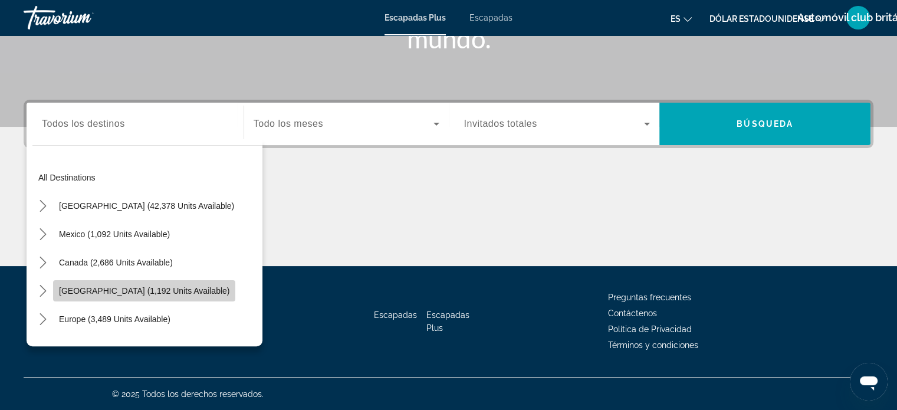
click at [144, 287] on span "[GEOGRAPHIC_DATA] (1,192 units available)" at bounding box center [144, 290] width 170 height 9
type input "**********"
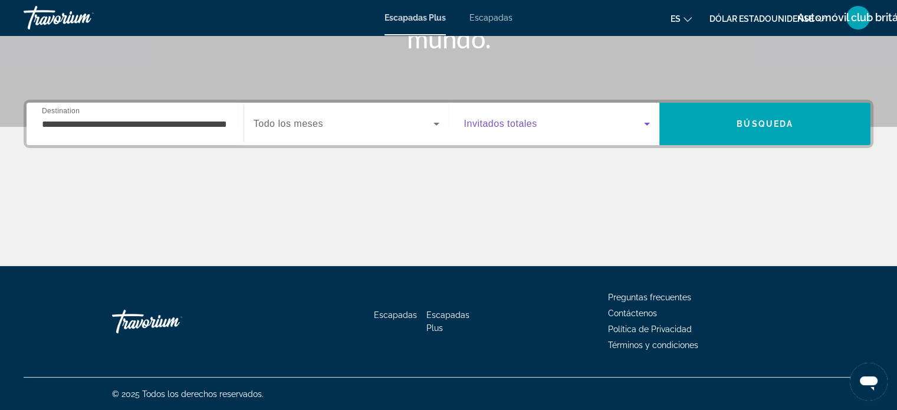
click at [538, 121] on span "Widget de búsqueda" at bounding box center [554, 124] width 180 height 14
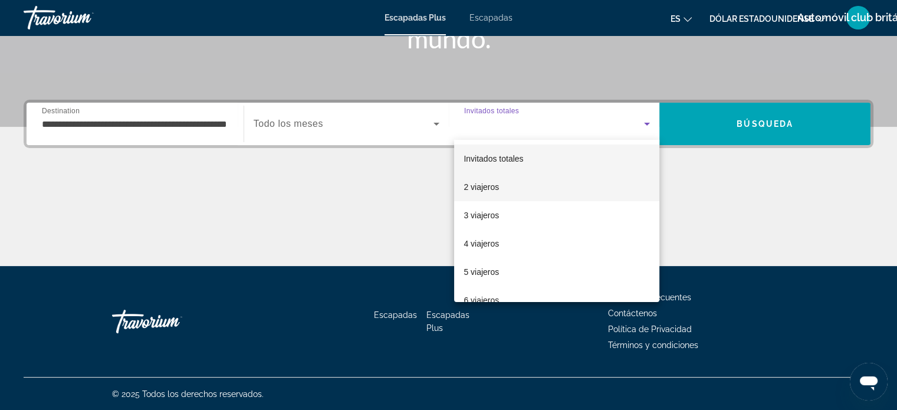
click at [487, 187] on font "2 viajeros" at bounding box center [481, 186] width 35 height 9
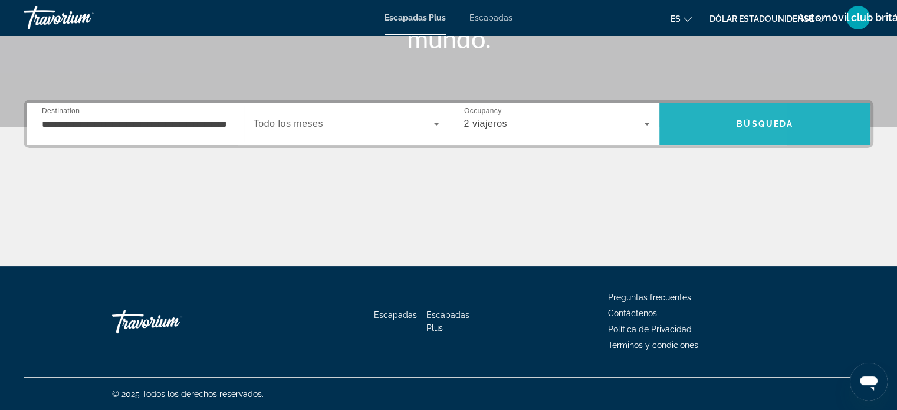
click at [680, 125] on span "Buscar" at bounding box center [764, 124] width 211 height 28
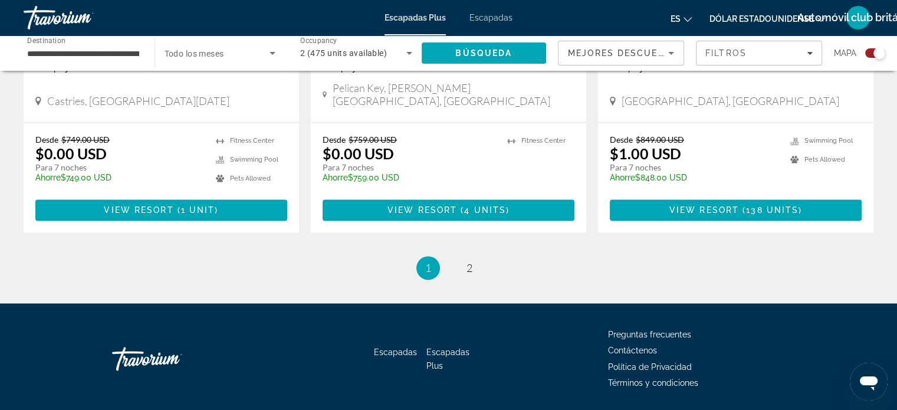
scroll to position [1880, 0]
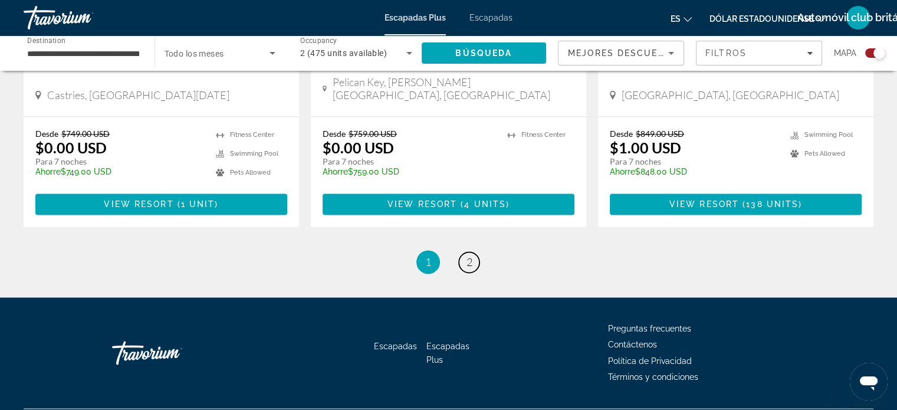
click at [468, 255] on span "2" at bounding box center [469, 261] width 6 height 13
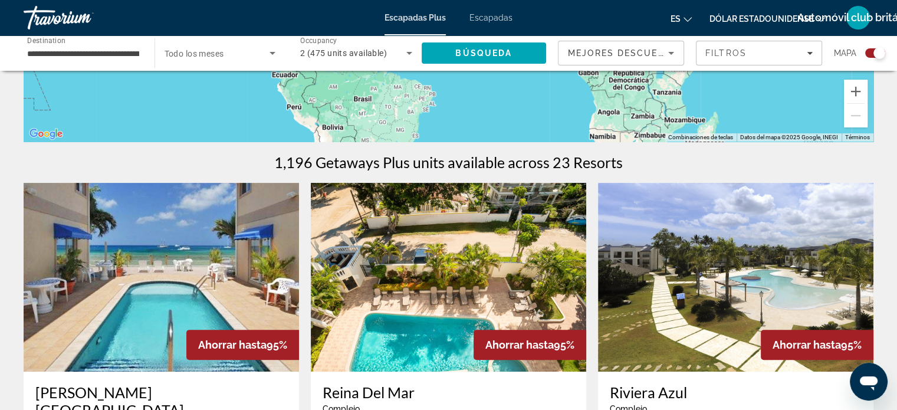
scroll to position [354, 0]
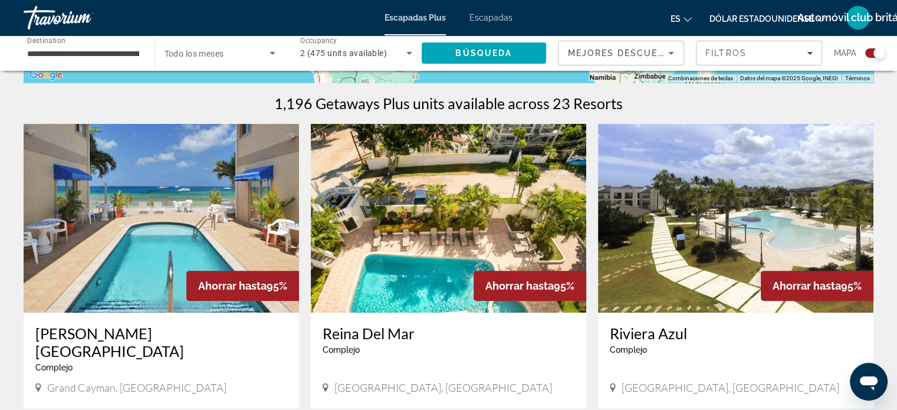
click at [728, 201] on img "Contenido principal" at bounding box center [735, 218] width 275 height 189
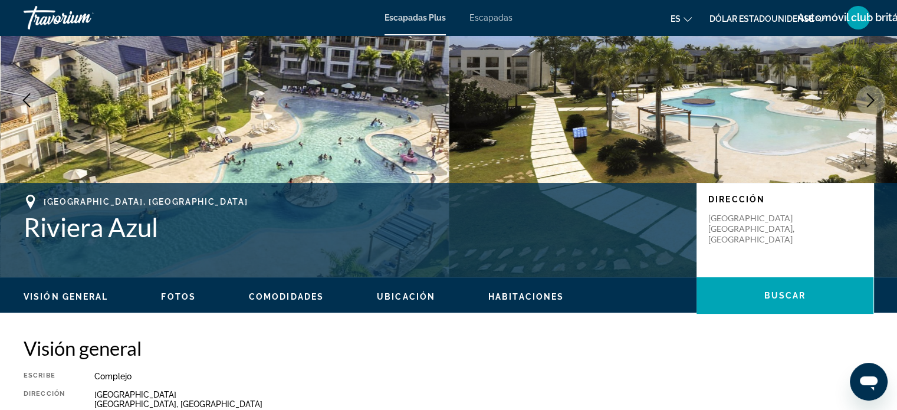
scroll to position [118, 0]
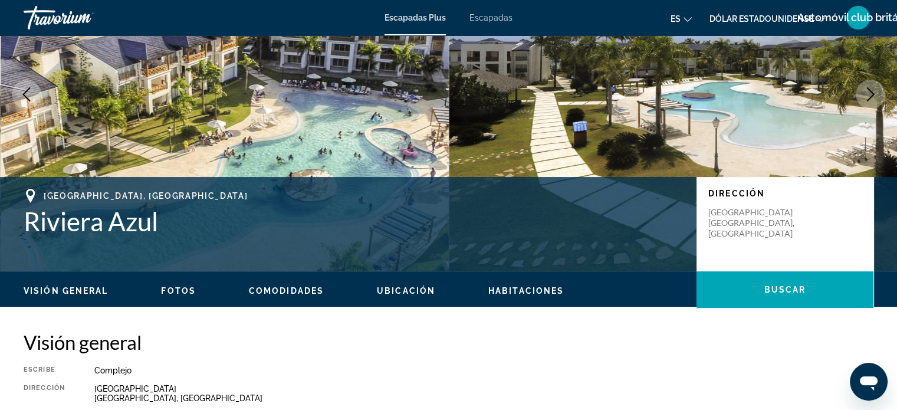
click at [177, 290] on span "Fotos" at bounding box center [178, 290] width 35 height 9
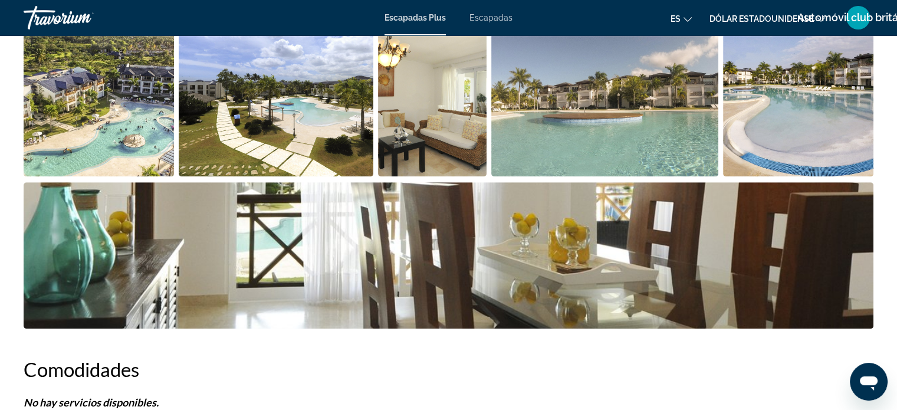
scroll to position [541, 0]
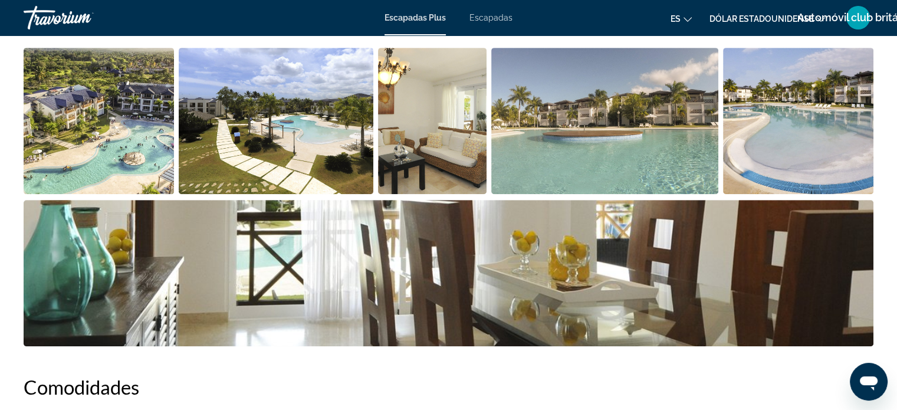
click at [104, 117] on img "Open full-screen image slider" at bounding box center [99, 121] width 150 height 146
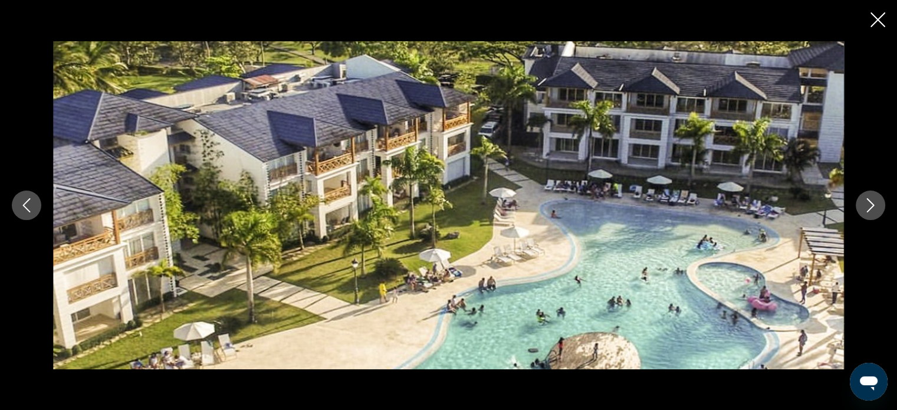
click at [872, 203] on icon "Next image" at bounding box center [871, 205] width 8 height 14
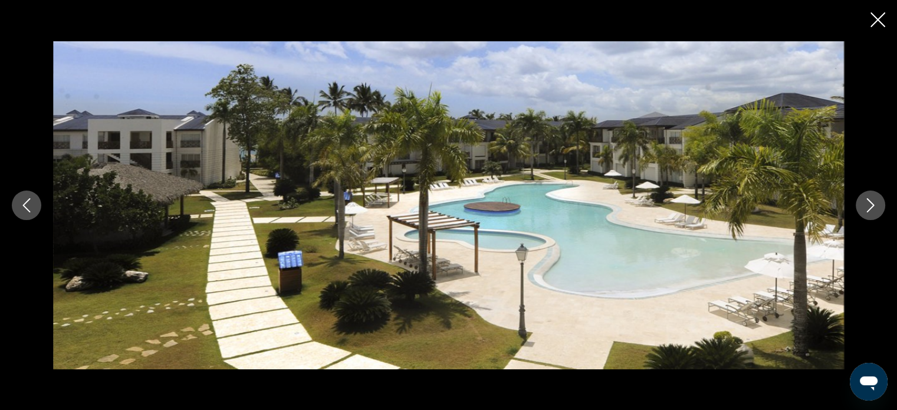
click at [872, 203] on icon "Next image" at bounding box center [871, 205] width 8 height 14
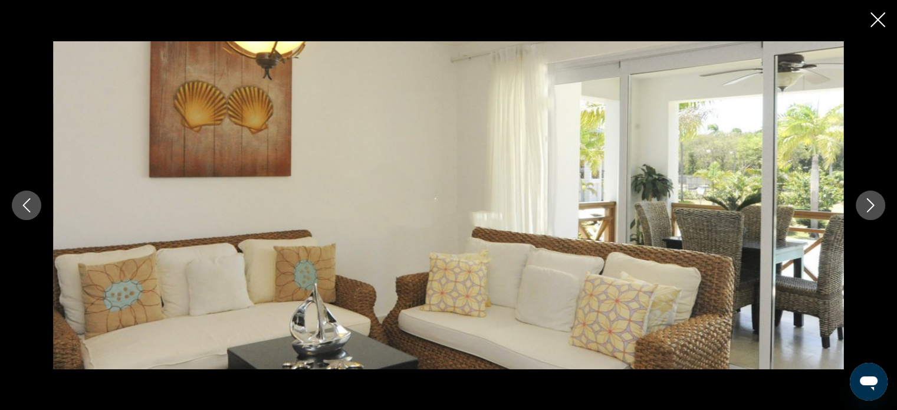
click at [872, 203] on icon "Next image" at bounding box center [871, 205] width 8 height 14
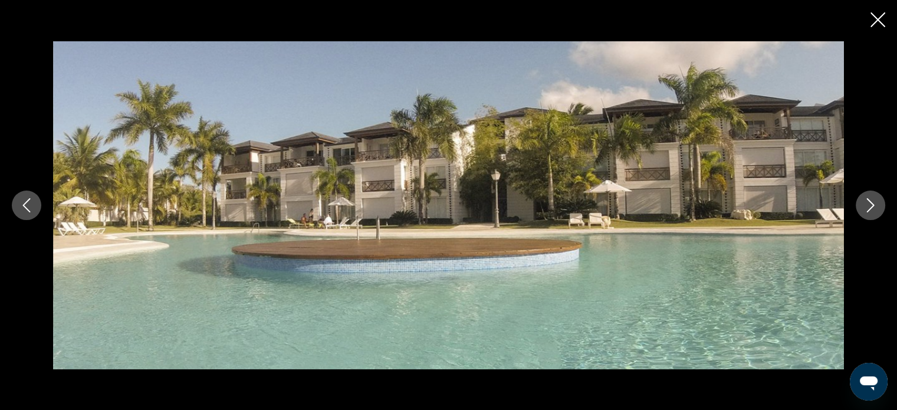
click at [872, 203] on icon "Next image" at bounding box center [871, 205] width 8 height 14
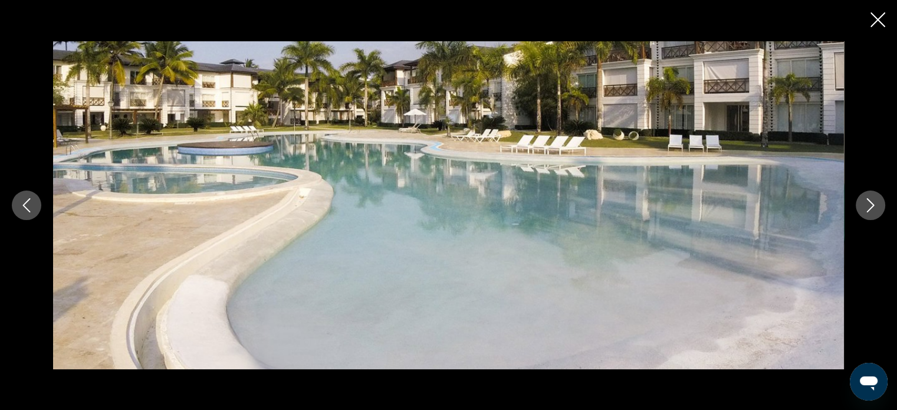
click at [872, 203] on icon "Next image" at bounding box center [871, 205] width 8 height 14
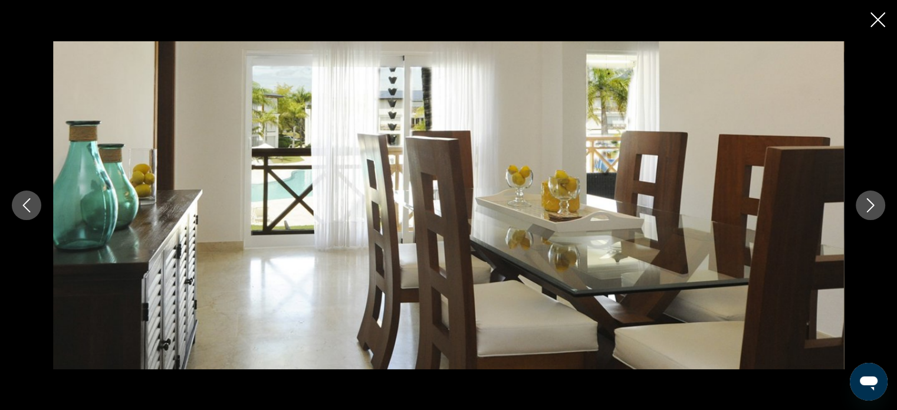
click at [867, 206] on icon "Next image" at bounding box center [870, 205] width 14 height 14
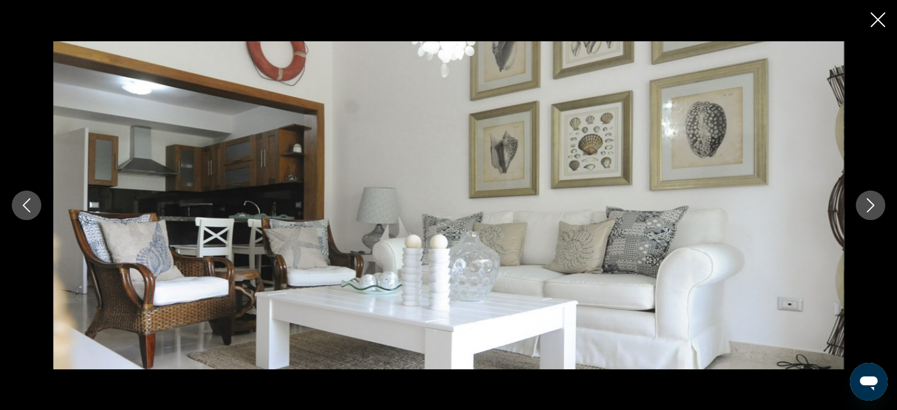
click at [868, 201] on icon "Next image" at bounding box center [870, 205] width 14 height 14
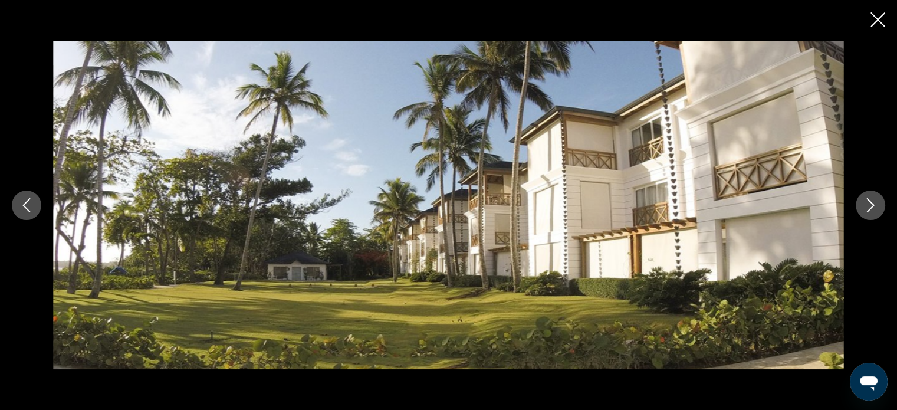
click at [868, 201] on icon "Next image" at bounding box center [870, 205] width 14 height 14
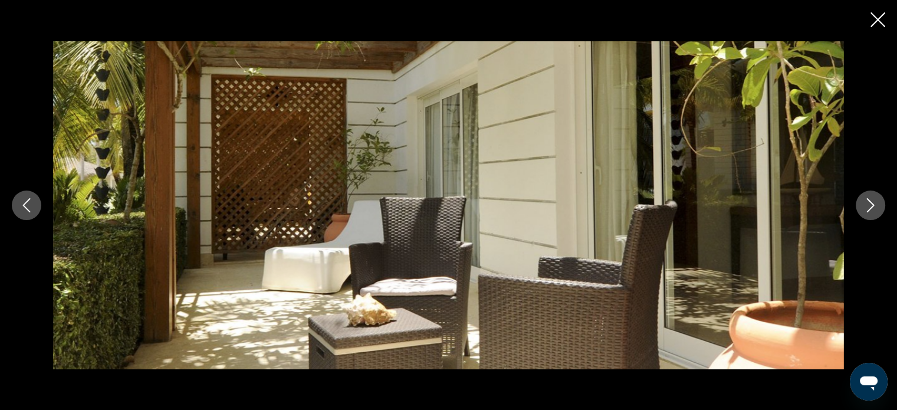
click at [873, 203] on icon "Next image" at bounding box center [870, 205] width 14 height 14
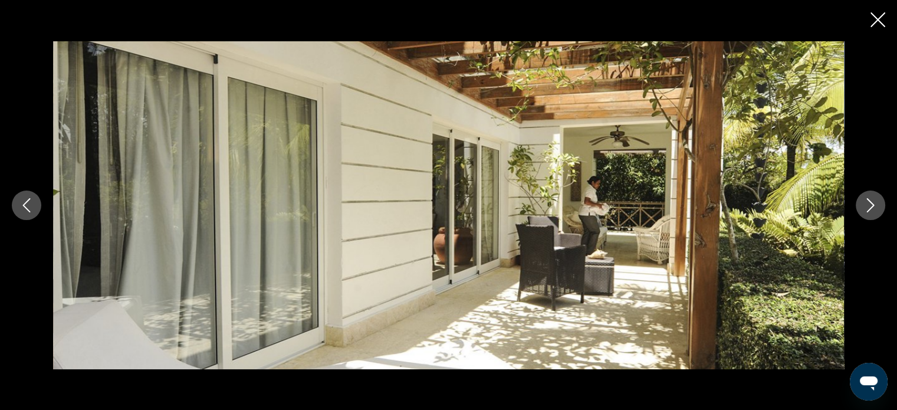
click at [875, 18] on icon "Close slideshow" at bounding box center [877, 19] width 15 height 15
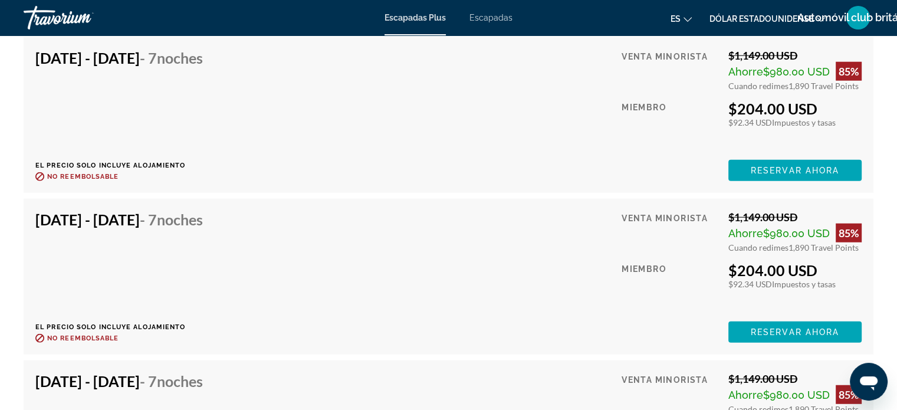
scroll to position [2989, 0]
